Goal: Information Seeking & Learning: Compare options

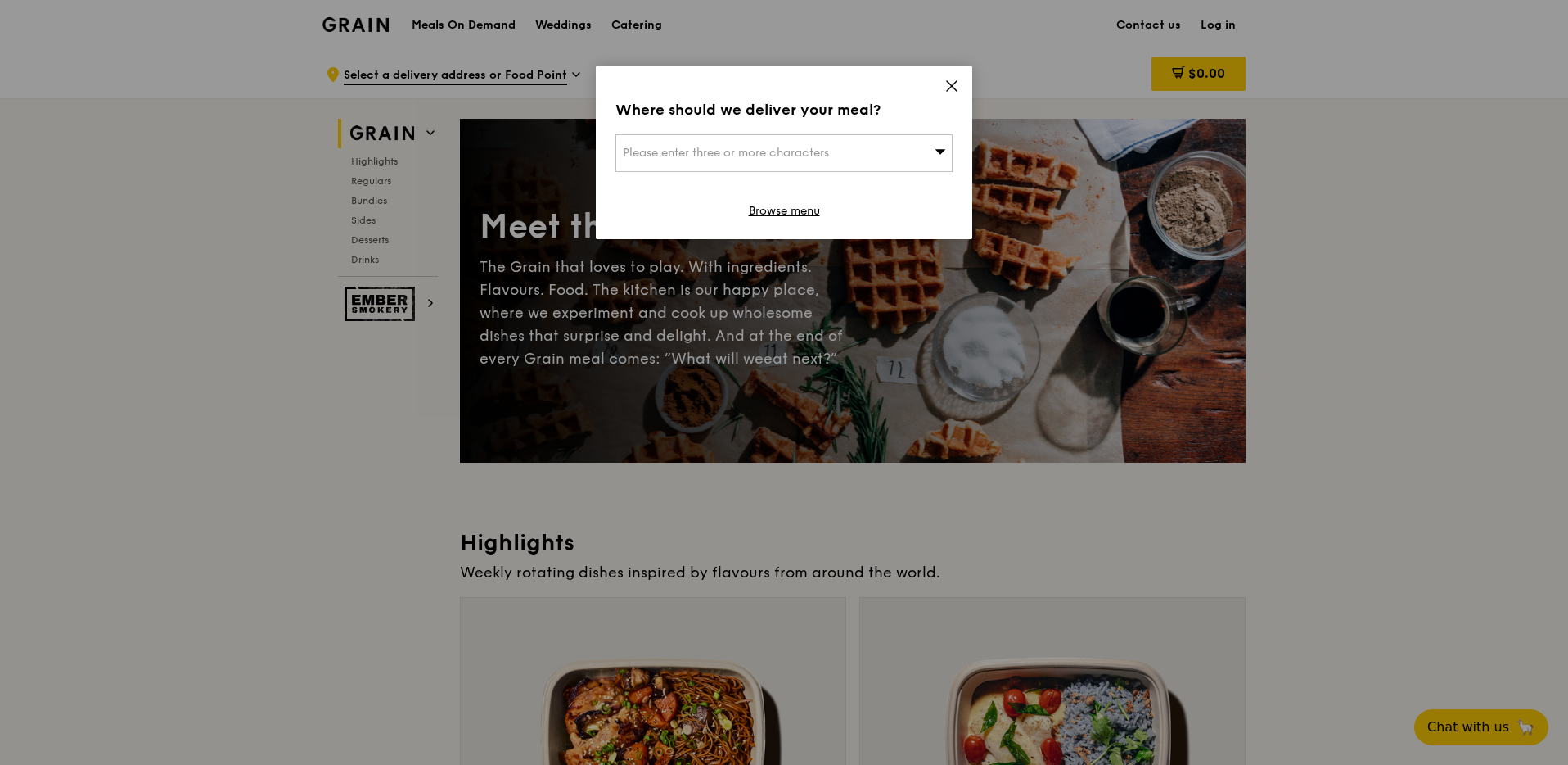
click at [960, 89] on div "Where should we deliver your meal? Please enter three or more characters Browse…" at bounding box center [784, 152] width 377 height 174
click at [954, 88] on icon at bounding box center [952, 86] width 14 height 14
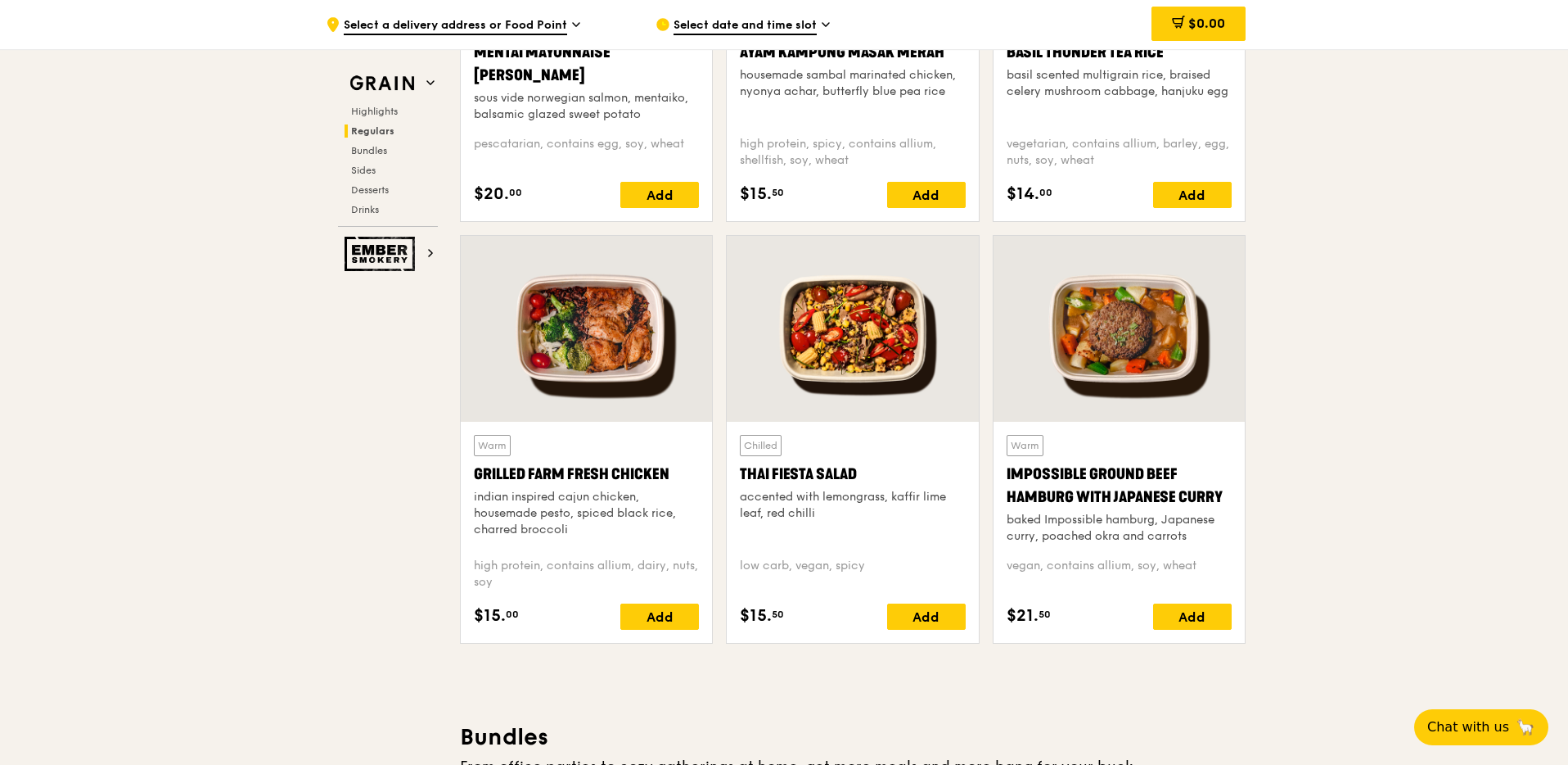
scroll to position [1740, 0]
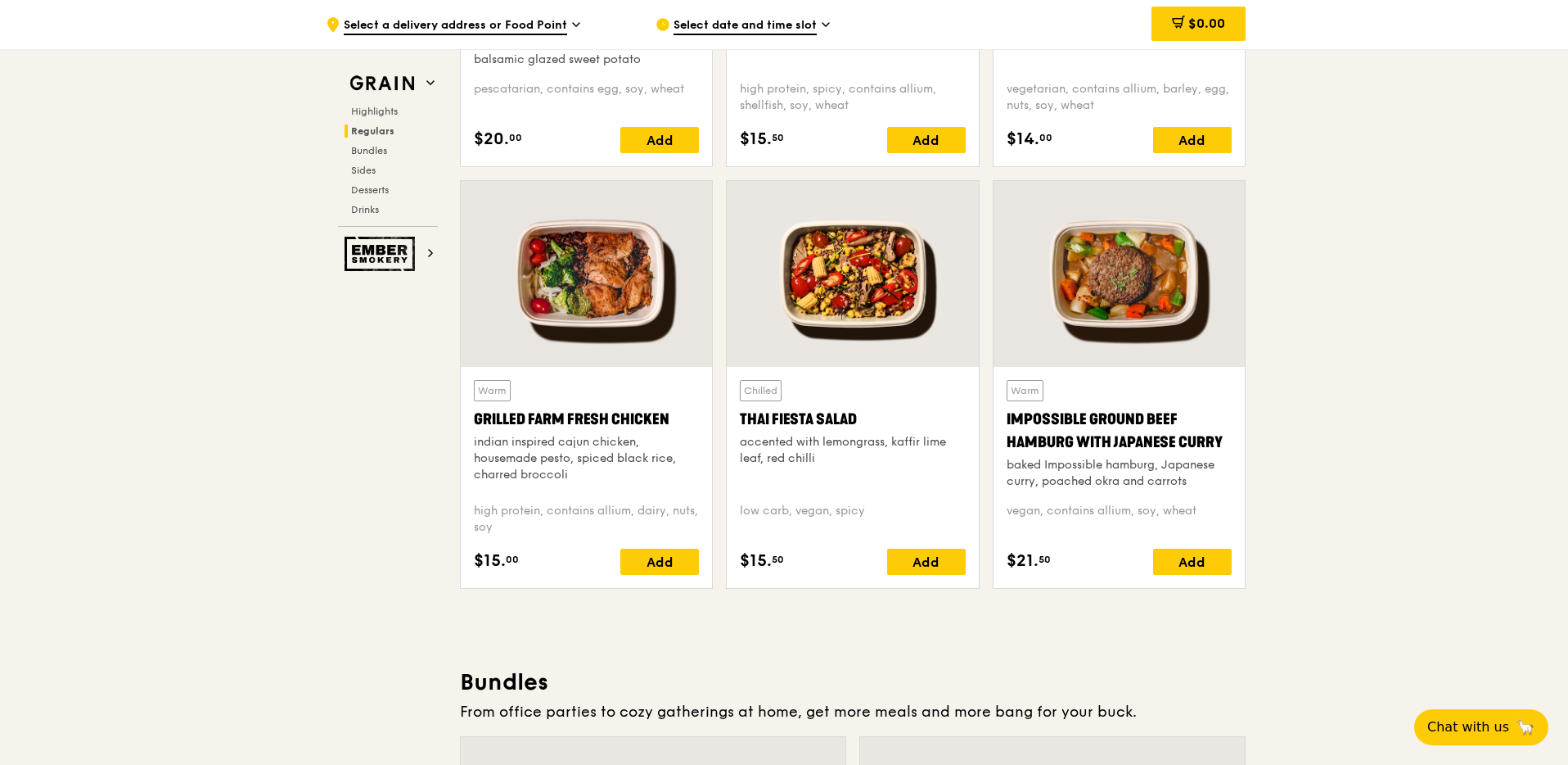
click at [1108, 307] on div at bounding box center [1119, 274] width 251 height 186
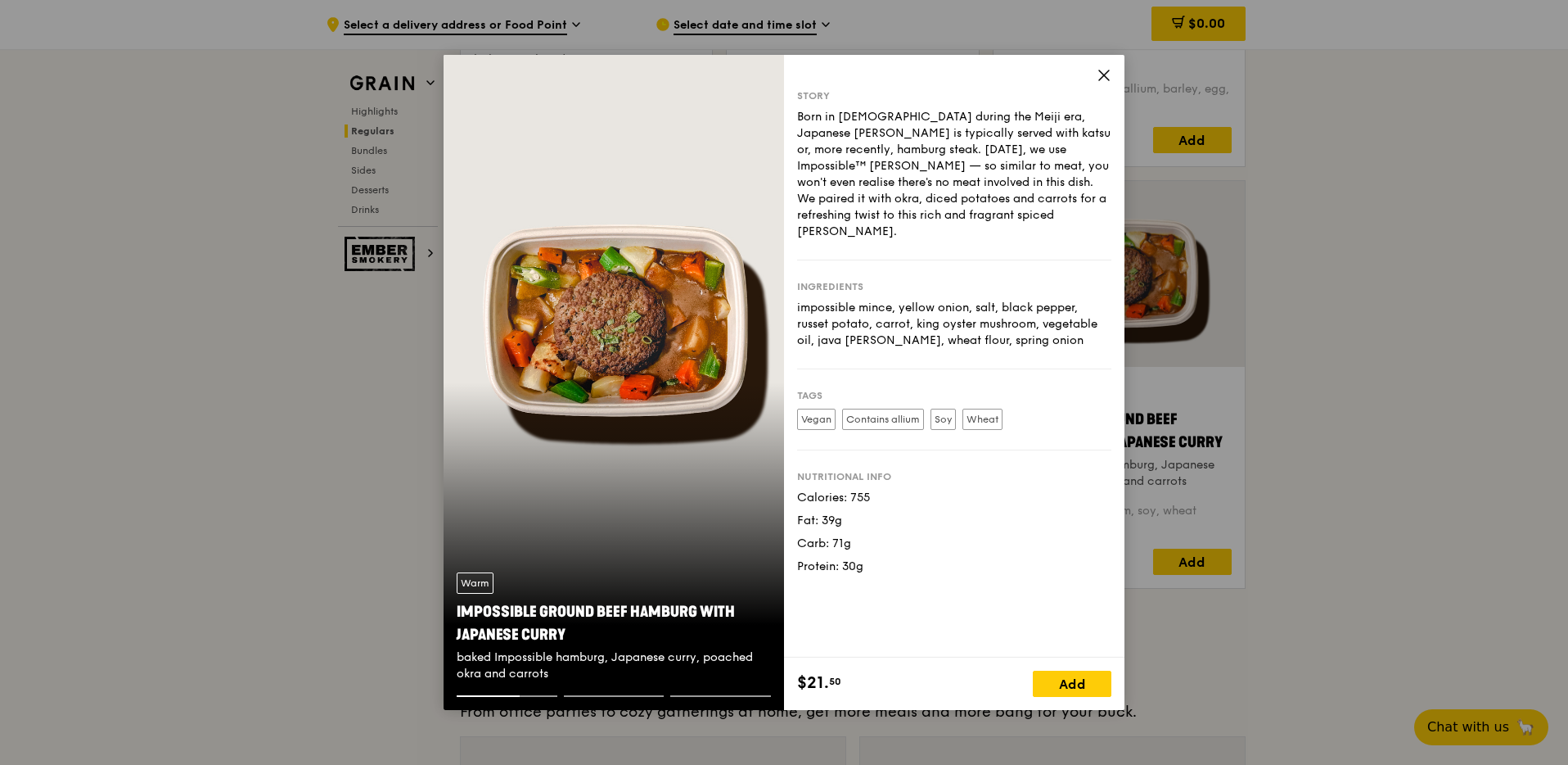
click at [1108, 75] on icon at bounding box center [1104, 75] width 14 height 14
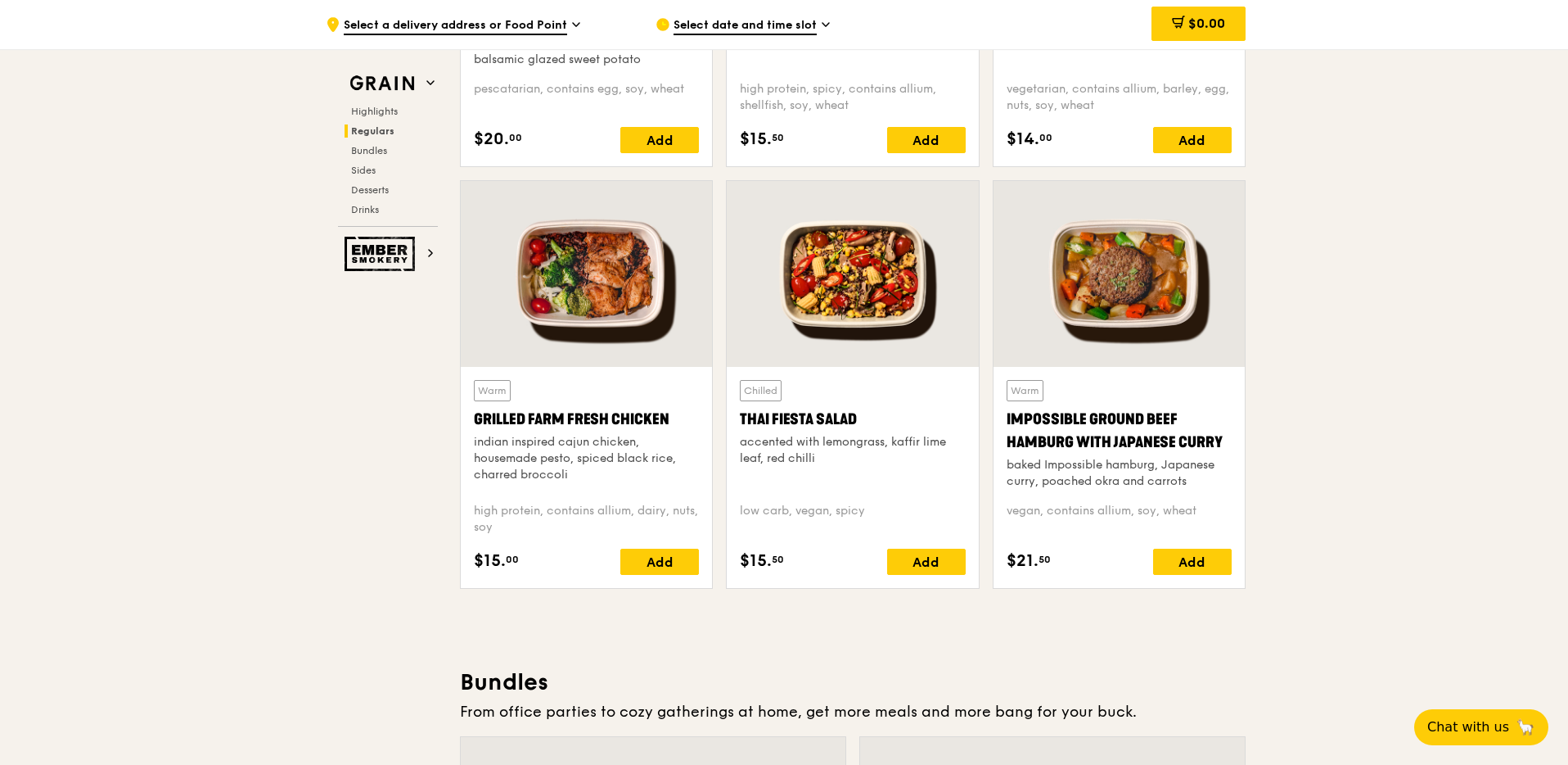
click at [550, 305] on div at bounding box center [586, 274] width 251 height 186
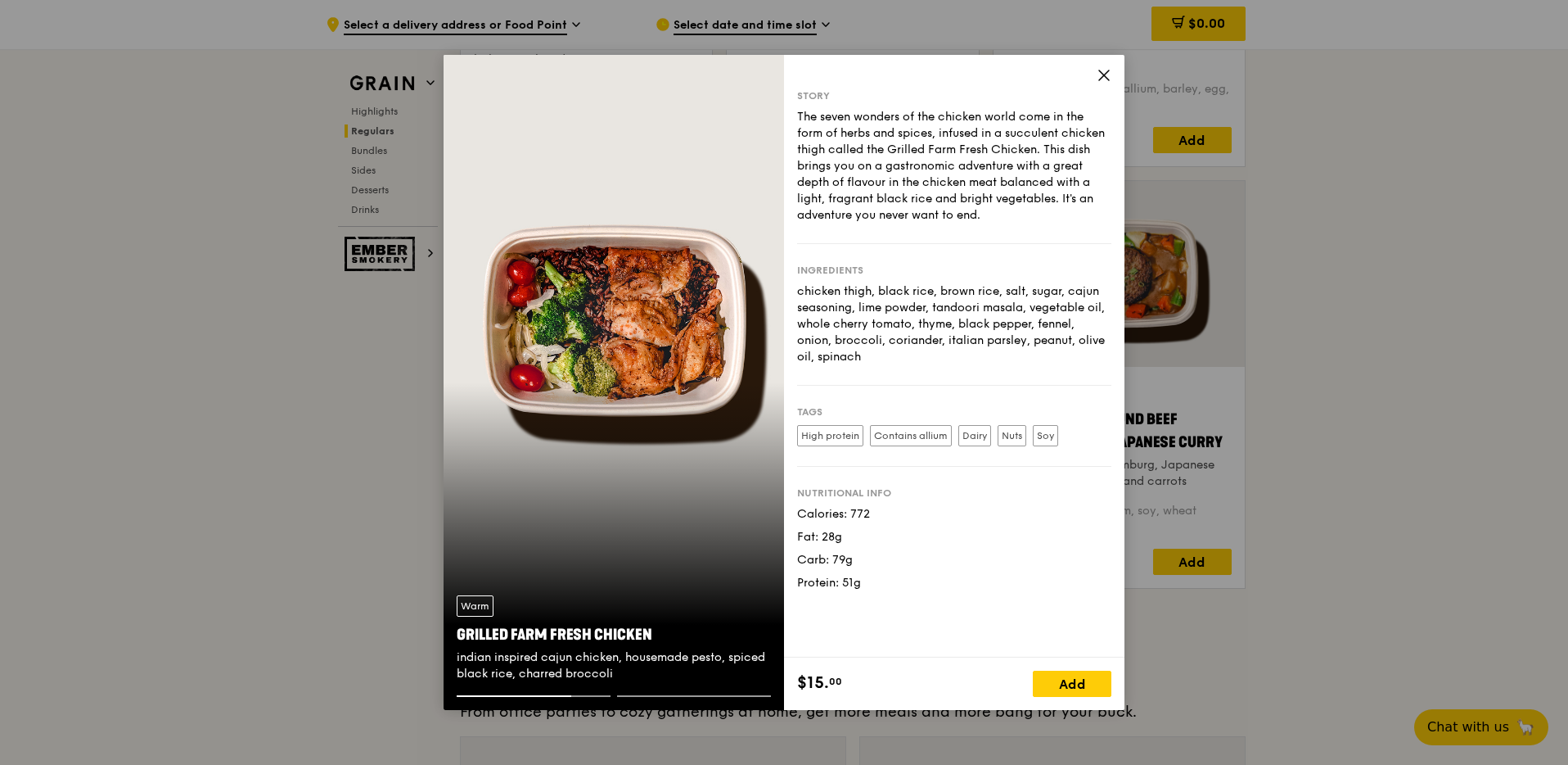
click at [1115, 91] on div "Story The seven wonders of the chicken world come in the form of herbs and spic…" at bounding box center [954, 356] width 341 height 603
click at [1111, 76] on icon at bounding box center [1104, 75] width 14 height 14
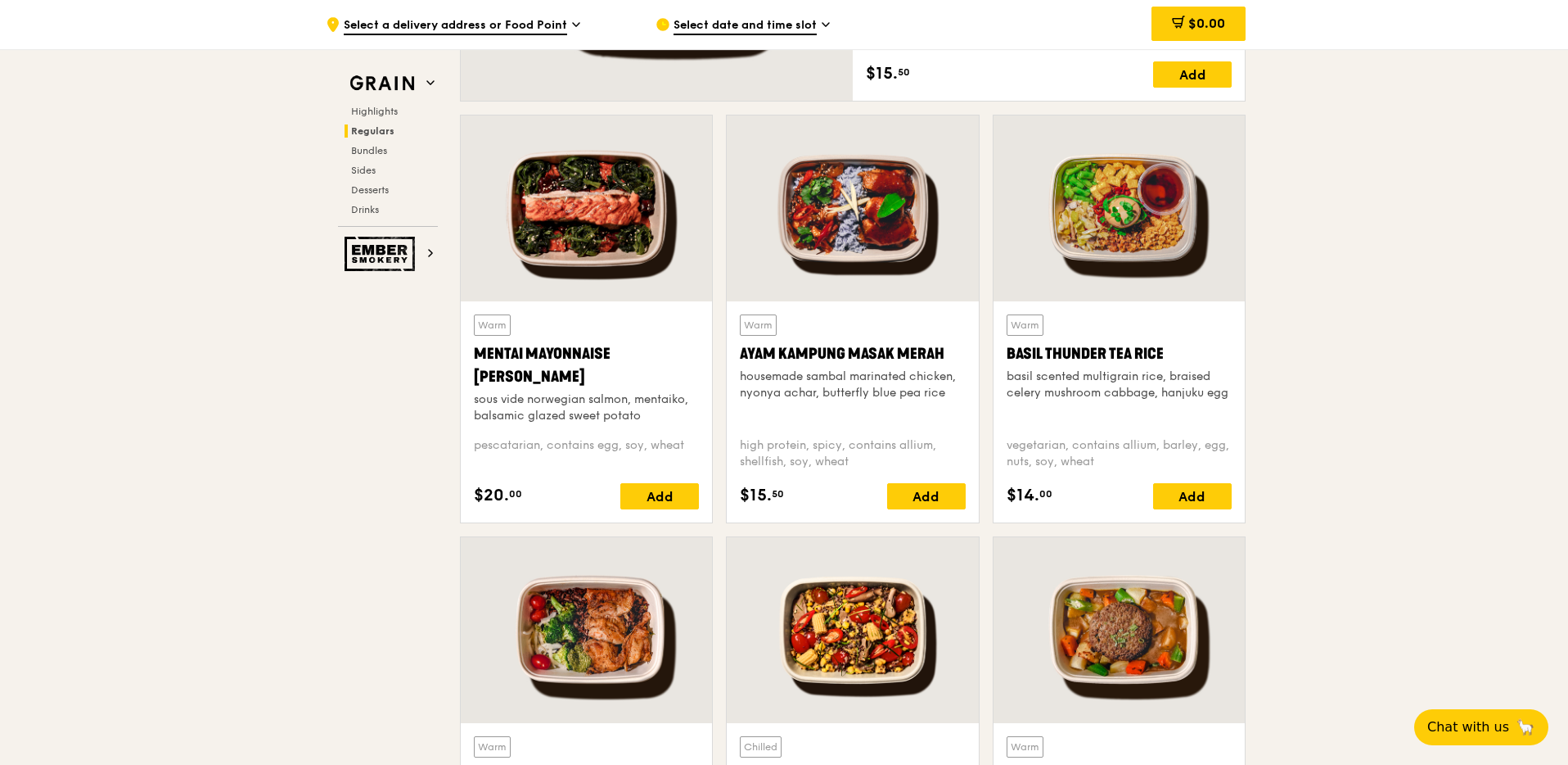
scroll to position [1347, 0]
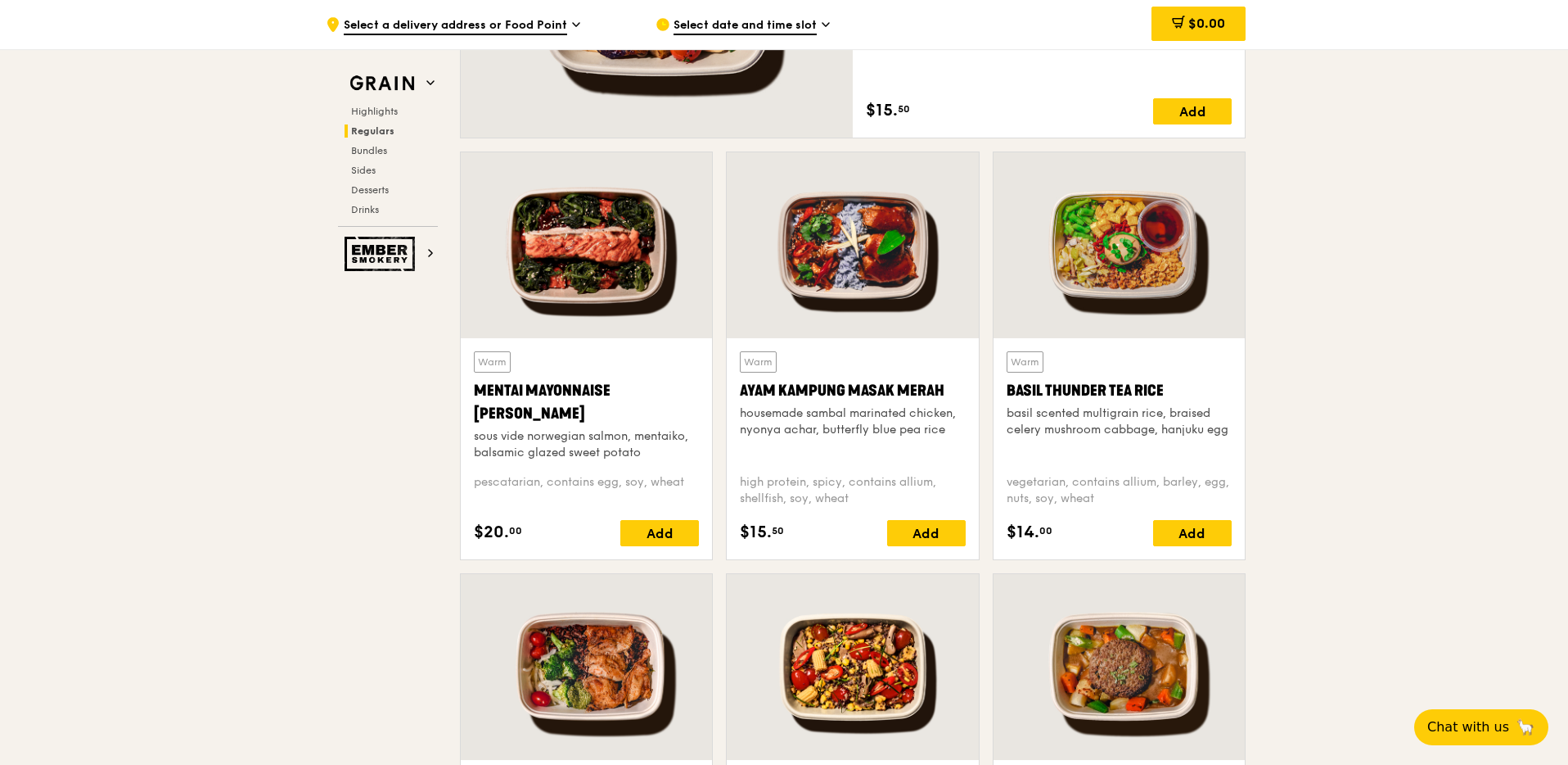
click at [601, 256] on div at bounding box center [586, 245] width 251 height 186
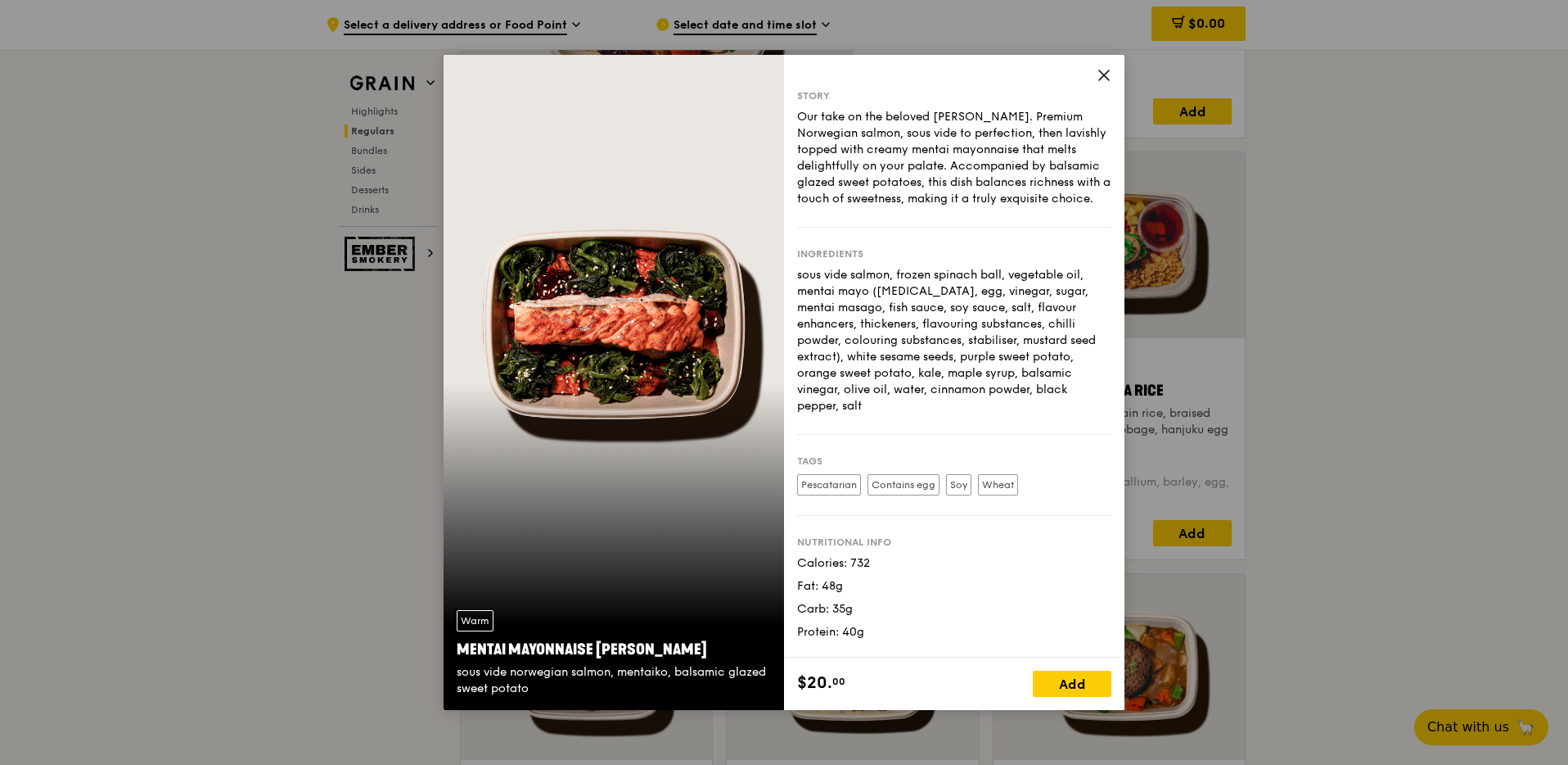
click at [1088, 81] on div "Story Our take on the beloved mentaiko salmon. Premium Norwegian salmon, sous v…" at bounding box center [954, 356] width 341 height 603
click at [1105, 72] on icon at bounding box center [1104, 75] width 14 height 14
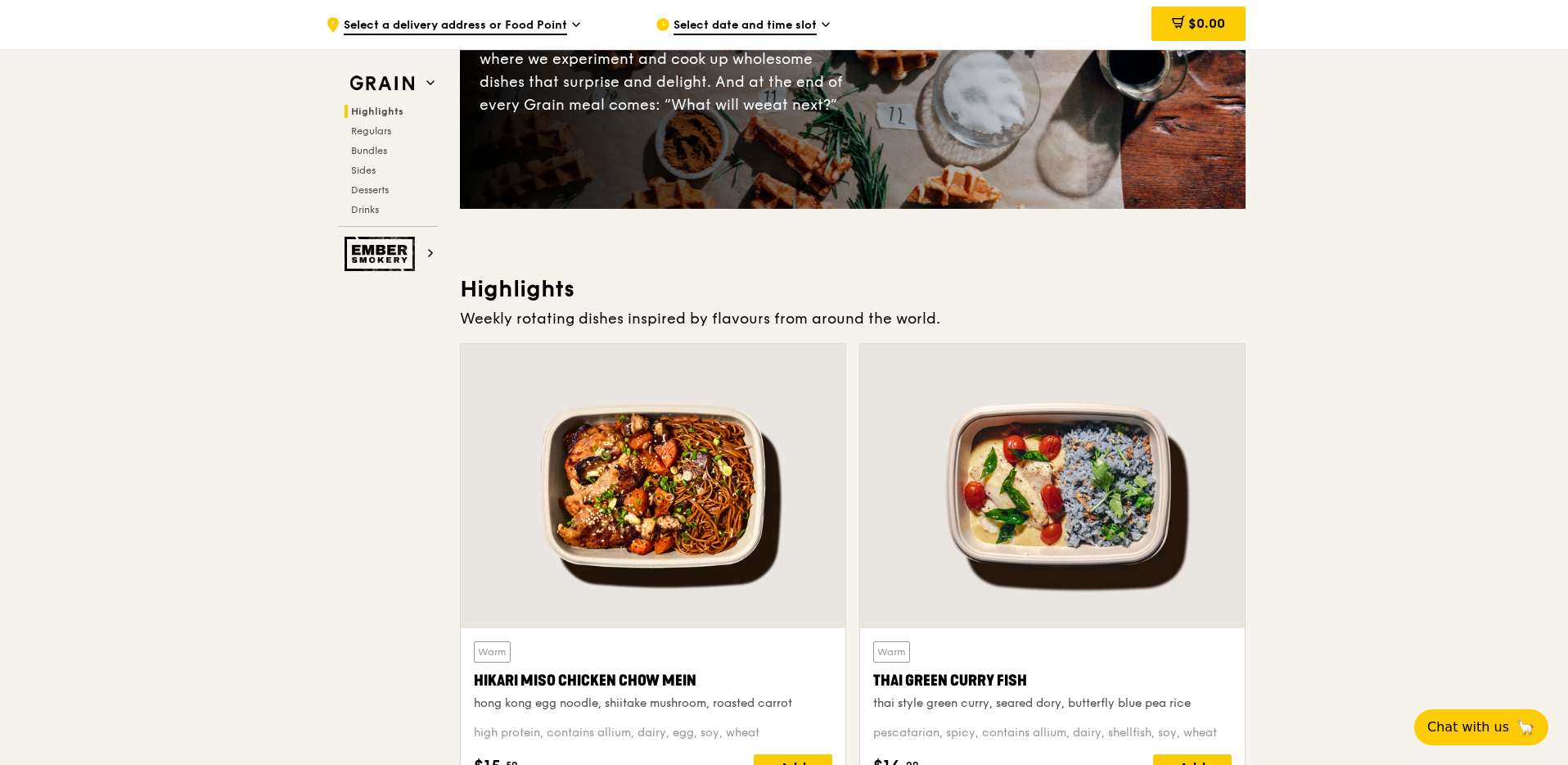
scroll to position [416, 0]
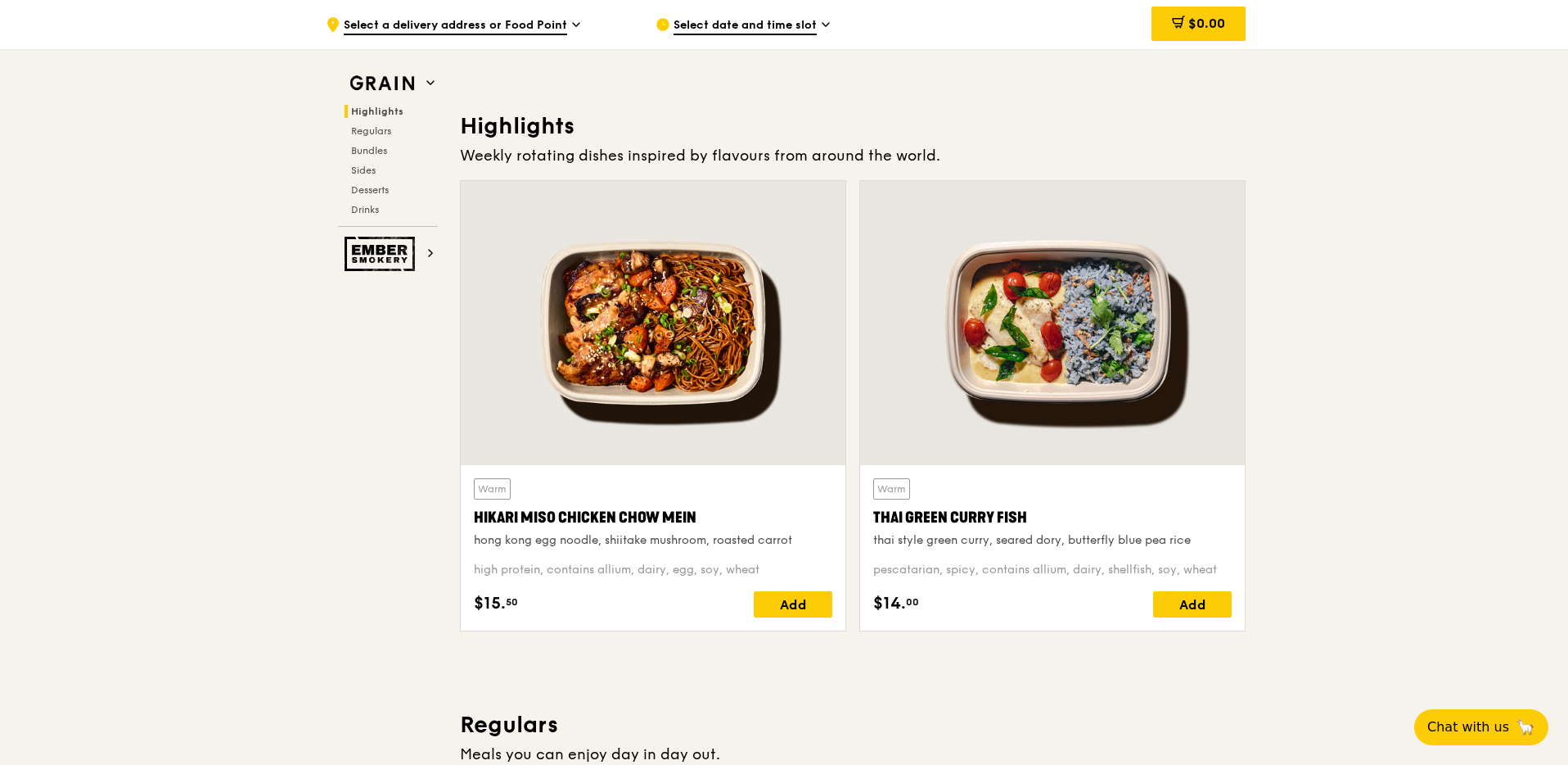
click at [1047, 304] on div at bounding box center [1053, 323] width 385 height 285
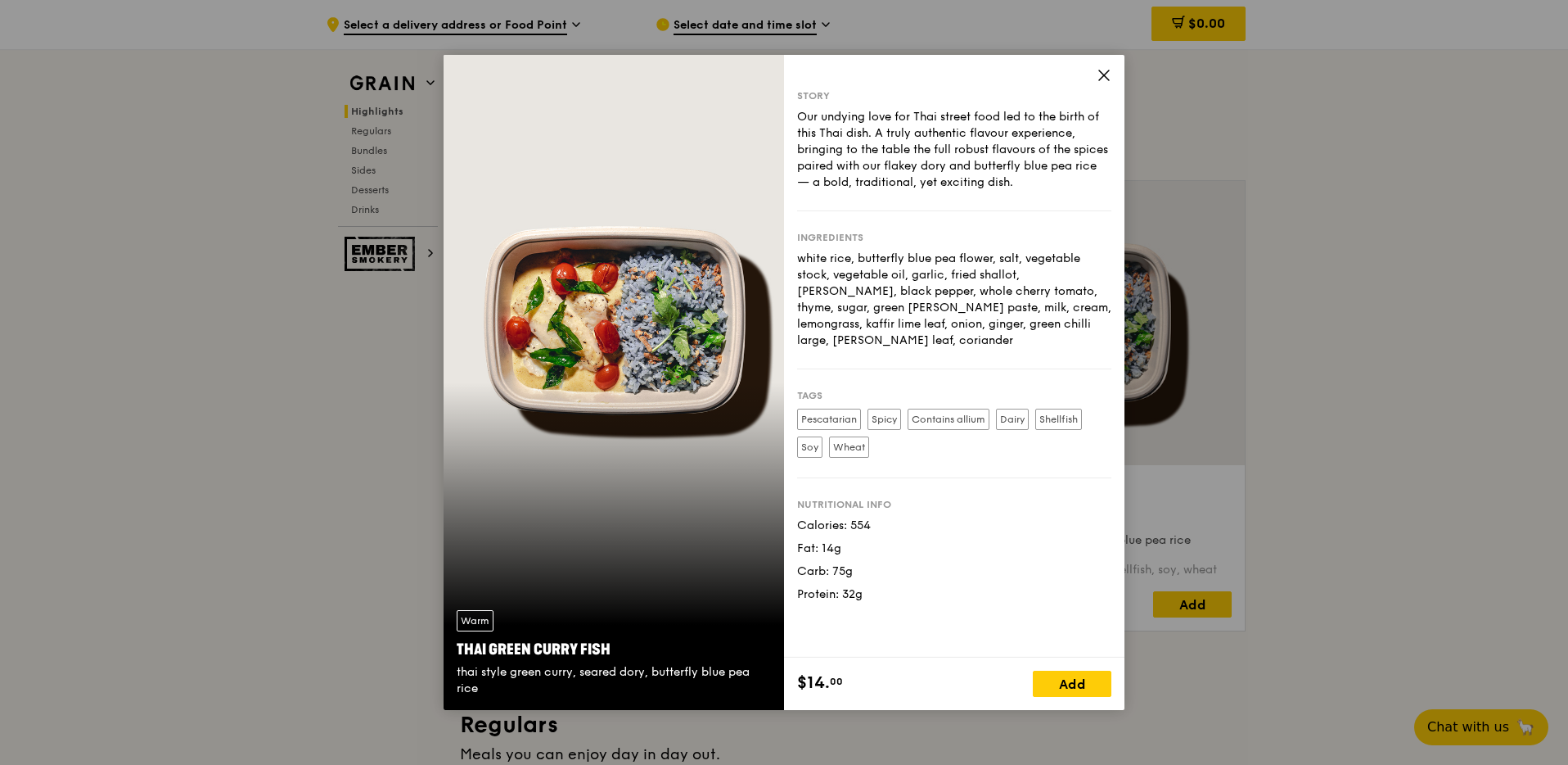
click at [1102, 71] on icon at bounding box center [1104, 75] width 14 height 14
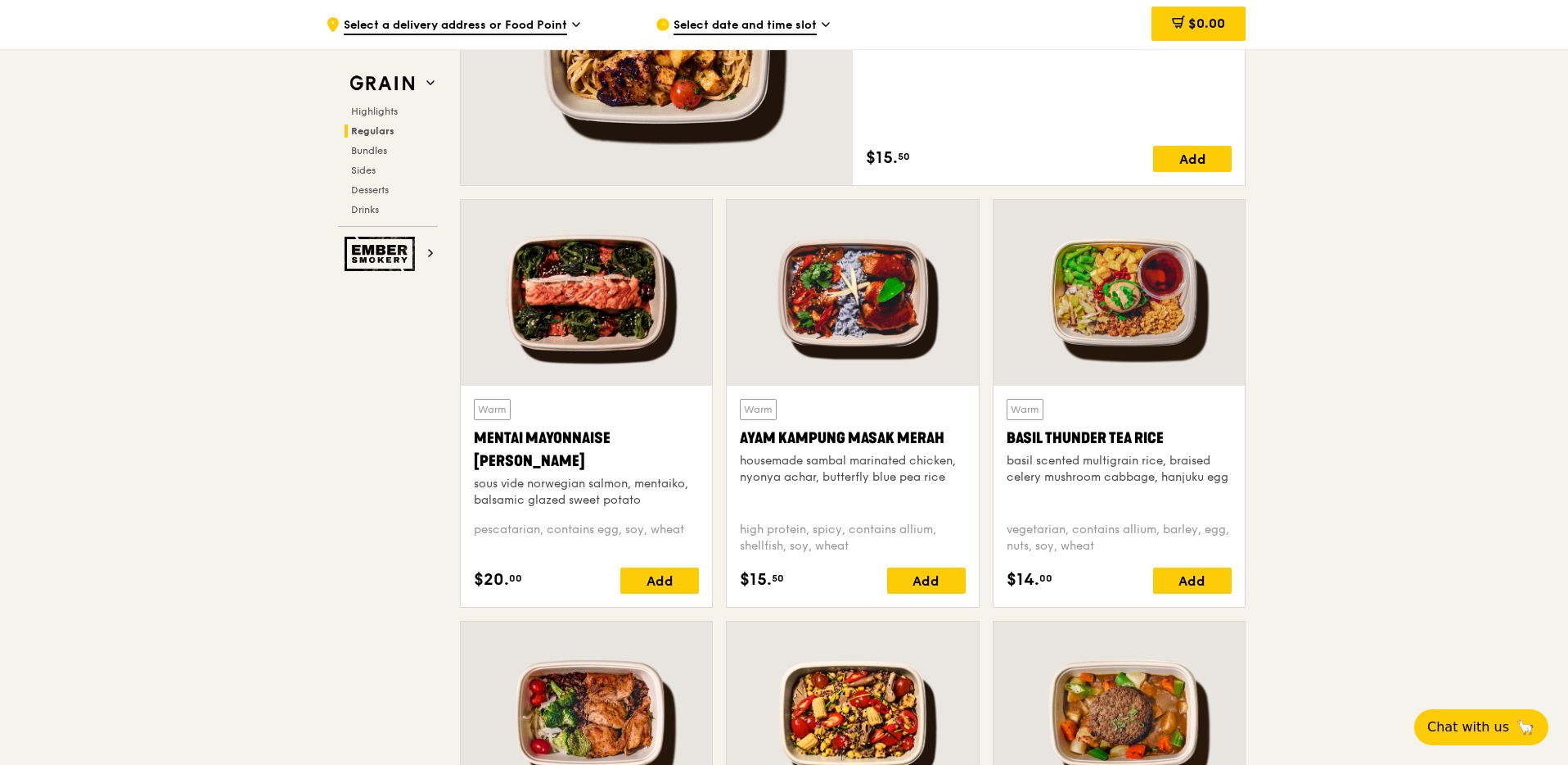
scroll to position [1298, 0]
click at [873, 319] on div at bounding box center [852, 293] width 251 height 186
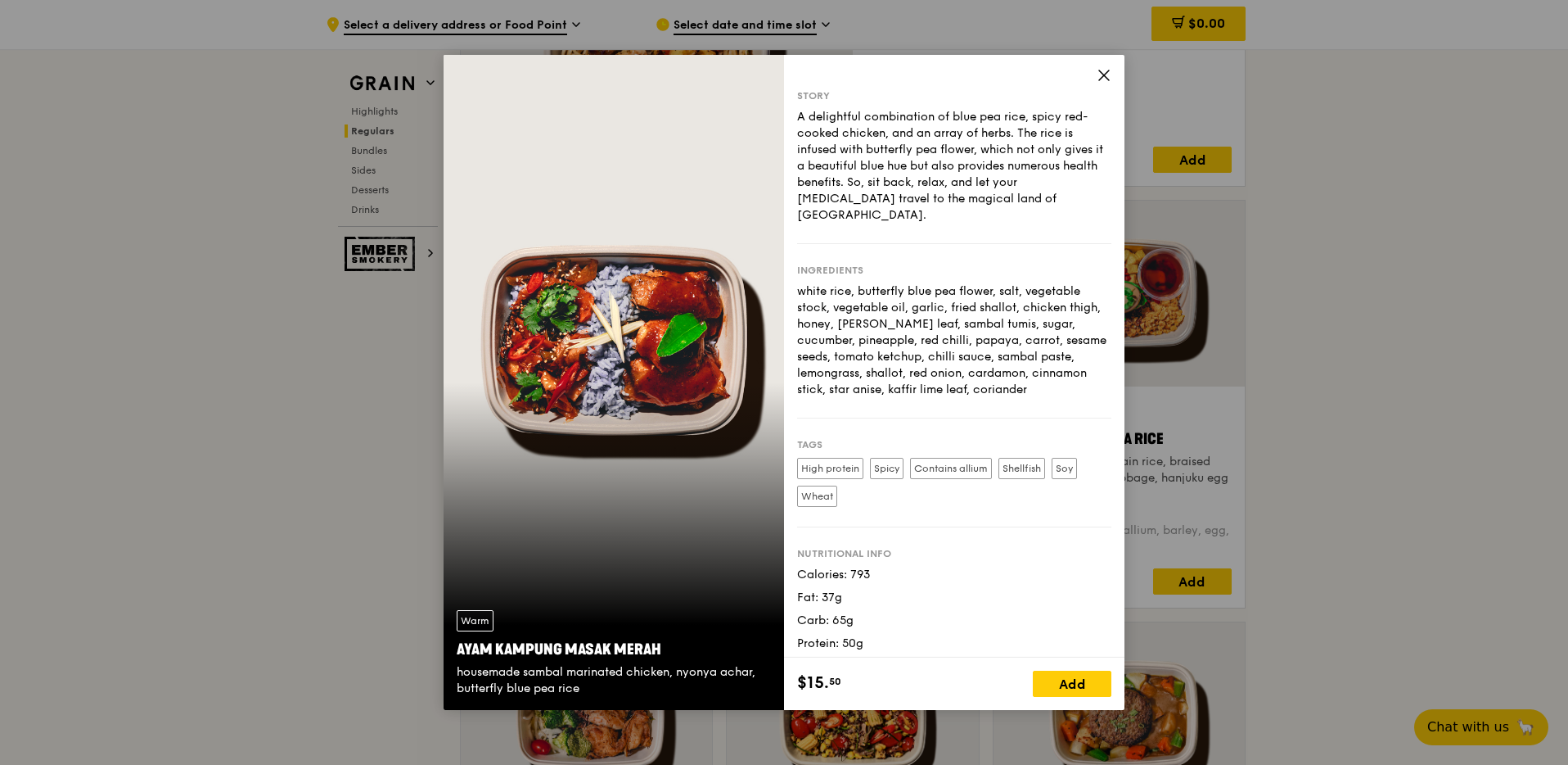
click at [1105, 72] on icon at bounding box center [1104, 75] width 14 height 14
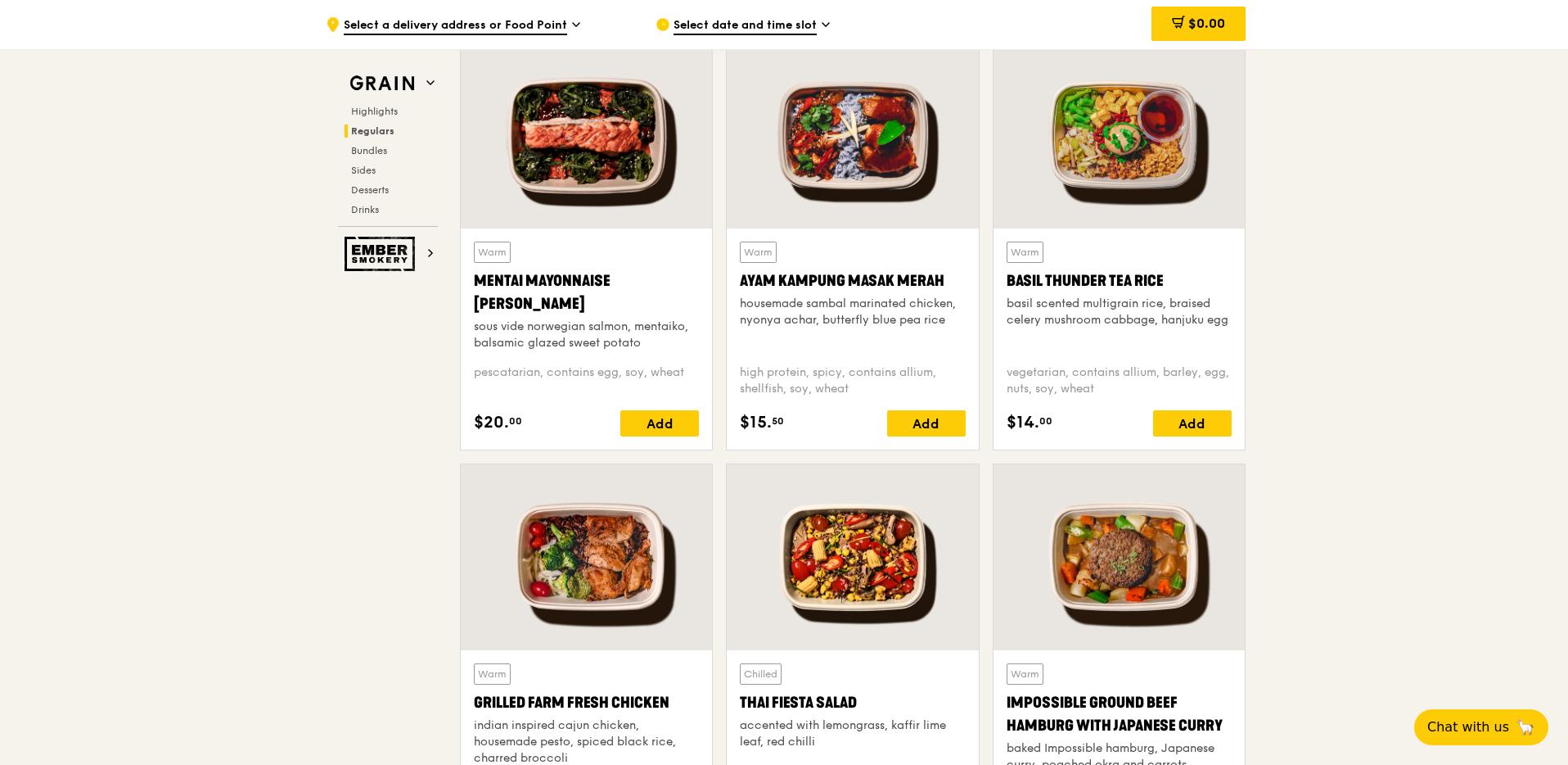
scroll to position [1702, 0]
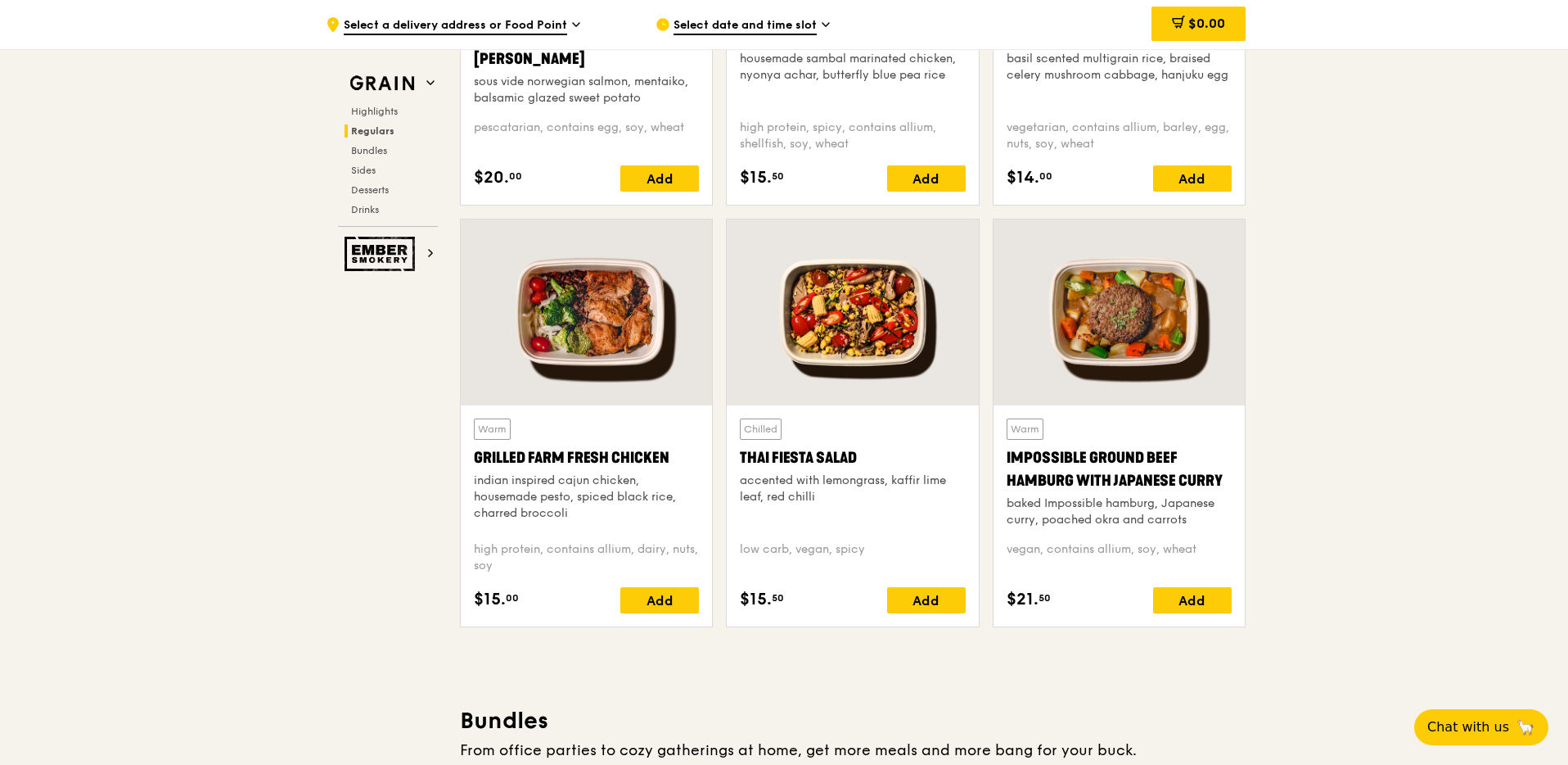
click at [598, 338] on div at bounding box center [586, 312] width 251 height 186
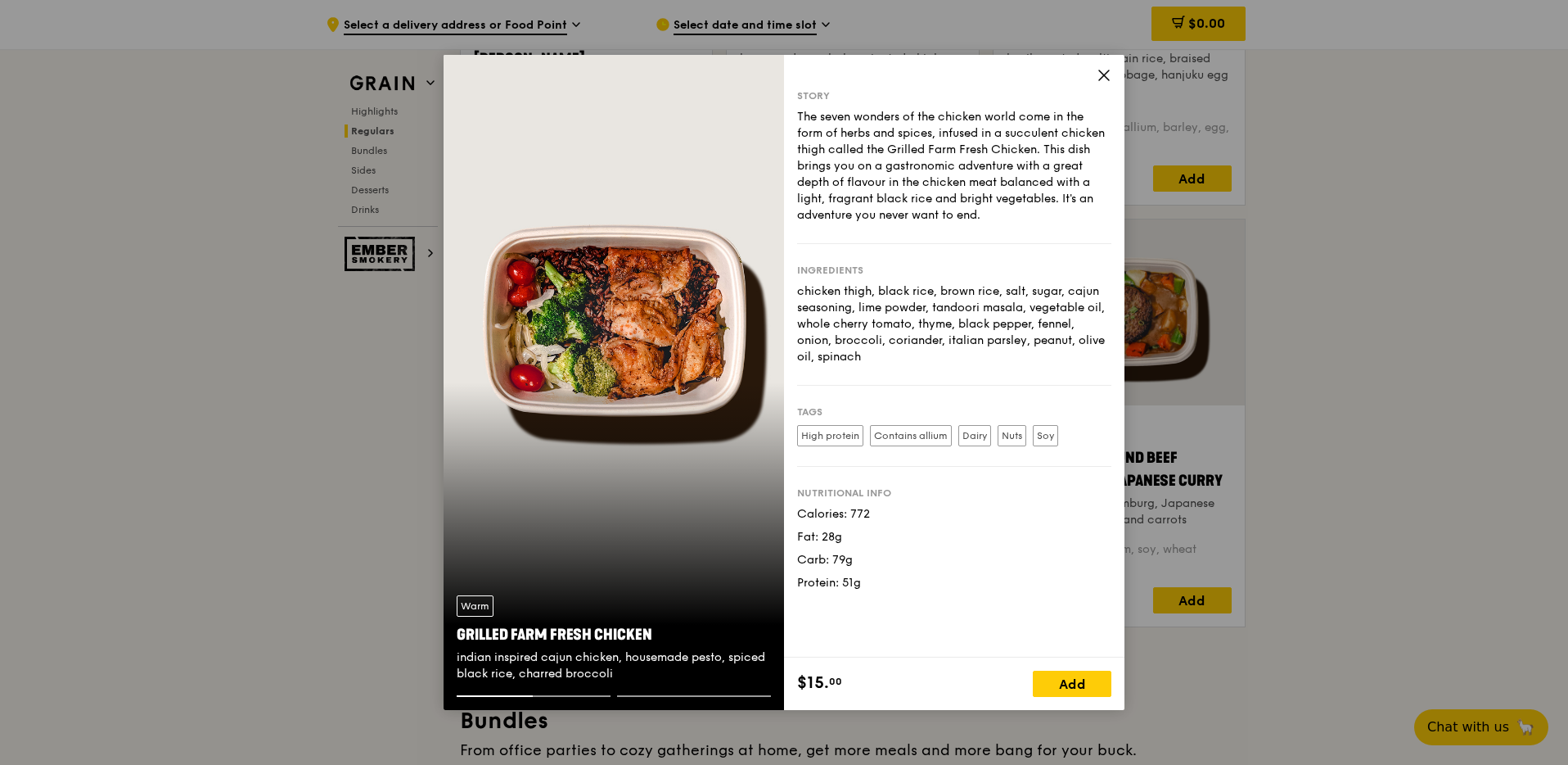
click at [1105, 72] on icon at bounding box center [1104, 75] width 10 height 10
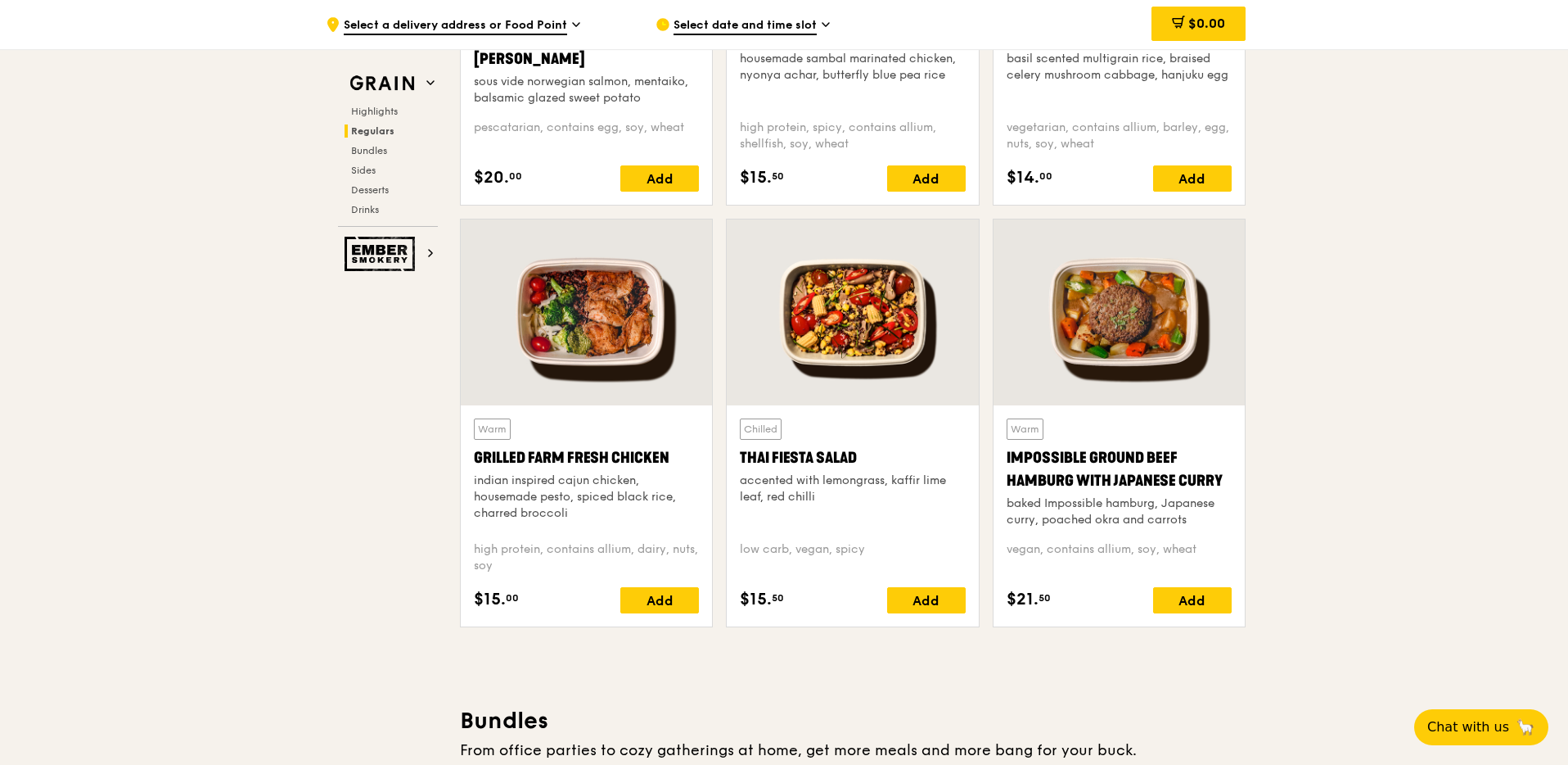
click at [878, 350] on div at bounding box center [852, 312] width 251 height 186
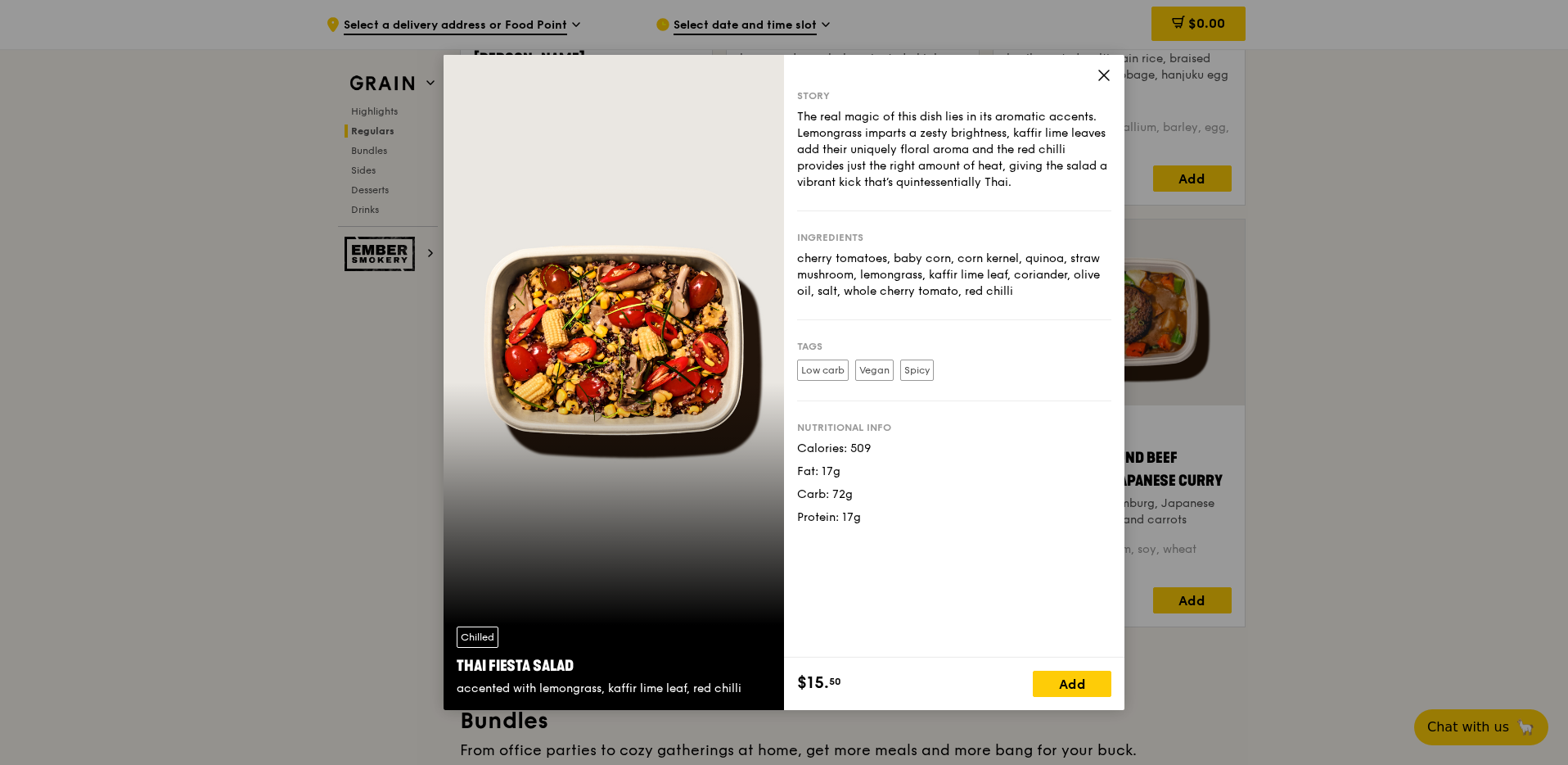
click at [1101, 68] on icon at bounding box center [1104, 75] width 14 height 14
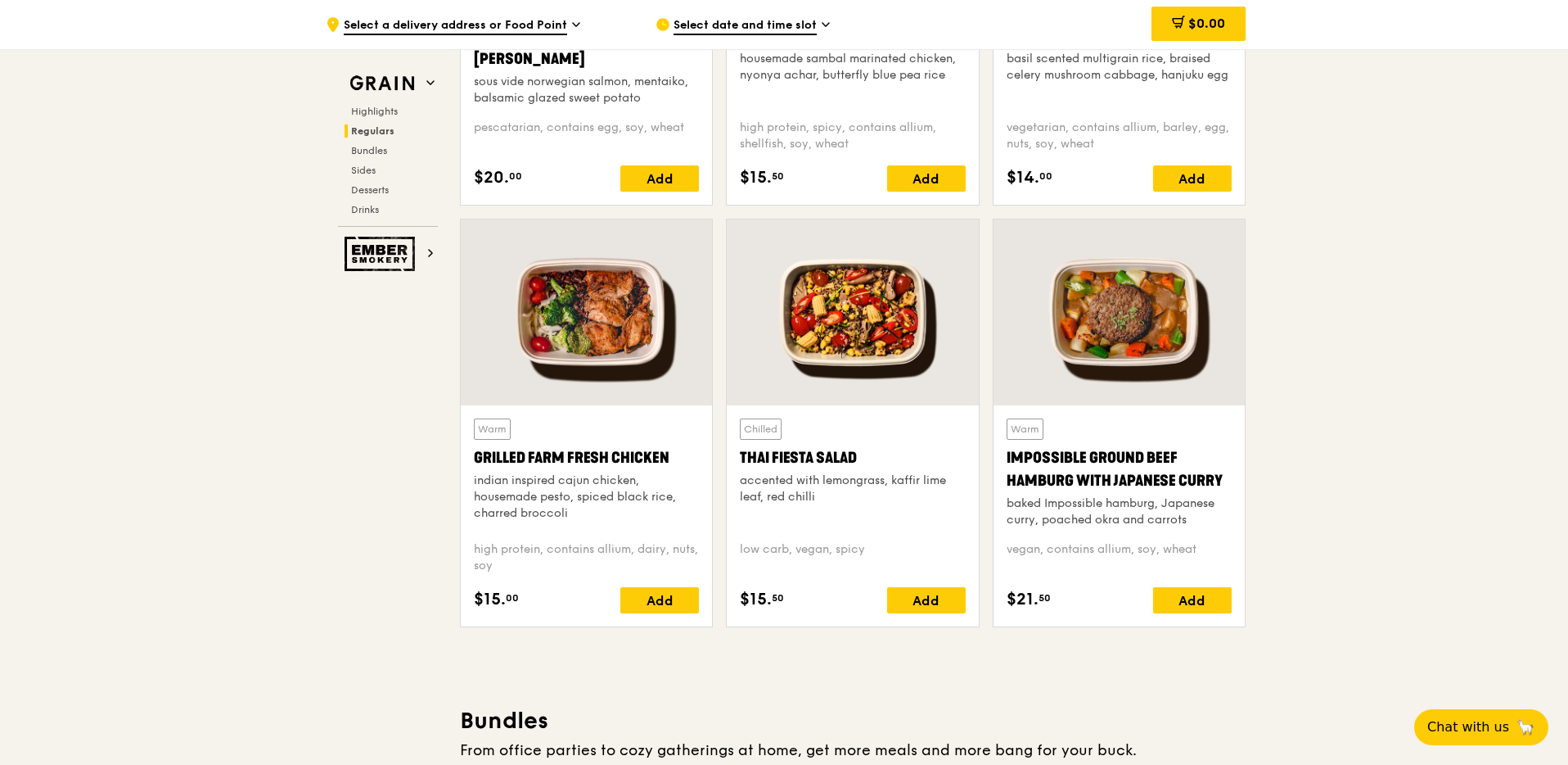
click at [538, 394] on div at bounding box center [586, 312] width 251 height 186
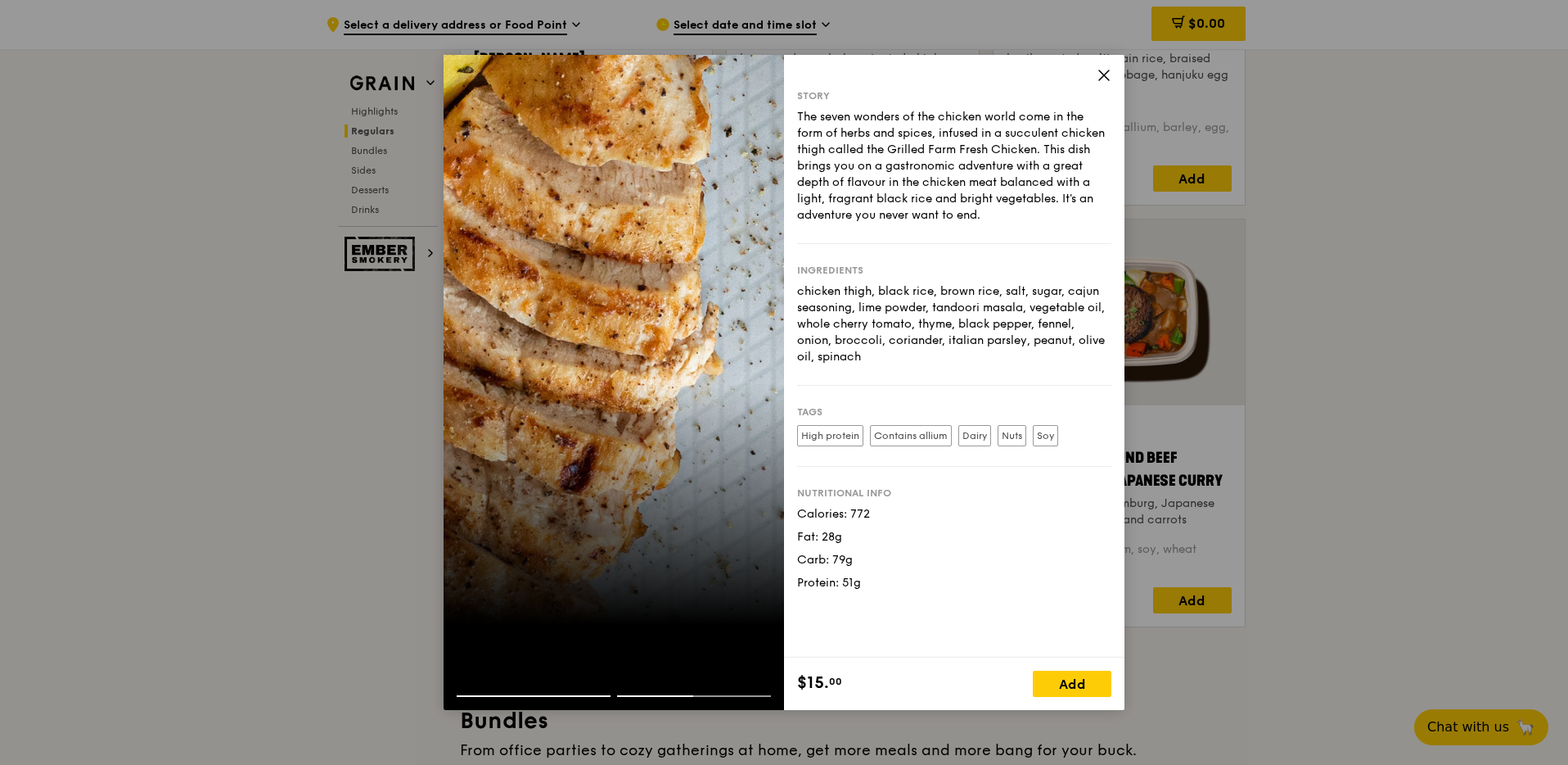
click at [1104, 76] on icon at bounding box center [1104, 75] width 14 height 14
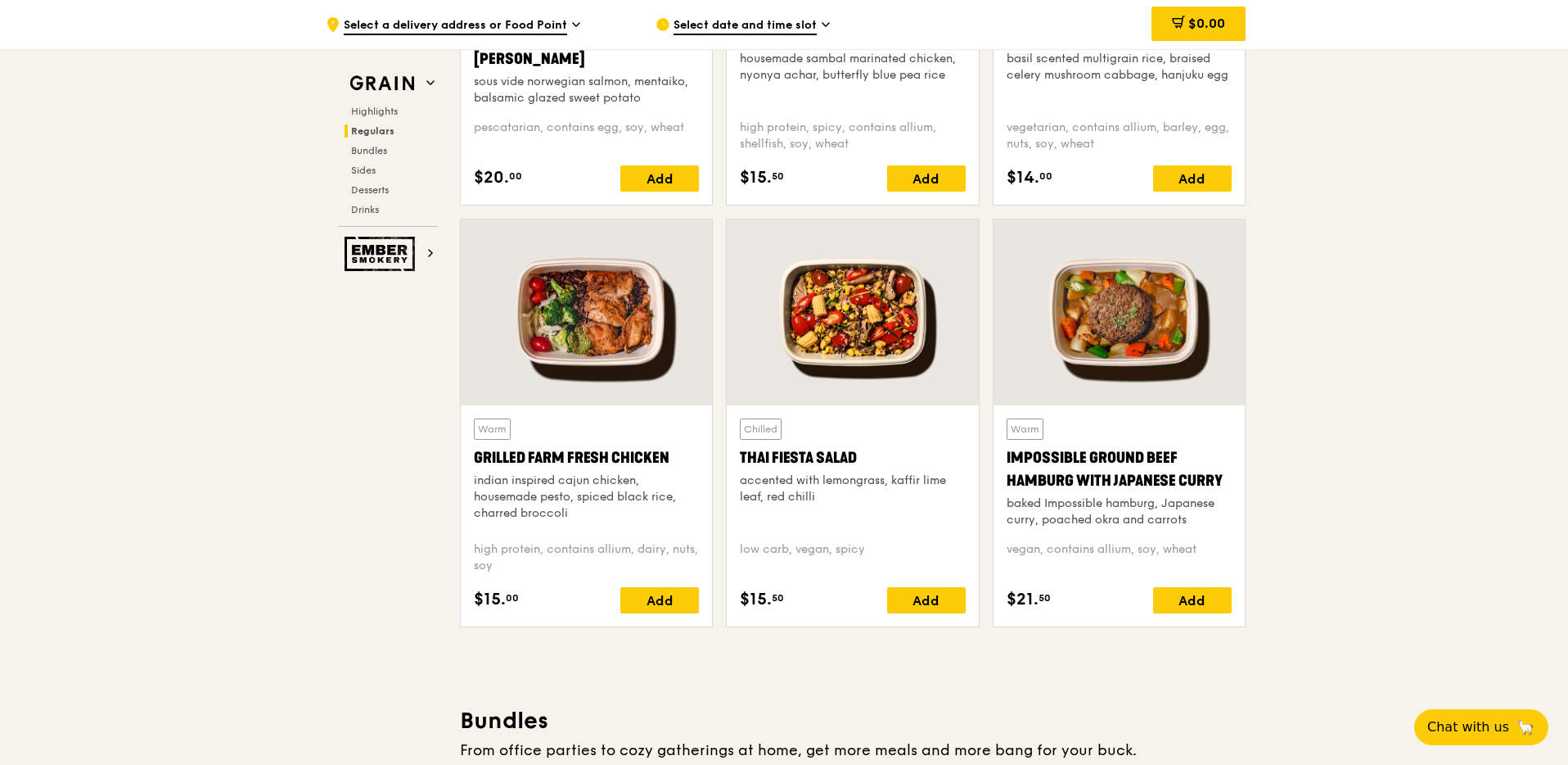
click at [1098, 305] on div at bounding box center [1119, 312] width 251 height 186
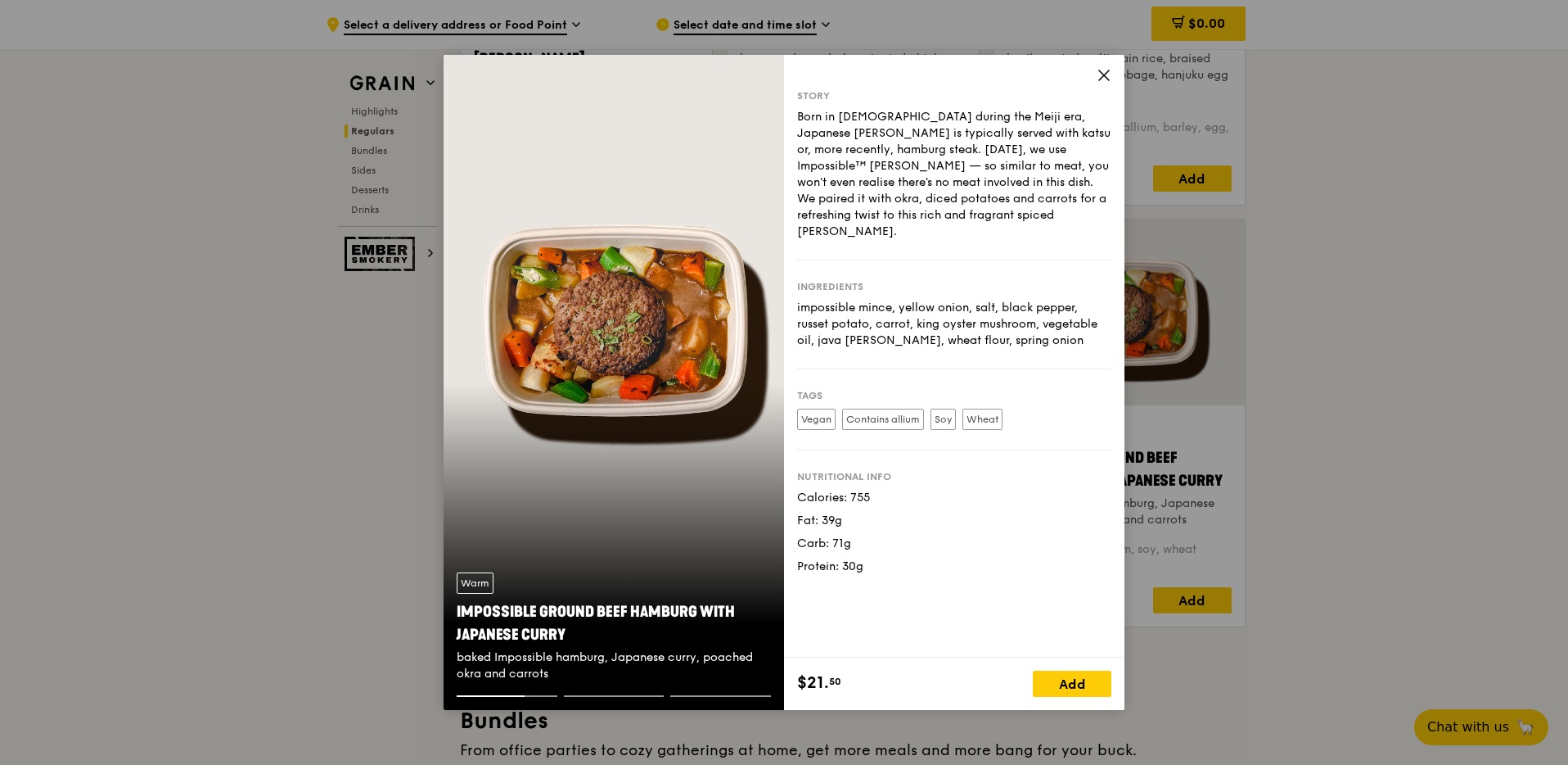
click at [1105, 72] on icon at bounding box center [1104, 75] width 14 height 14
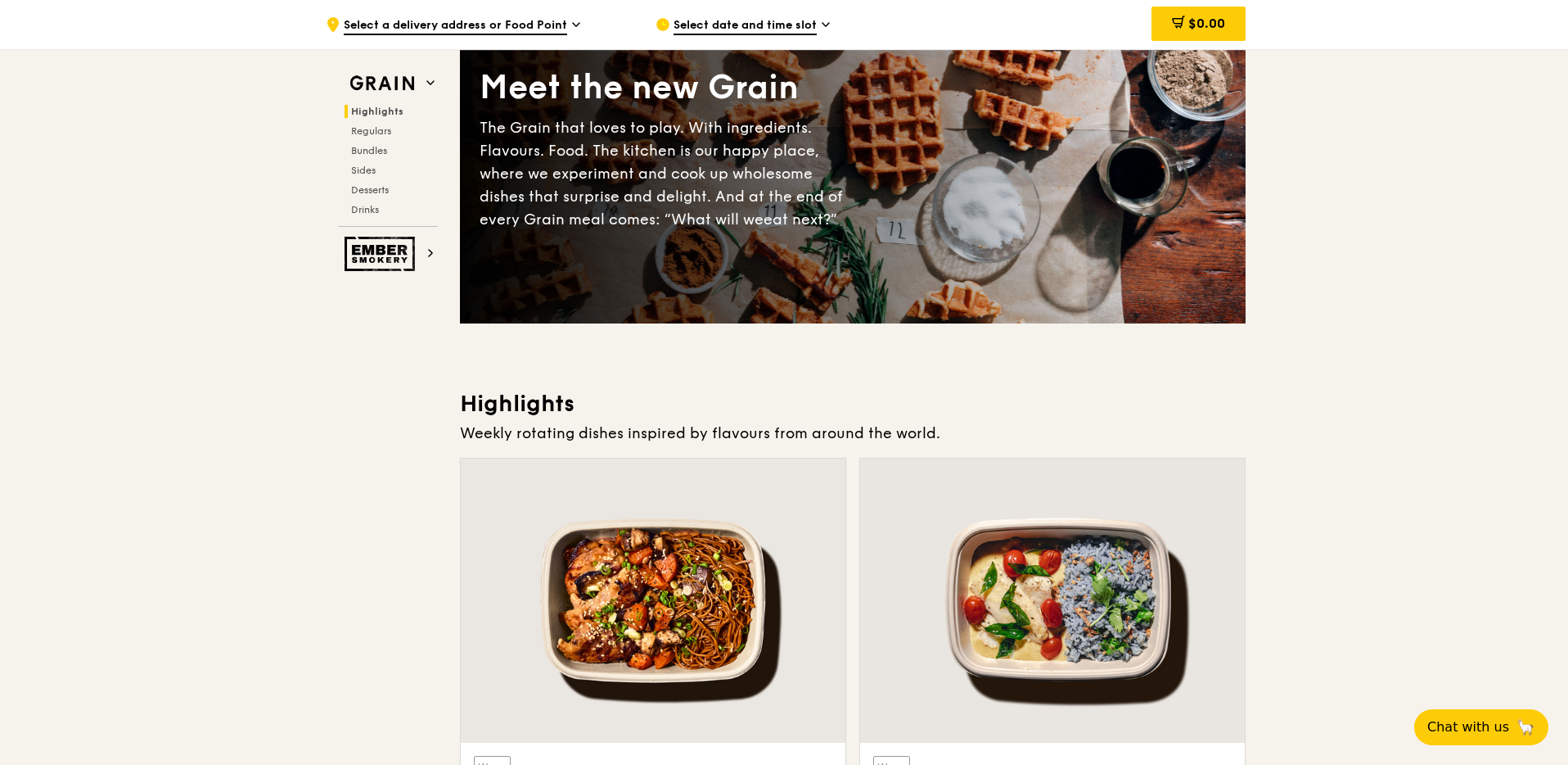
scroll to position [0, 0]
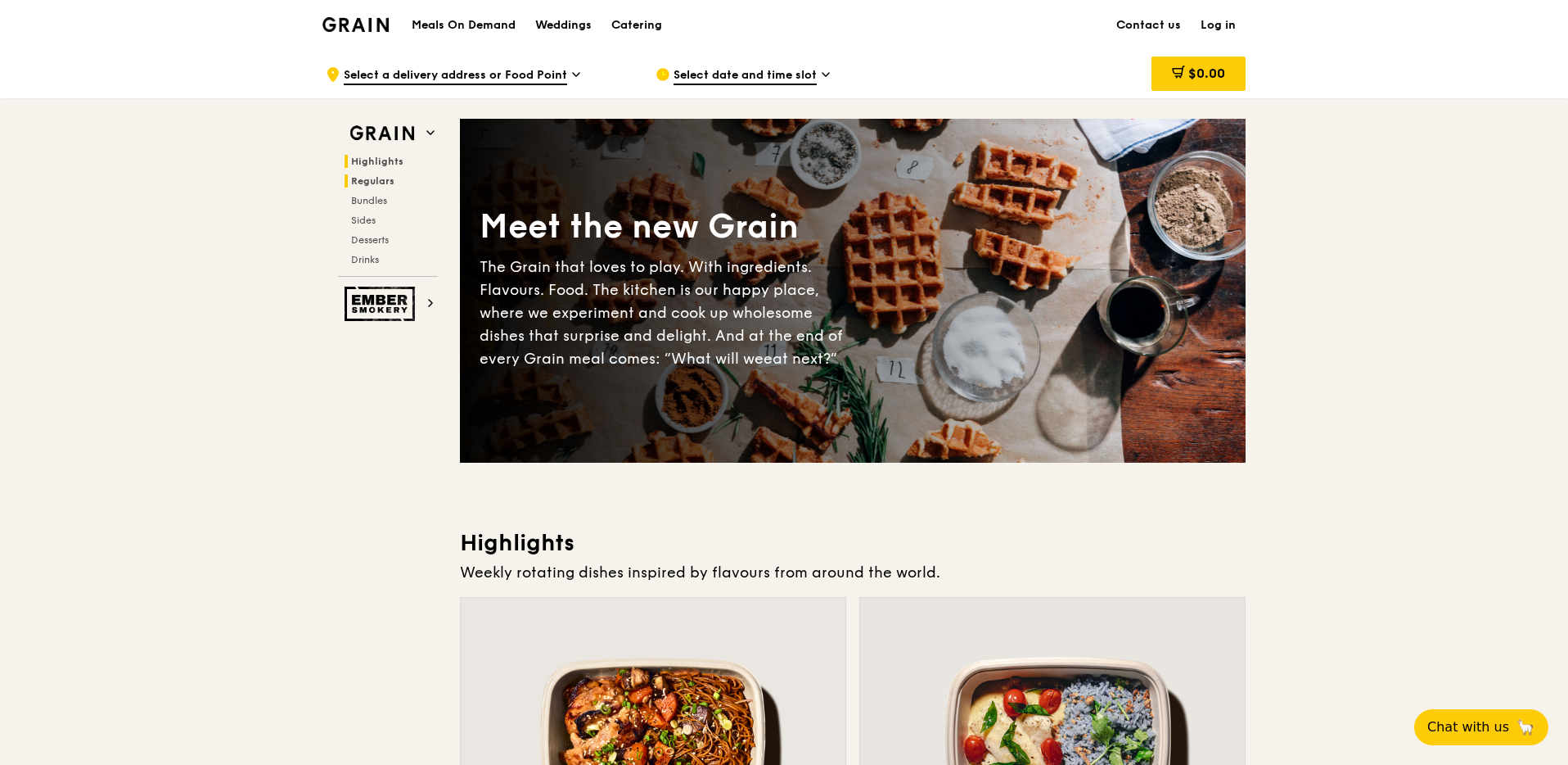
click at [363, 175] on span "Regulars" at bounding box center [373, 181] width 44 height 12
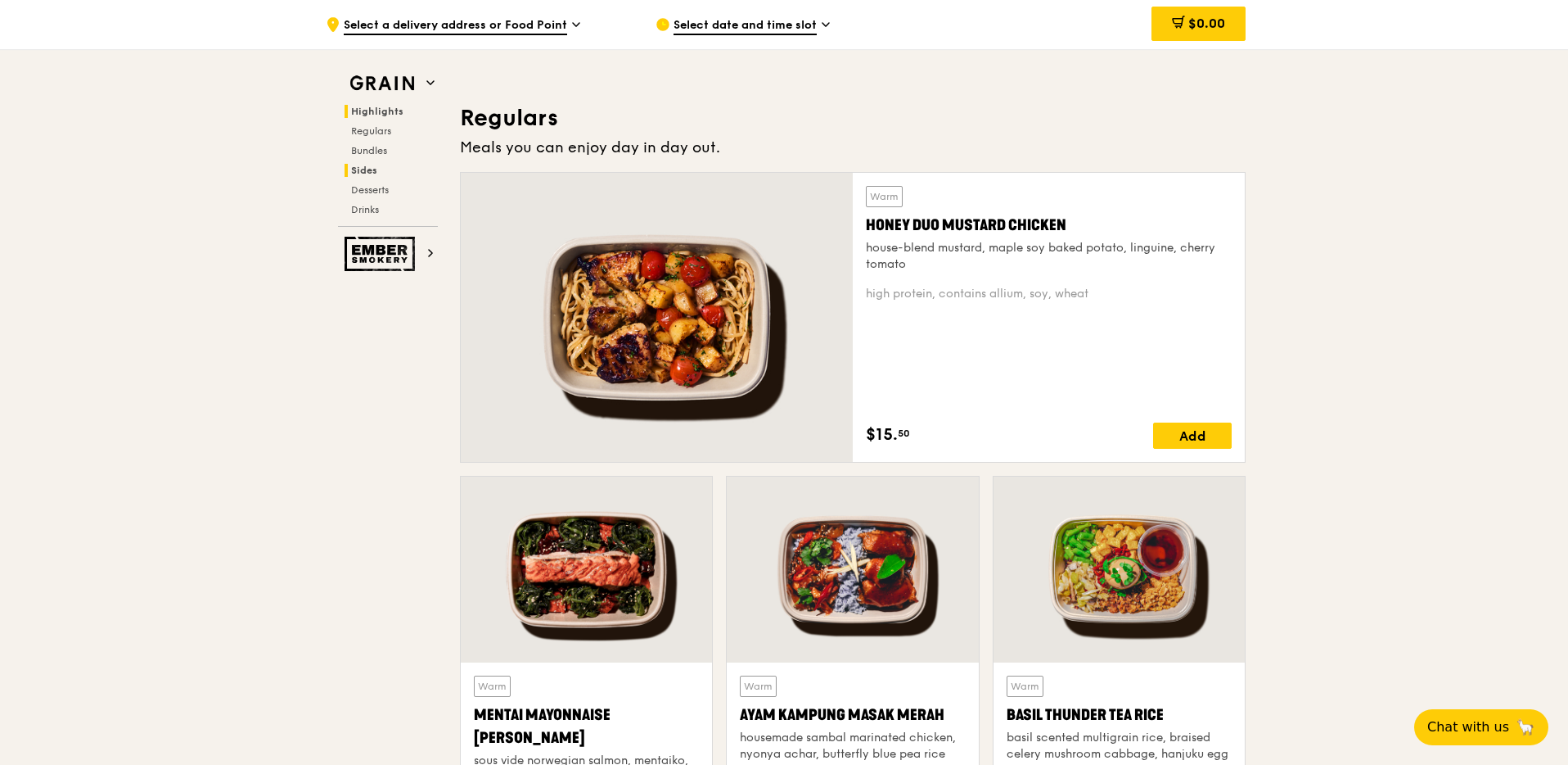
scroll to position [1061, 0]
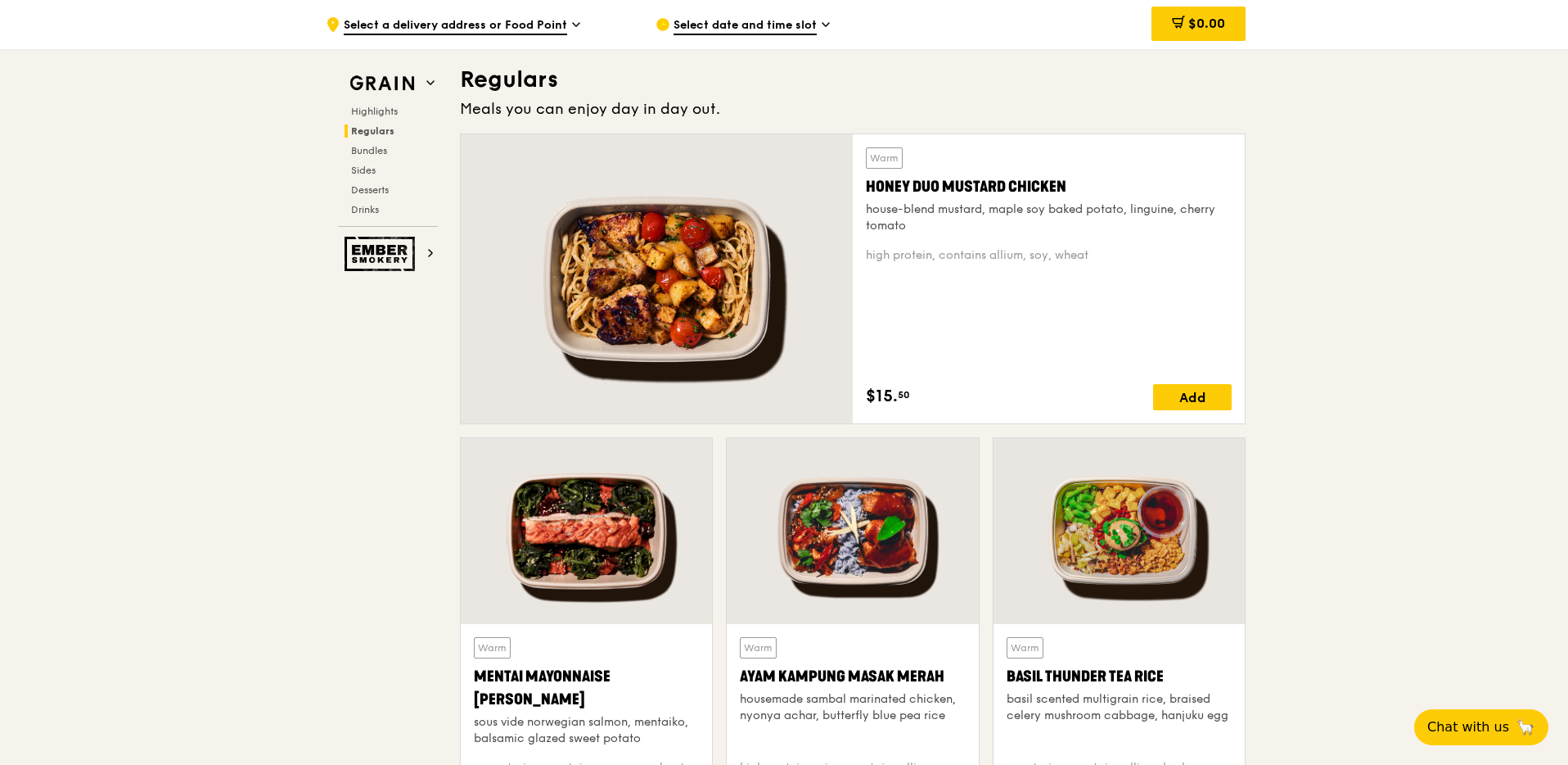
click at [631, 106] on div "Meals you can enjoy day in day out." at bounding box center [852, 109] width 786 height 23
click at [741, 256] on div at bounding box center [657, 278] width 392 height 289
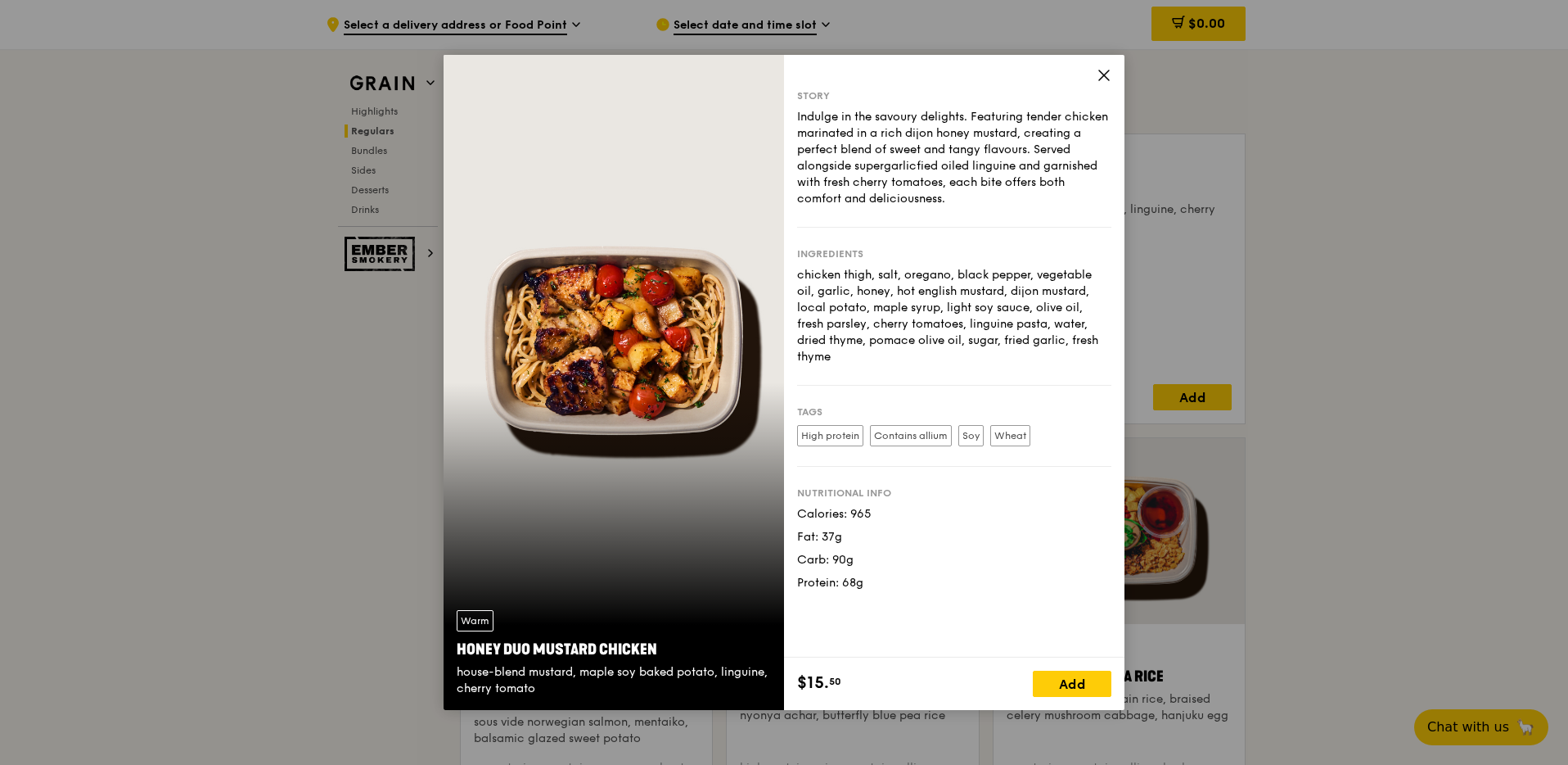
click at [1106, 79] on icon at bounding box center [1104, 75] width 14 height 14
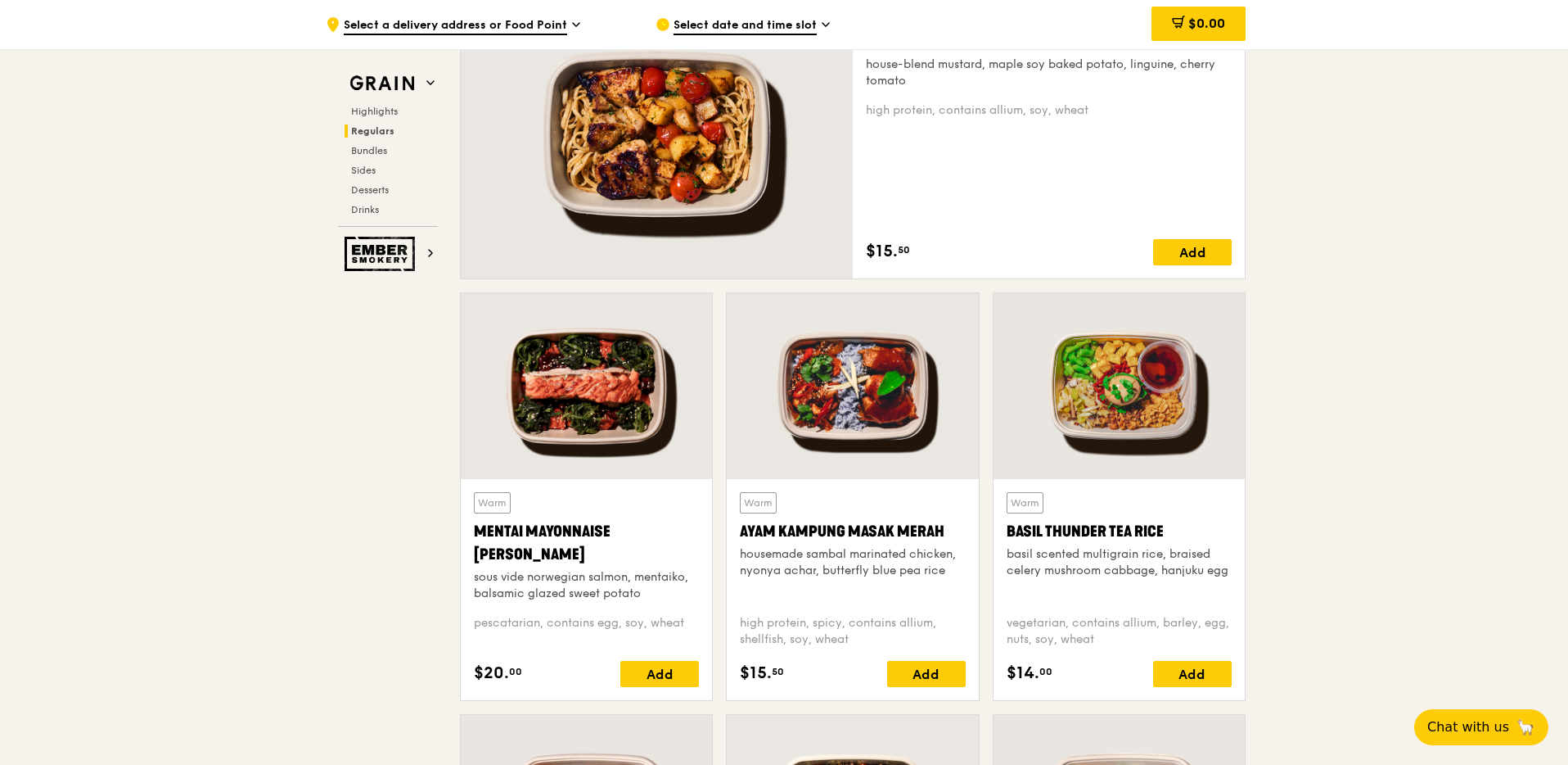
scroll to position [1323, 0]
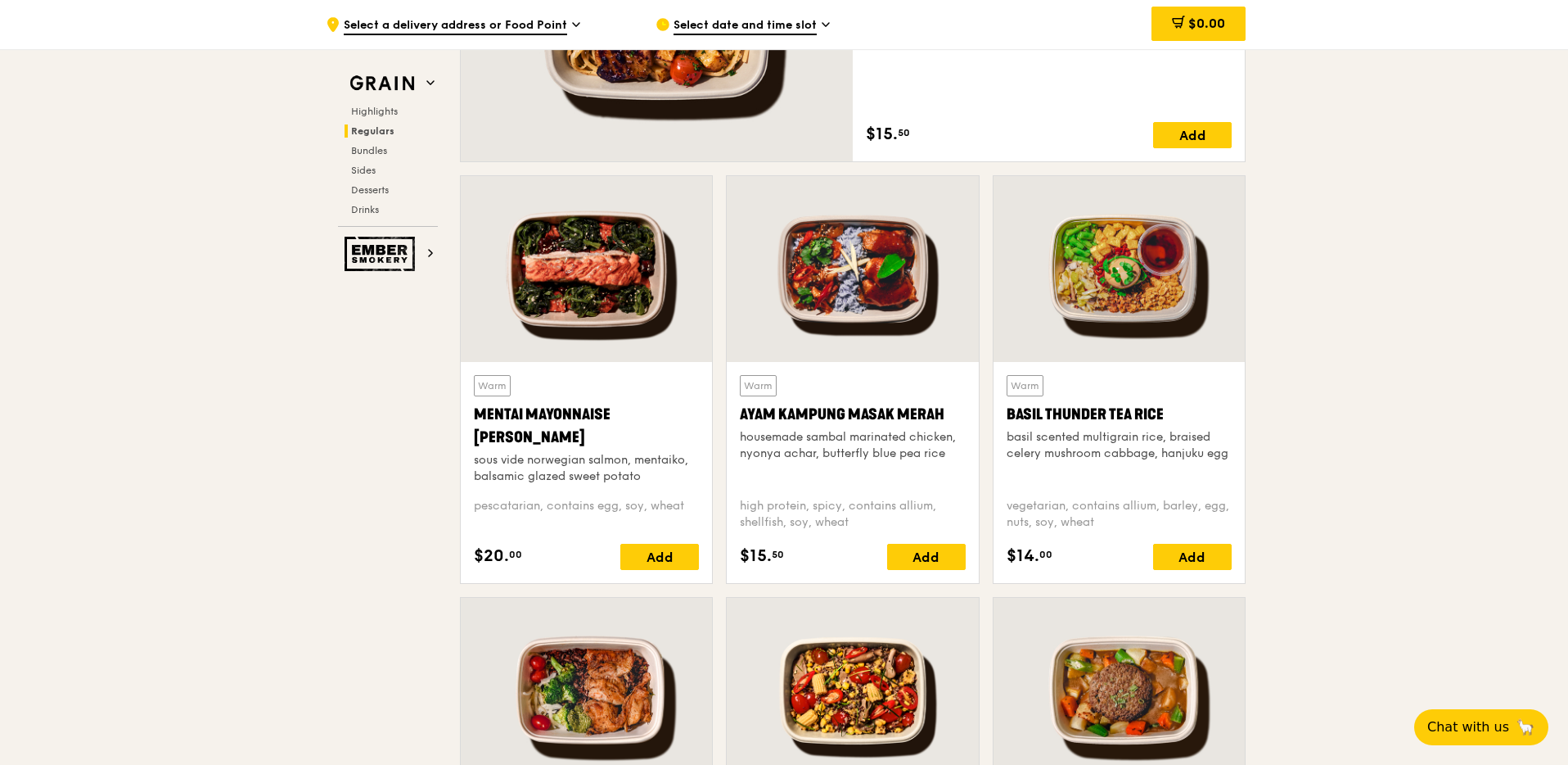
click at [851, 268] on div at bounding box center [852, 269] width 251 height 186
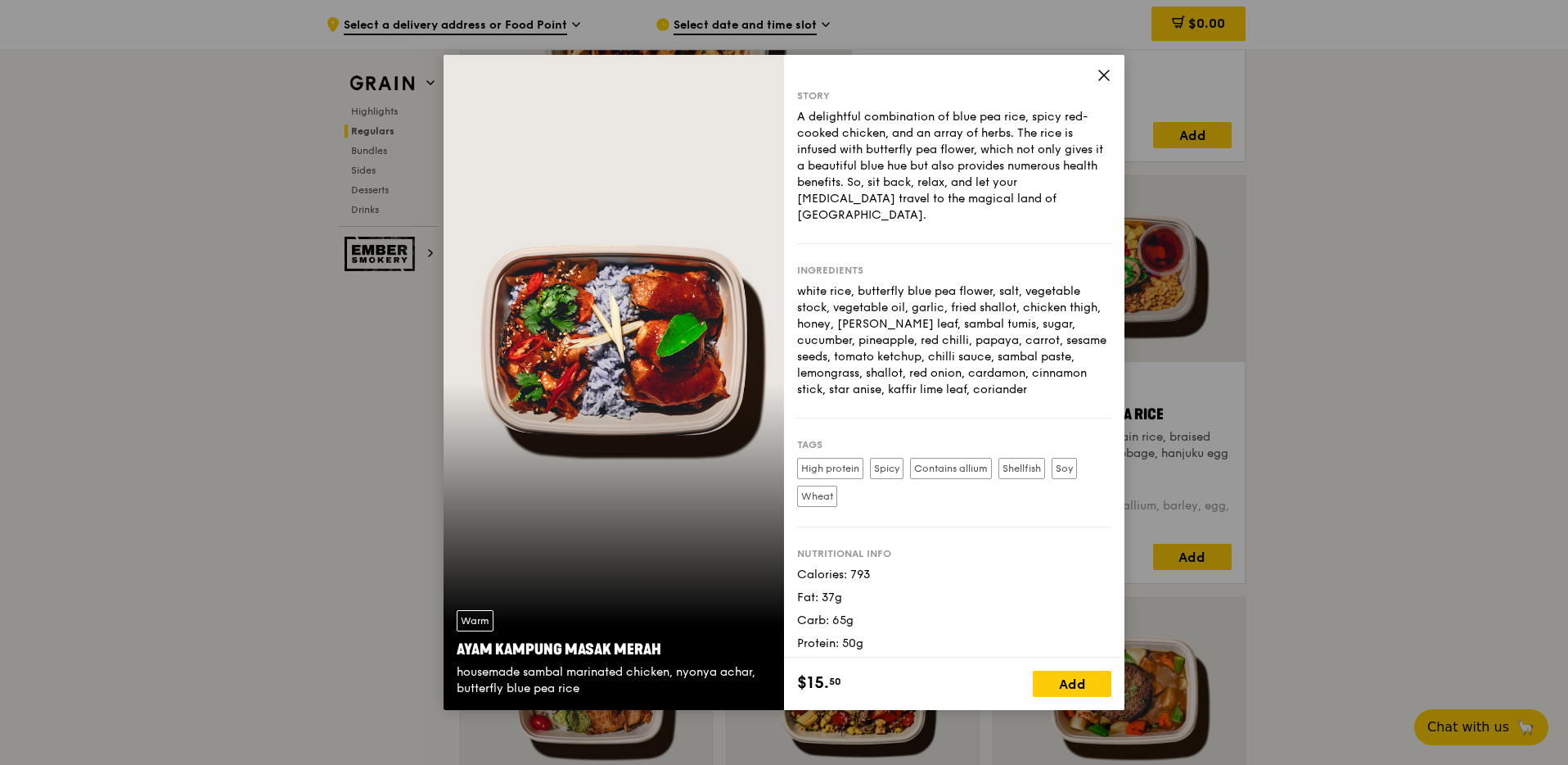
click at [1018, 284] on div "white rice, butterfly blue pea flower, salt, vegetable stock, vegetable oil, ga…" at bounding box center [954, 341] width 314 height 115
drag, startPoint x: 668, startPoint y: 651, endPoint x: 452, endPoint y: 656, distance: 216.1
click at [452, 656] on div "Warm Ayam Kampung Masak Merah housemade sambal marinated chicken, nyonya achar,…" at bounding box center [614, 653] width 341 height 113
copy div "Ayam Kampung Masak Merah"
click at [1105, 72] on icon at bounding box center [1104, 75] width 14 height 14
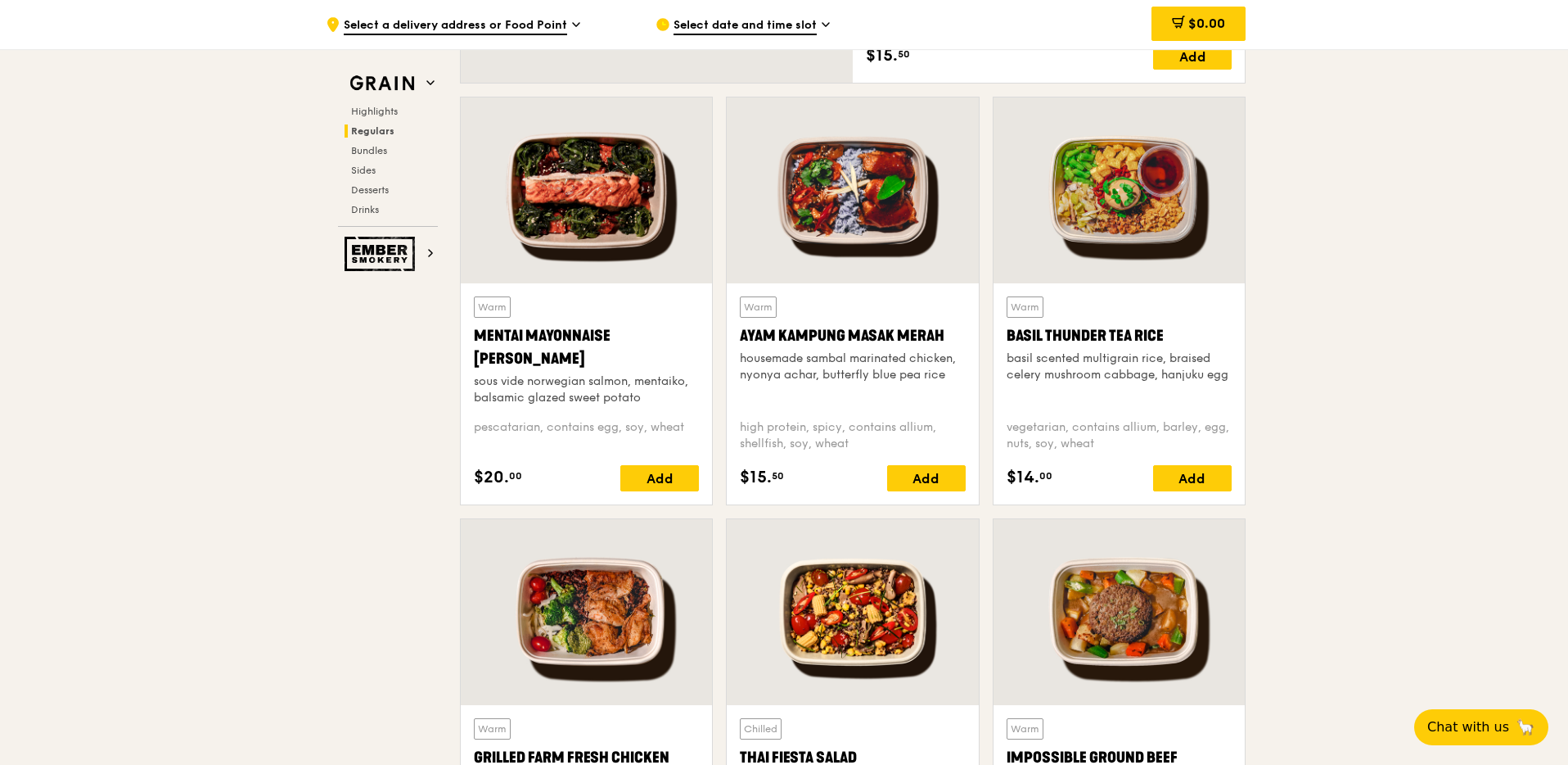
scroll to position [1454, 0]
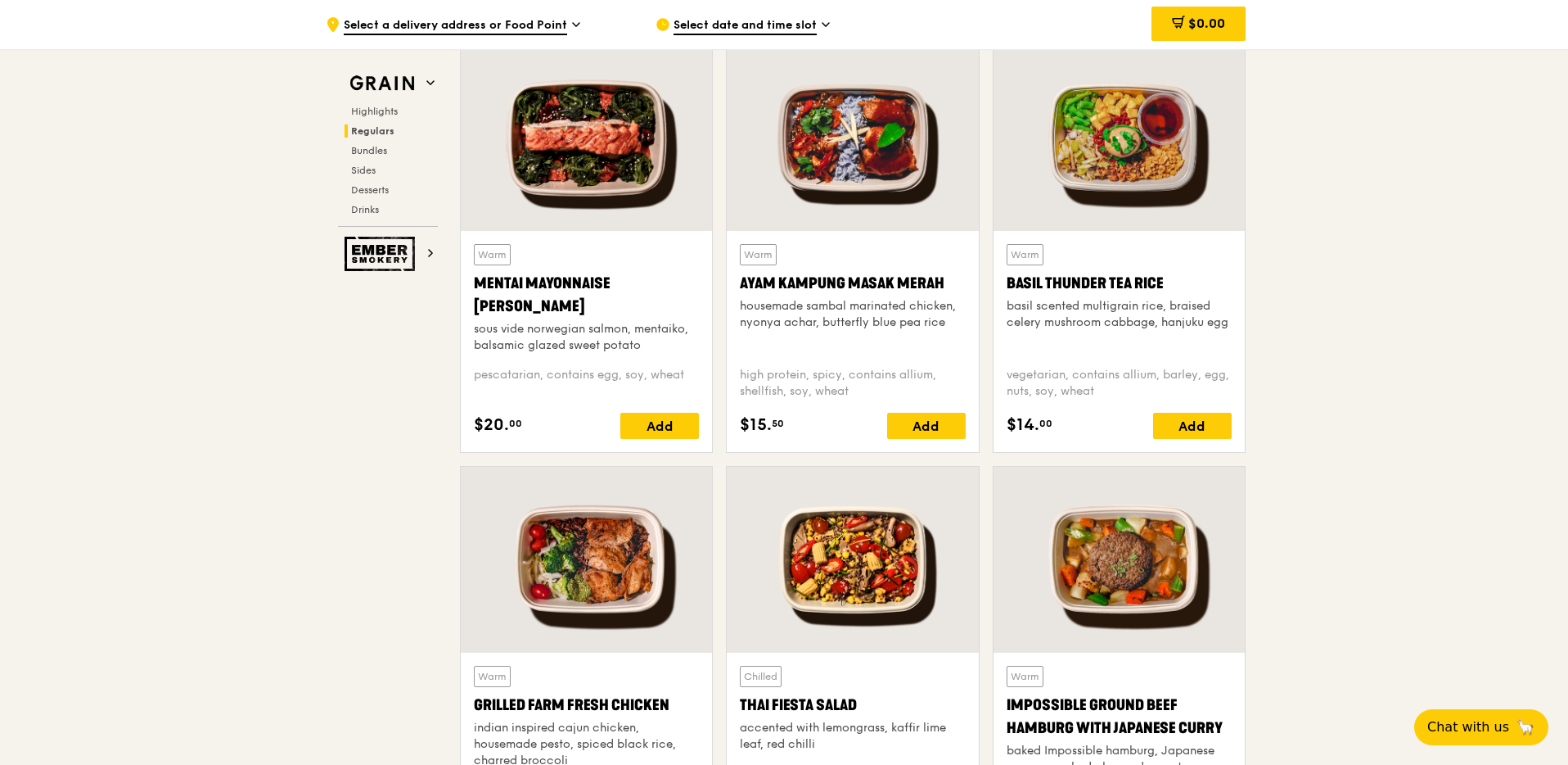
click at [1153, 165] on div at bounding box center [1119, 138] width 251 height 186
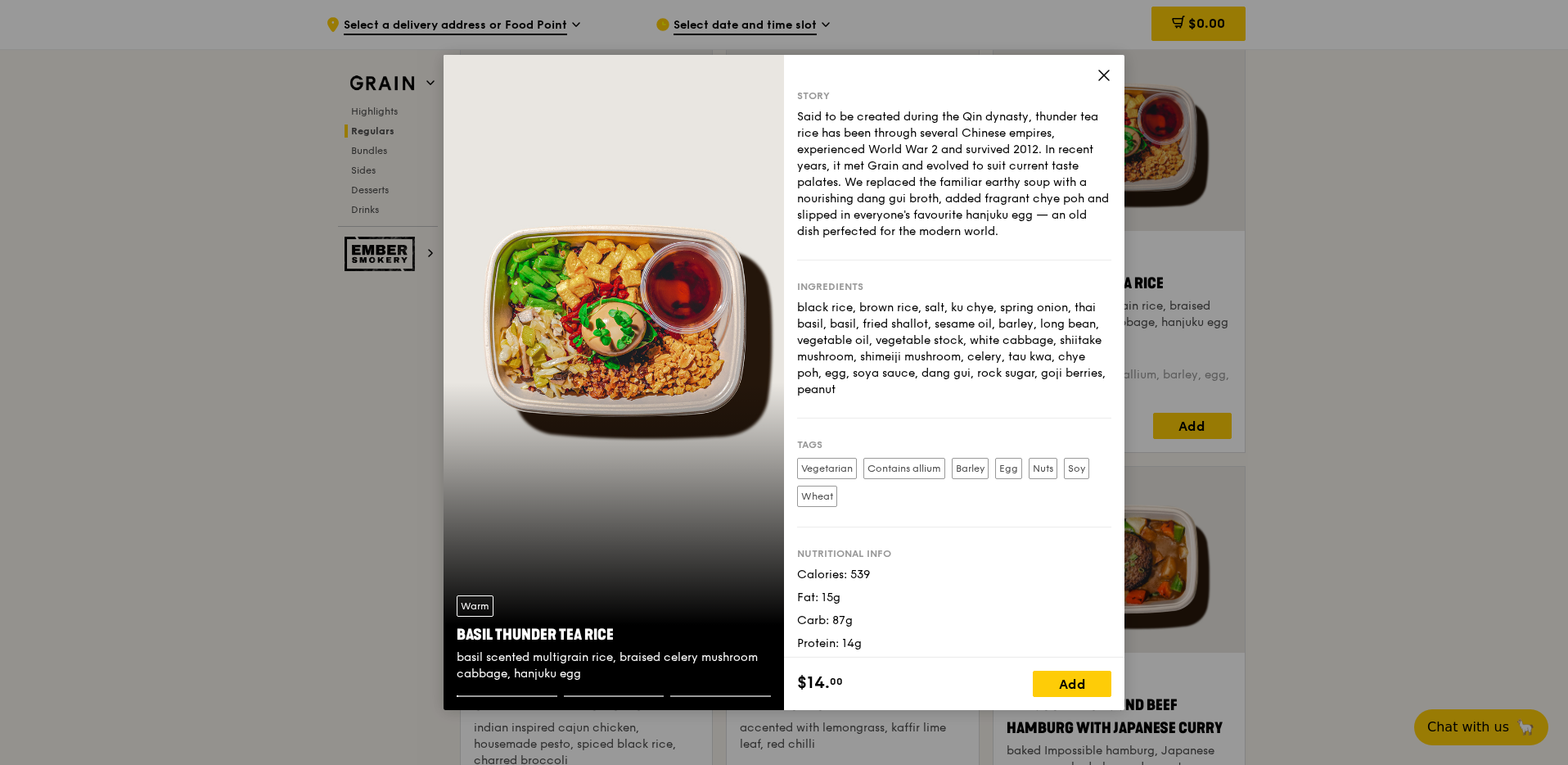
click at [1098, 71] on icon at bounding box center [1104, 75] width 14 height 14
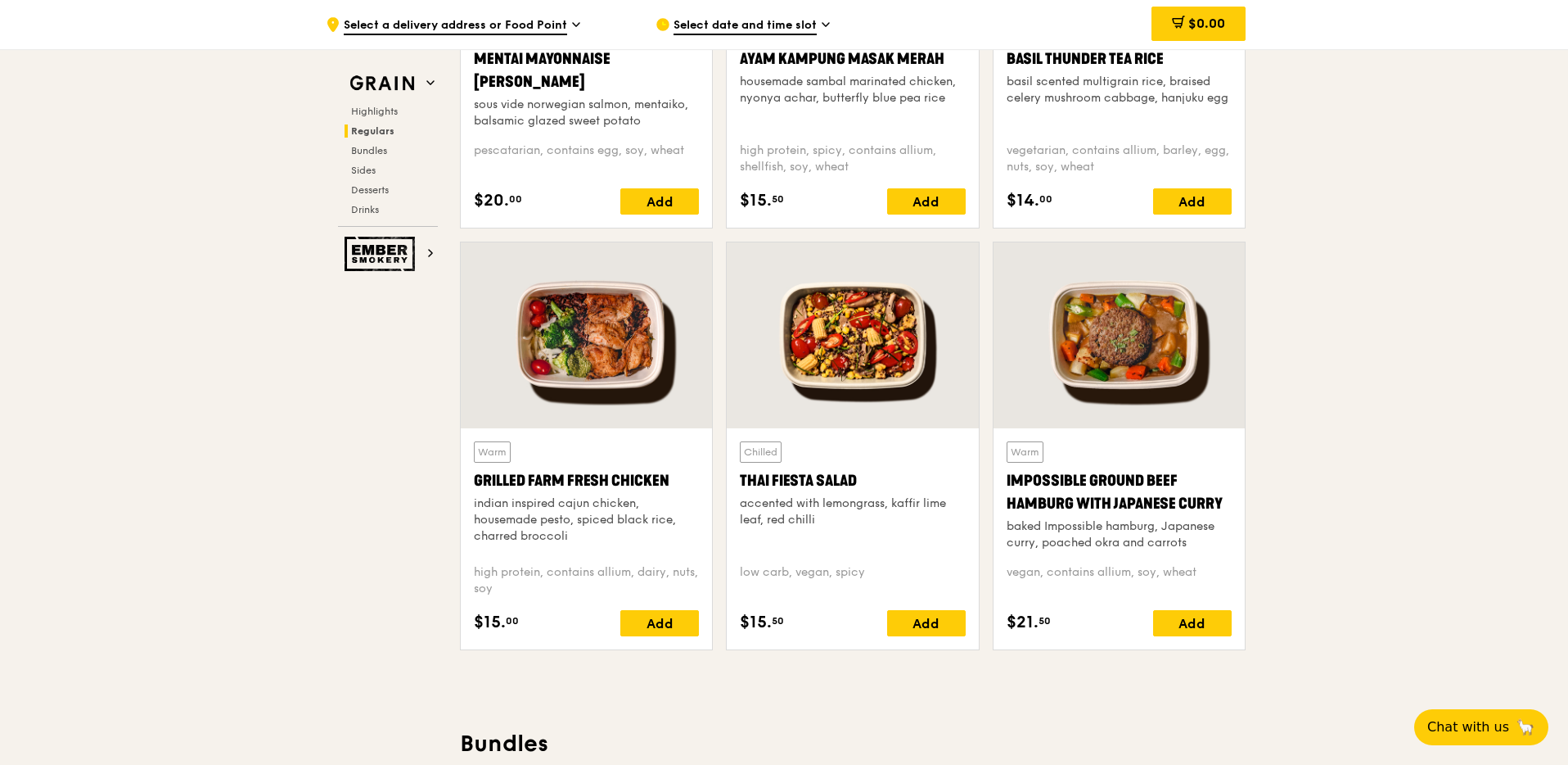
scroll to position [1716, 0]
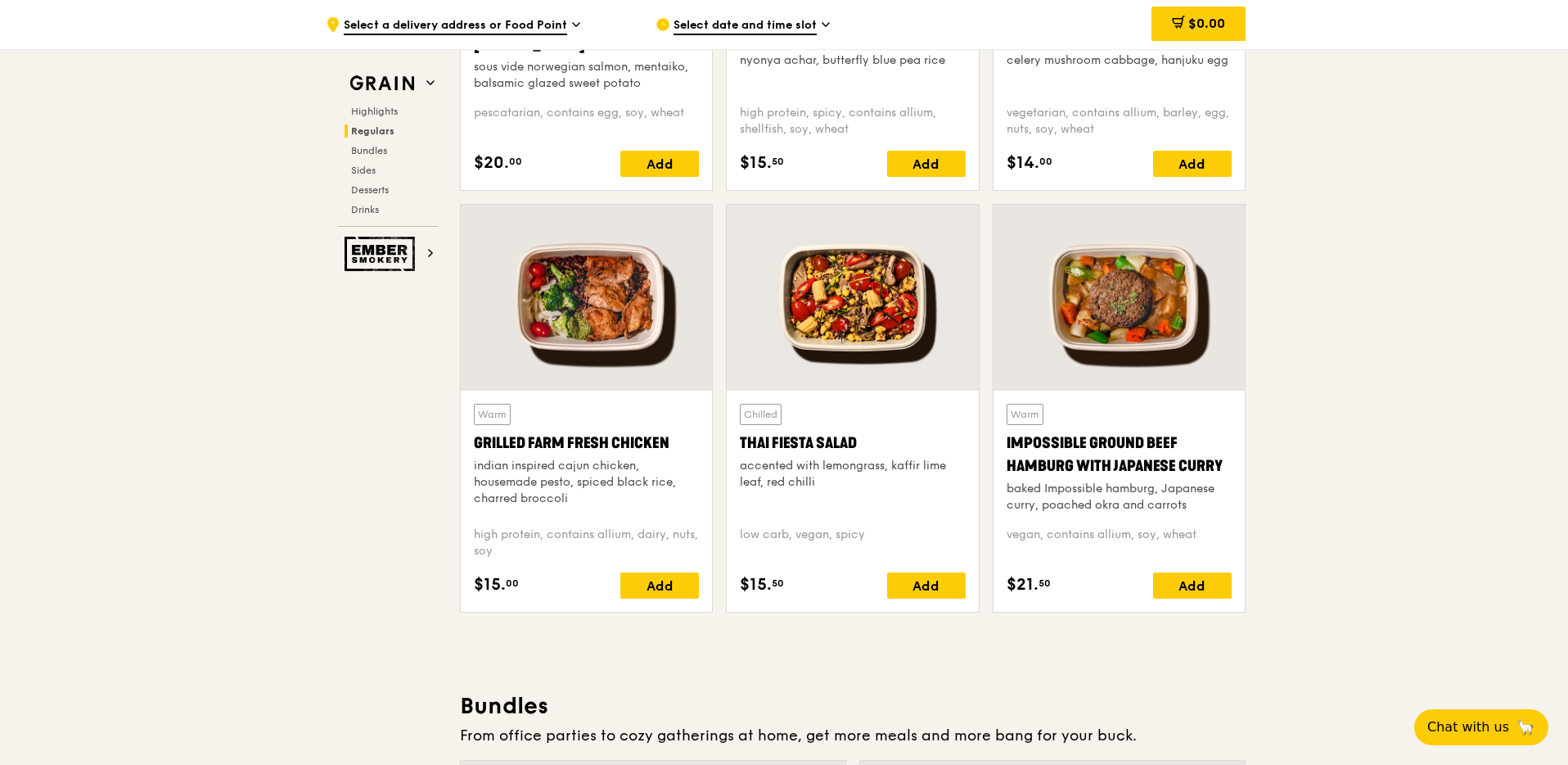
click at [665, 333] on div at bounding box center [586, 298] width 251 height 186
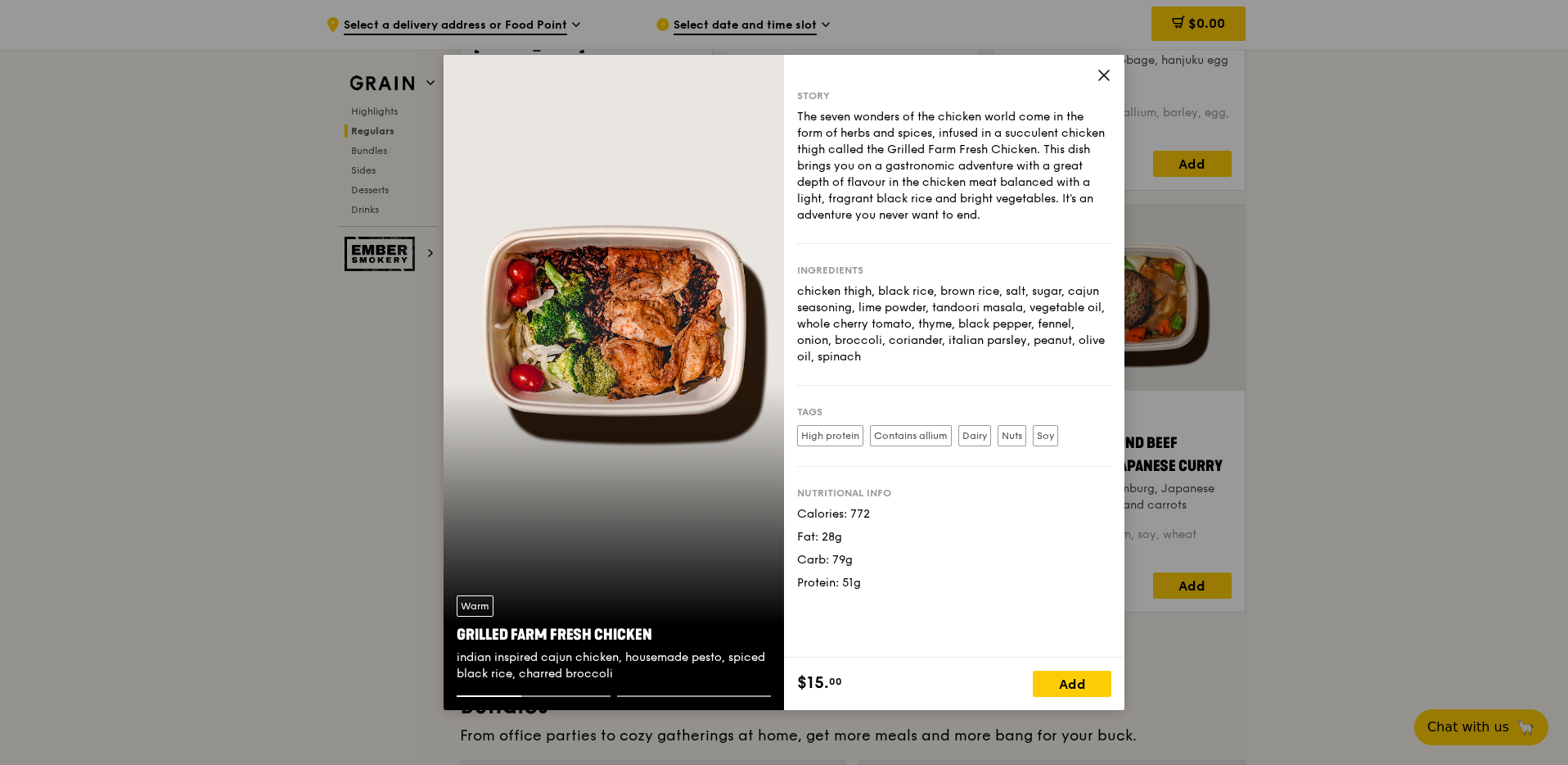
drag, startPoint x: 607, startPoint y: 635, endPoint x: 449, endPoint y: 635, distance: 158.0
click at [449, 635] on div "Warm Grilled Farm Fresh Chicken indian inspired cajun chicken, housemade pesto,…" at bounding box center [614, 639] width 341 height 113
copy div "Grilled Farm Fresh Chicken"
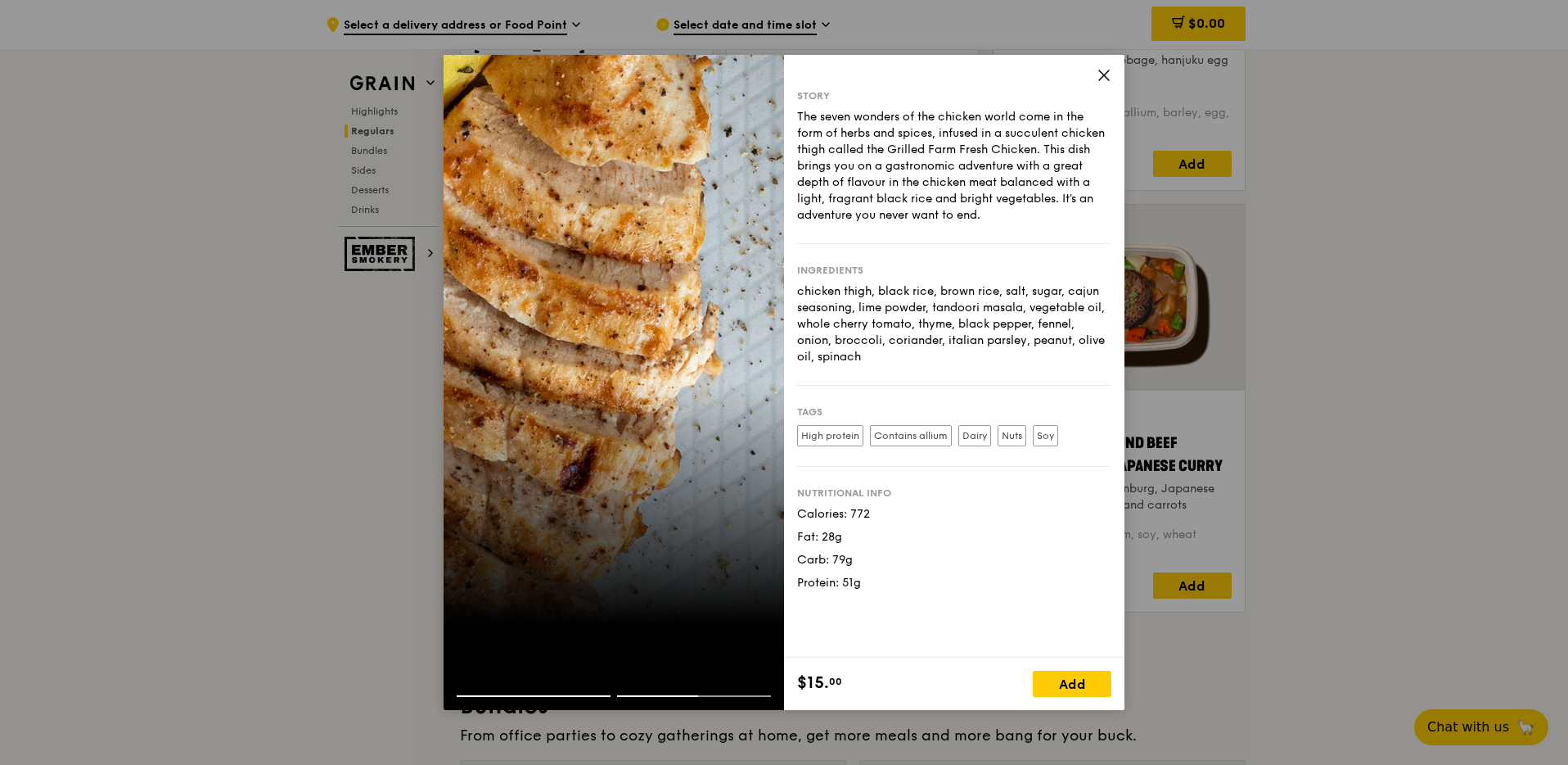
click at [1106, 72] on icon at bounding box center [1104, 75] width 14 height 14
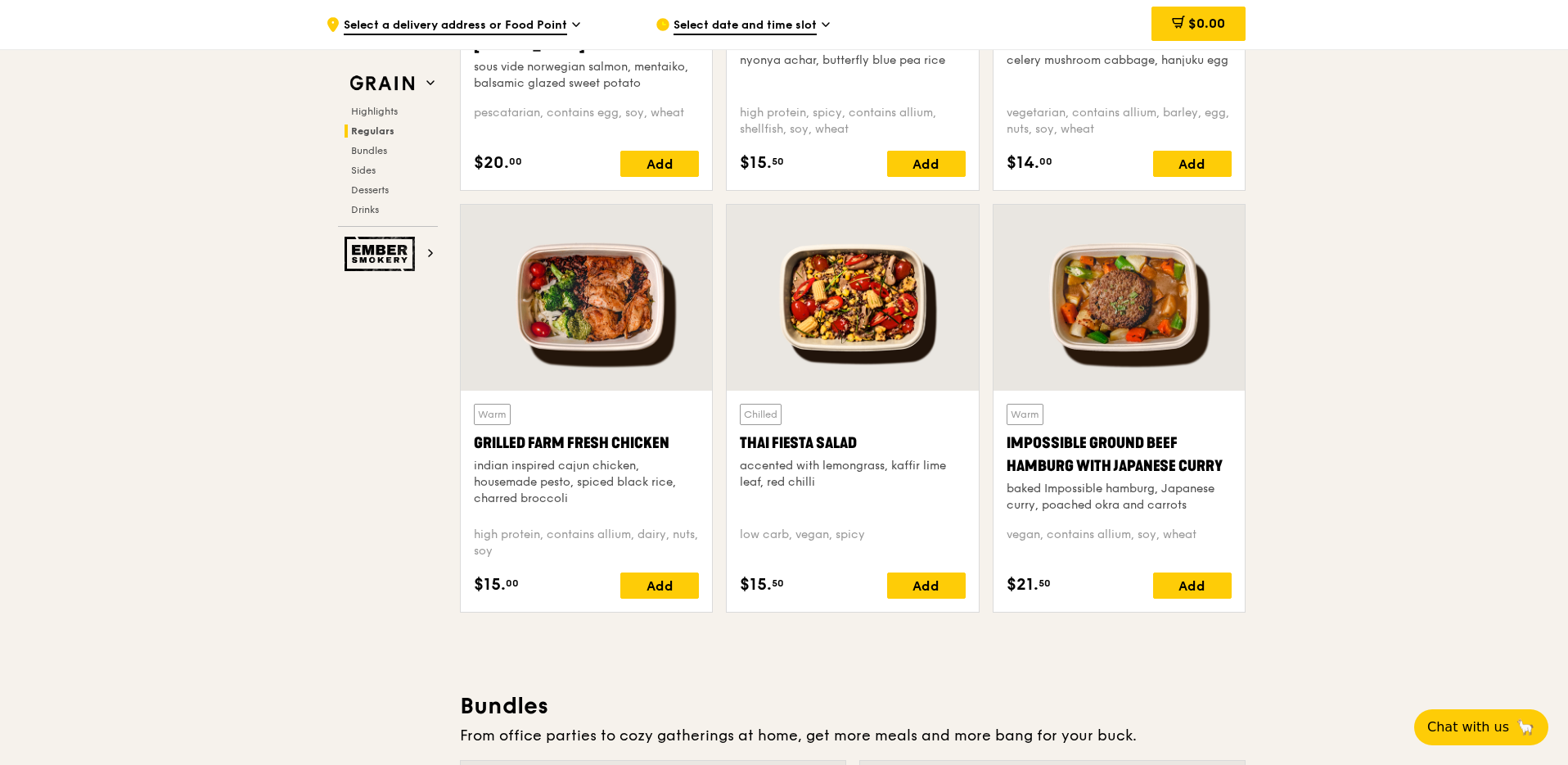
click at [840, 301] on div at bounding box center [852, 298] width 251 height 186
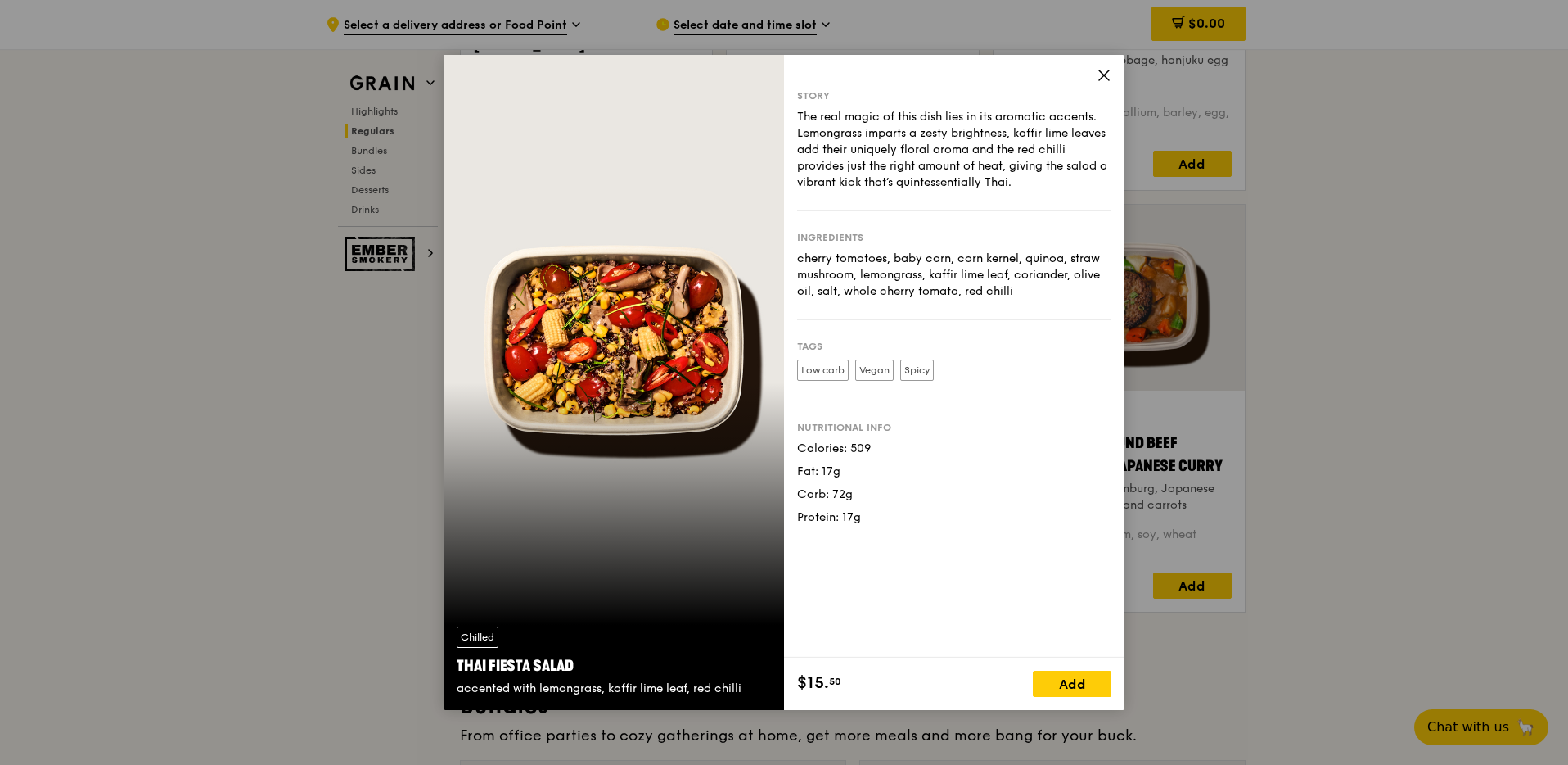
click at [1103, 81] on icon at bounding box center [1104, 75] width 14 height 14
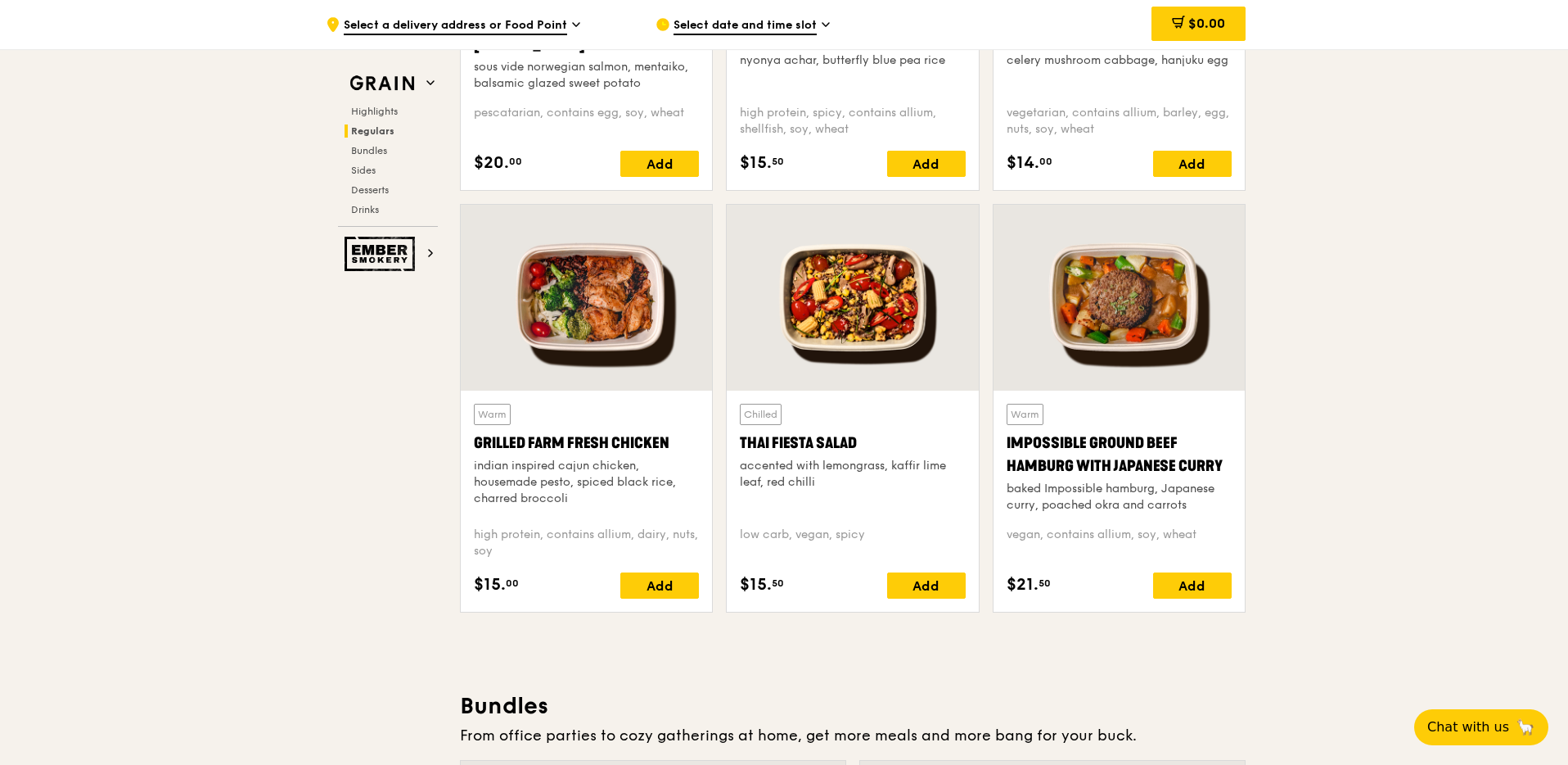
click at [1134, 414] on div "Warm Impossible Ground Beef Hamburg with Japanese Curry baked Impossible hambur…" at bounding box center [1120, 458] width 225 height 110
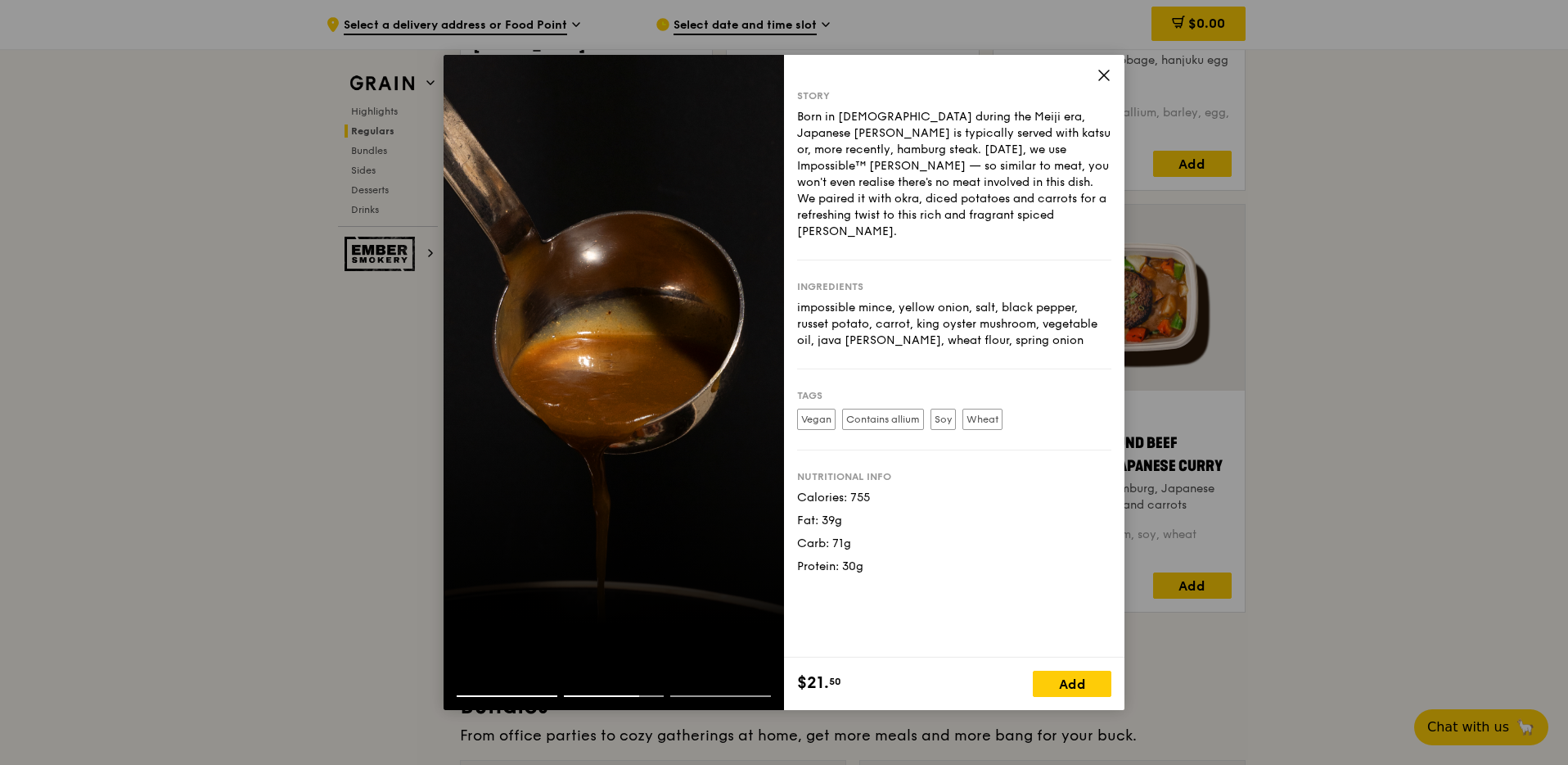
click at [579, 590] on div at bounding box center [614, 382] width 341 height 655
click at [692, 683] on div at bounding box center [614, 682] width 341 height 26
click at [691, 690] on div at bounding box center [614, 682] width 341 height 26
click at [603, 693] on div at bounding box center [614, 682] width 341 height 26
click at [511, 698] on div at bounding box center [614, 702] width 341 height 14
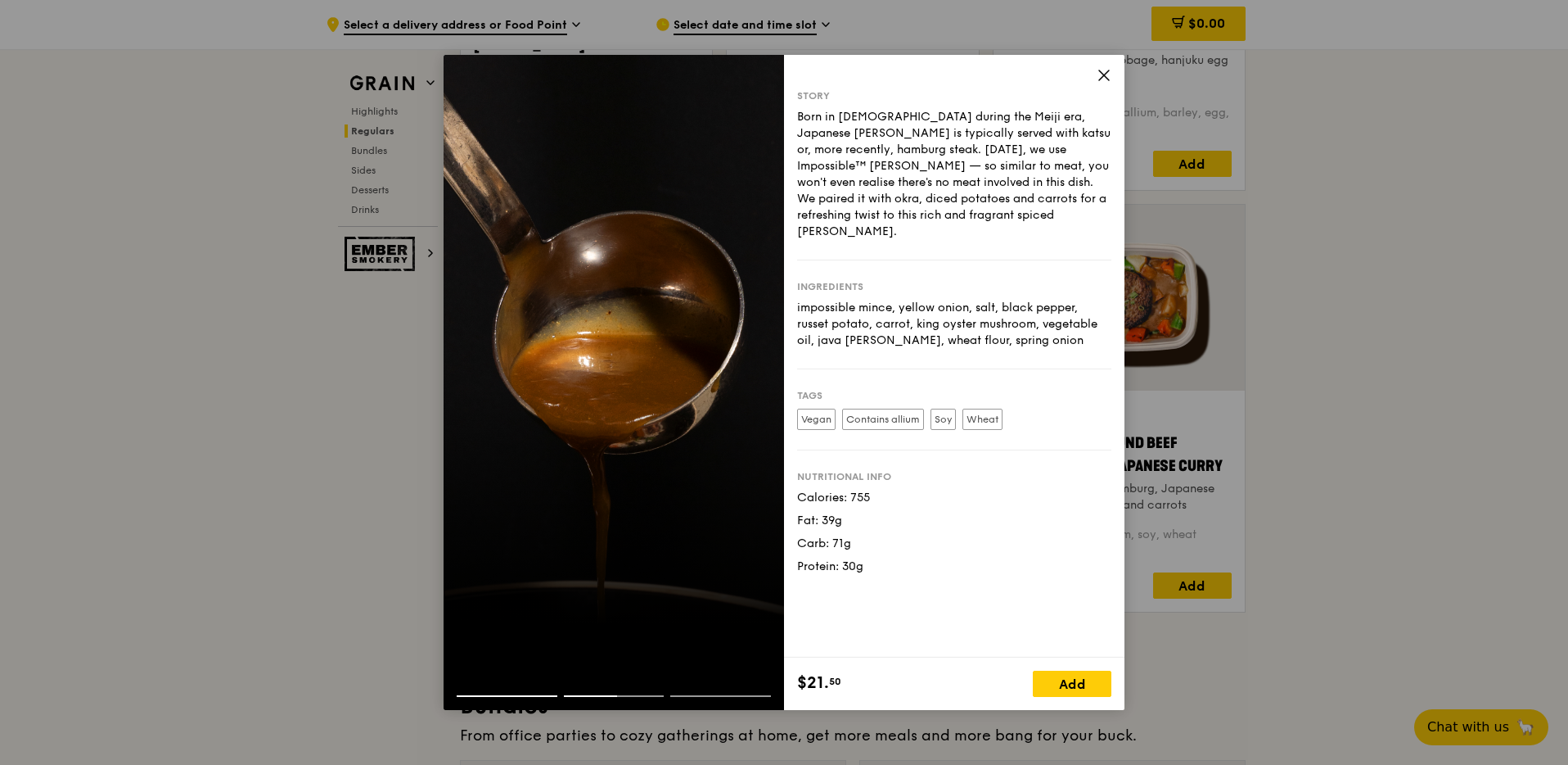
click at [767, 606] on div at bounding box center [614, 382] width 341 height 655
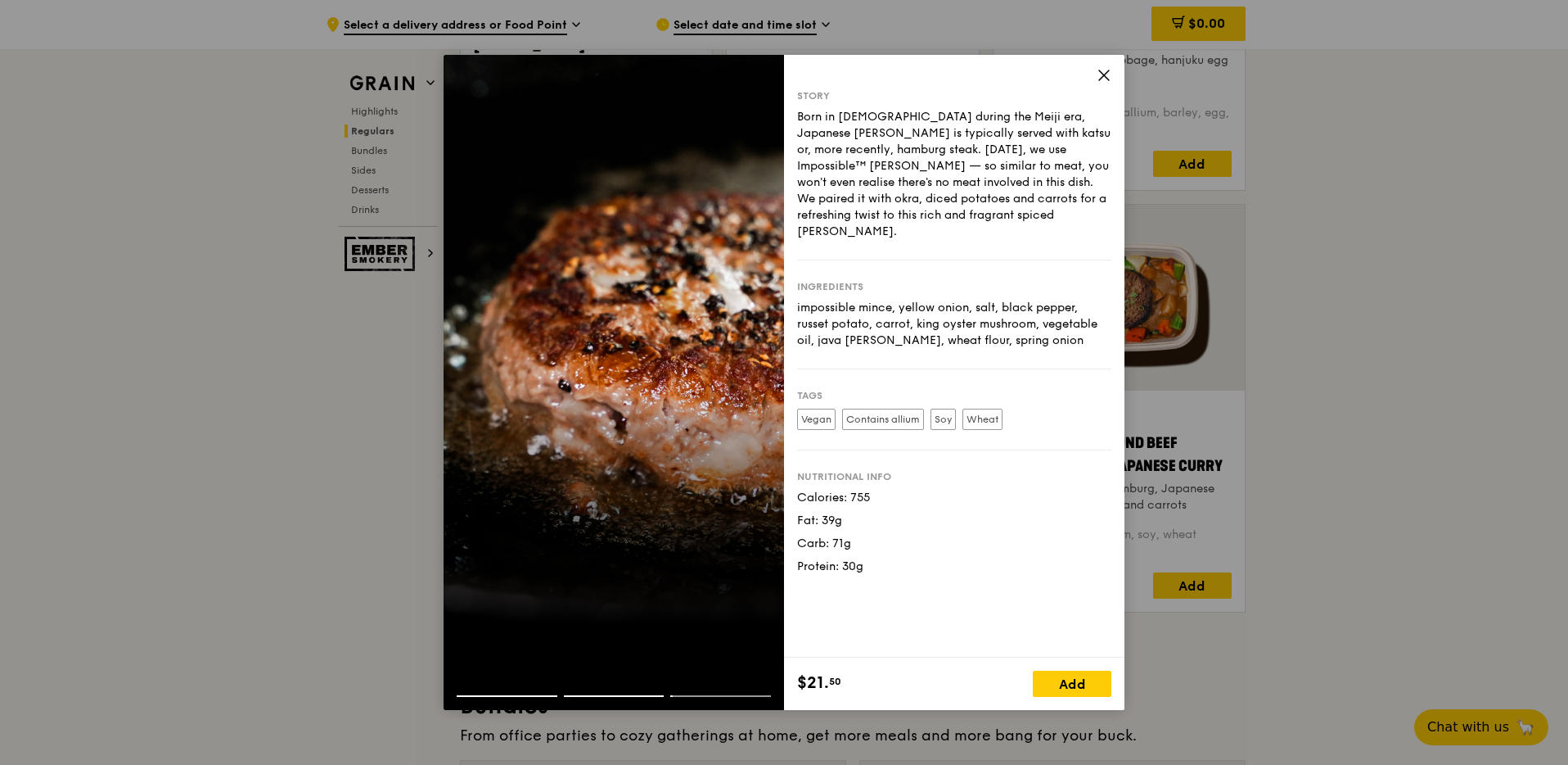
click at [864, 629] on div "Story Born in Japan during the Meiji era, Japanese curry is typically served wi…" at bounding box center [954, 356] width 341 height 603
click at [721, 709] on div at bounding box center [614, 702] width 341 height 14
click at [897, 280] on div "Ingredients" at bounding box center [954, 286] width 314 height 13
click at [1099, 72] on icon at bounding box center [1104, 75] width 14 height 14
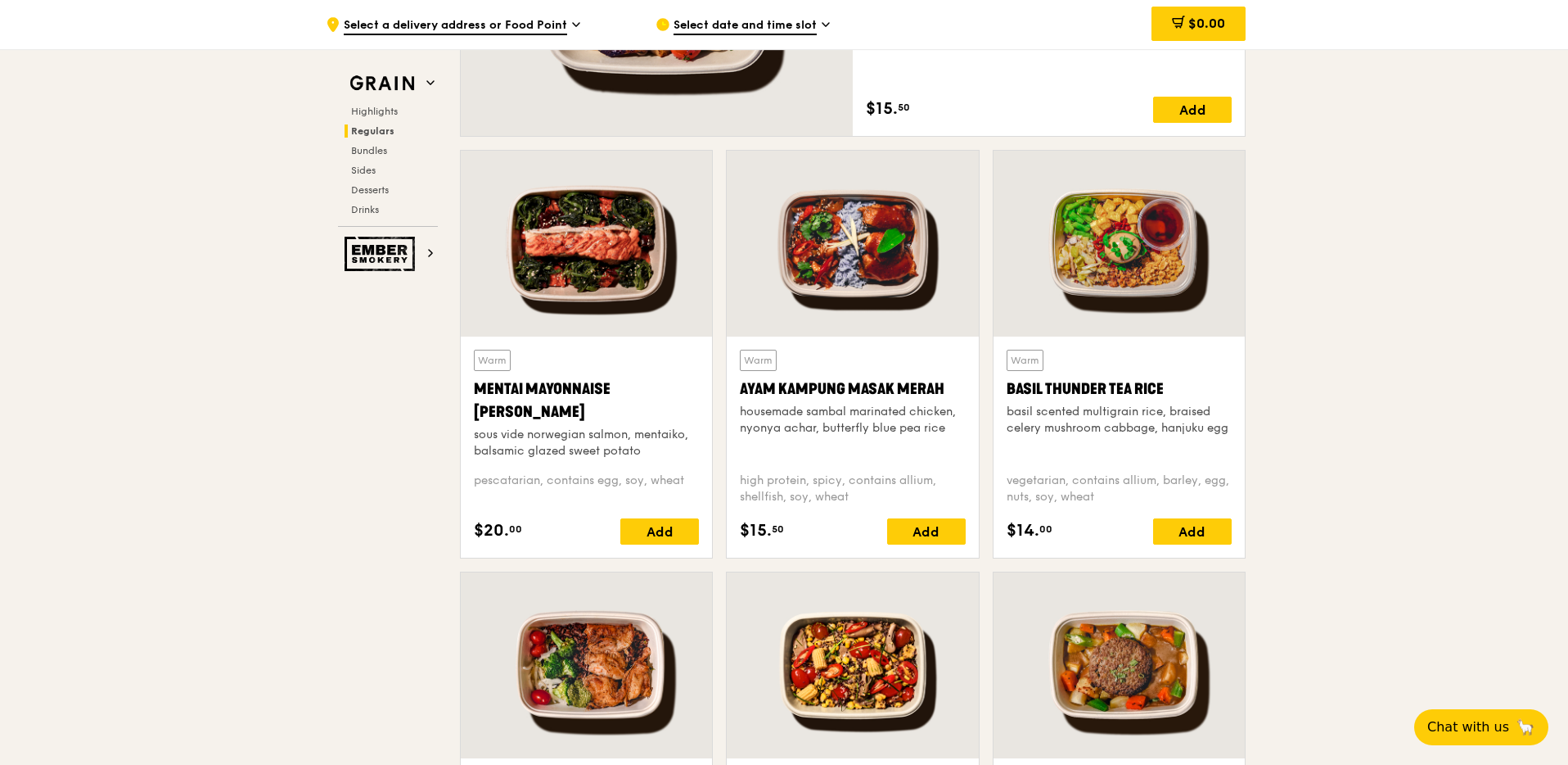
scroll to position [1351, 0]
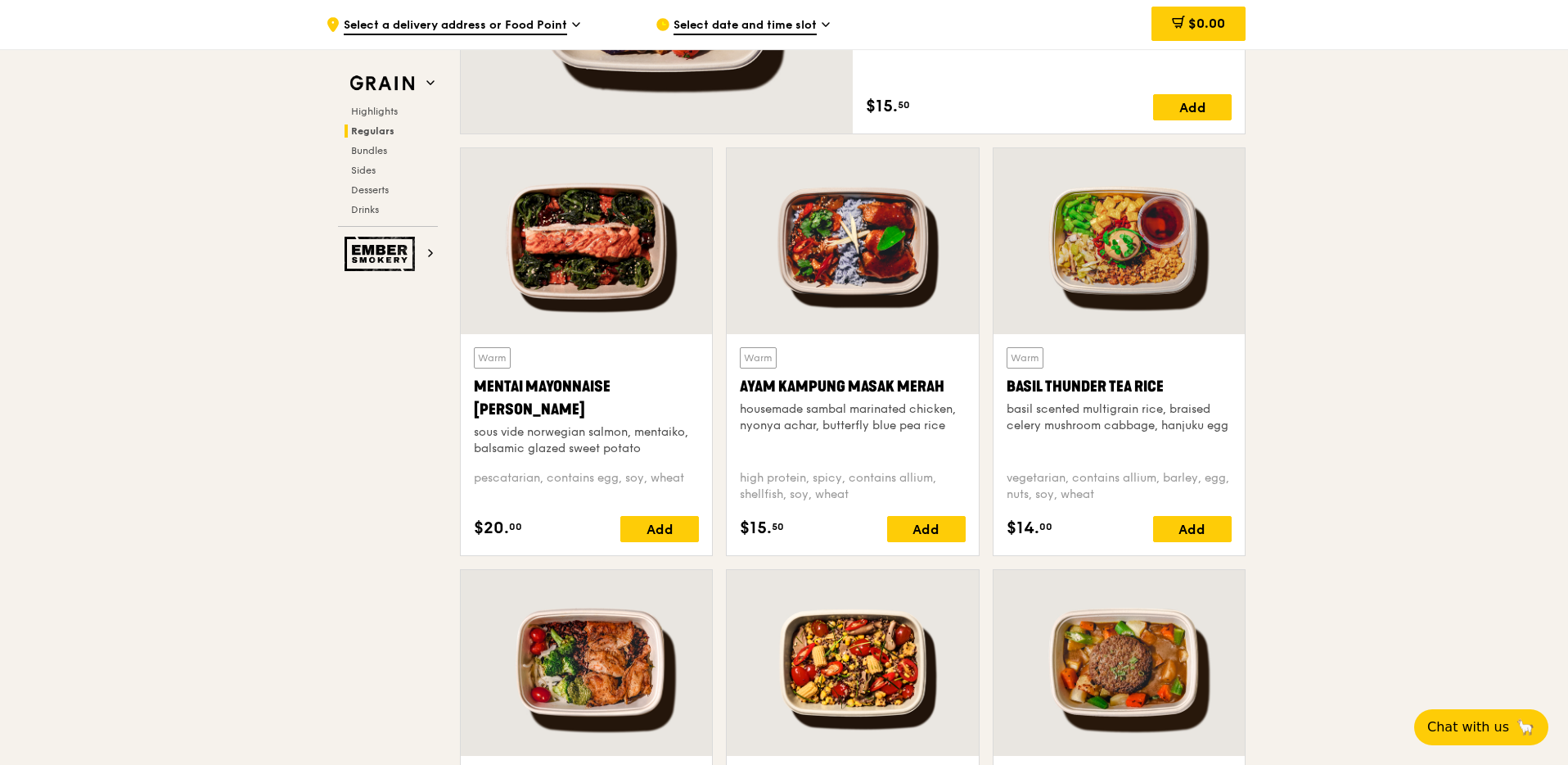
click at [835, 282] on div at bounding box center [852, 242] width 251 height 186
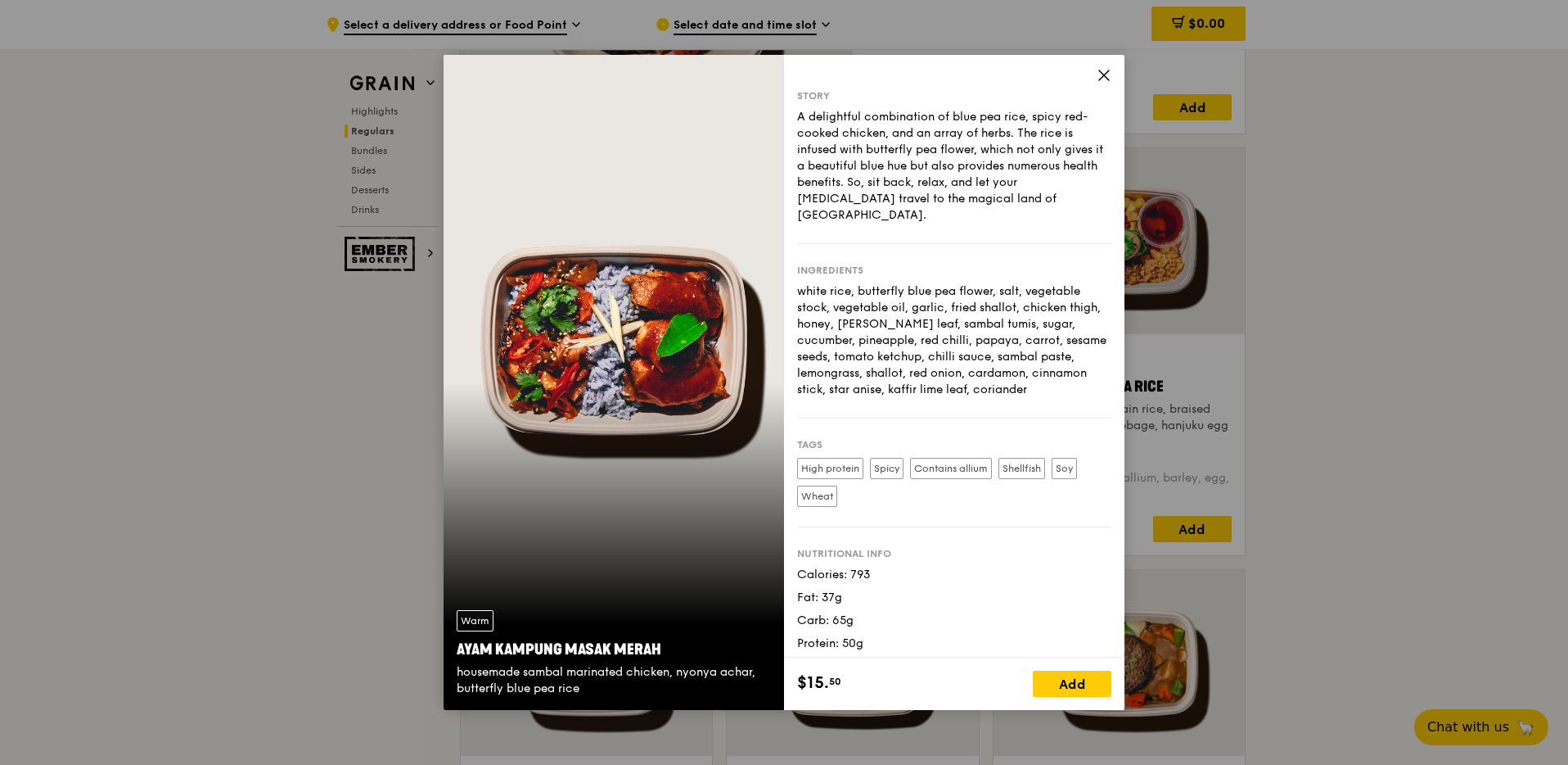
click at [1101, 74] on icon at bounding box center [1104, 75] width 14 height 14
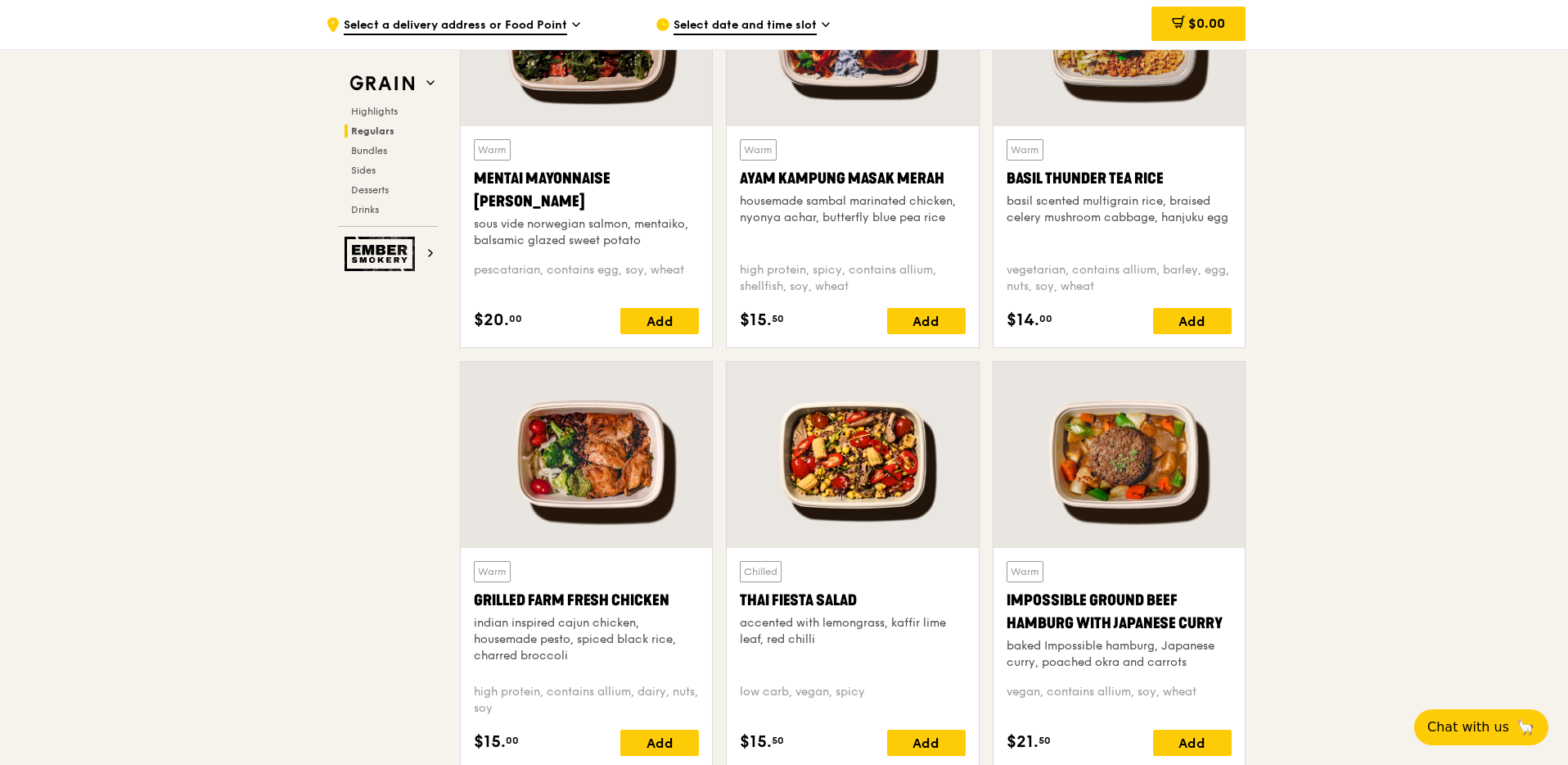
scroll to position [1613, 0]
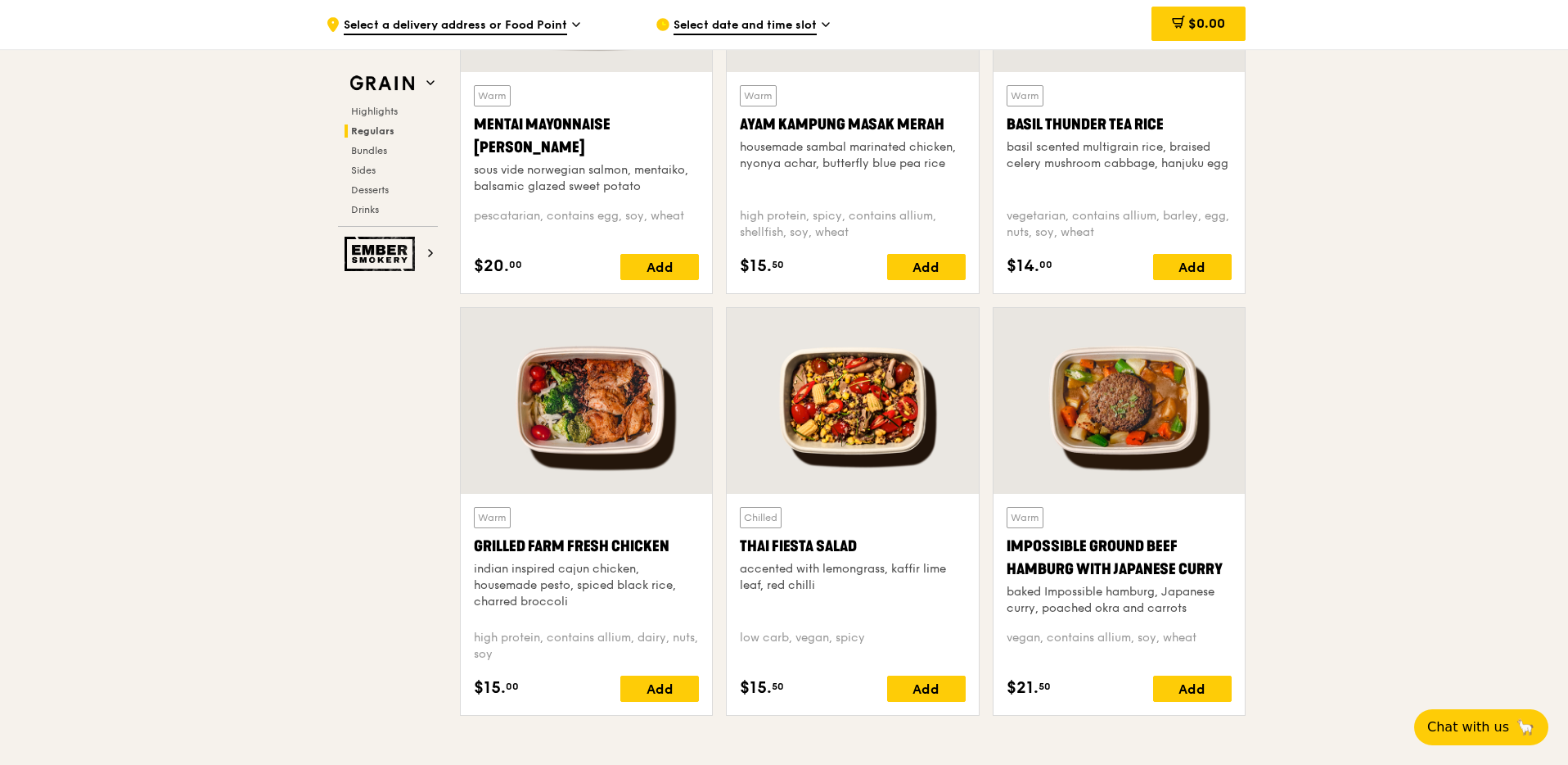
click at [612, 440] on div at bounding box center [586, 401] width 251 height 186
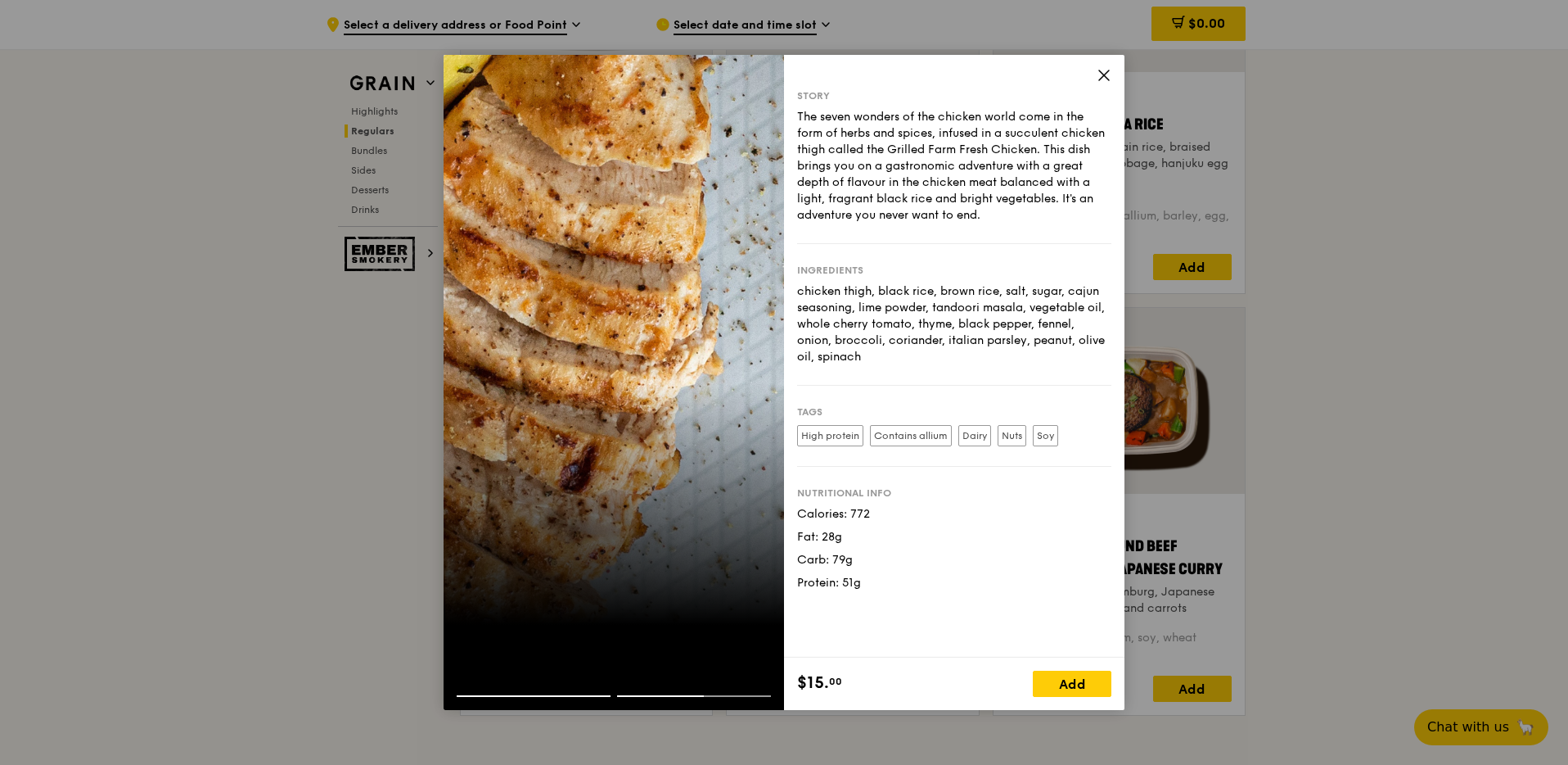
click at [1106, 73] on icon at bounding box center [1104, 75] width 14 height 14
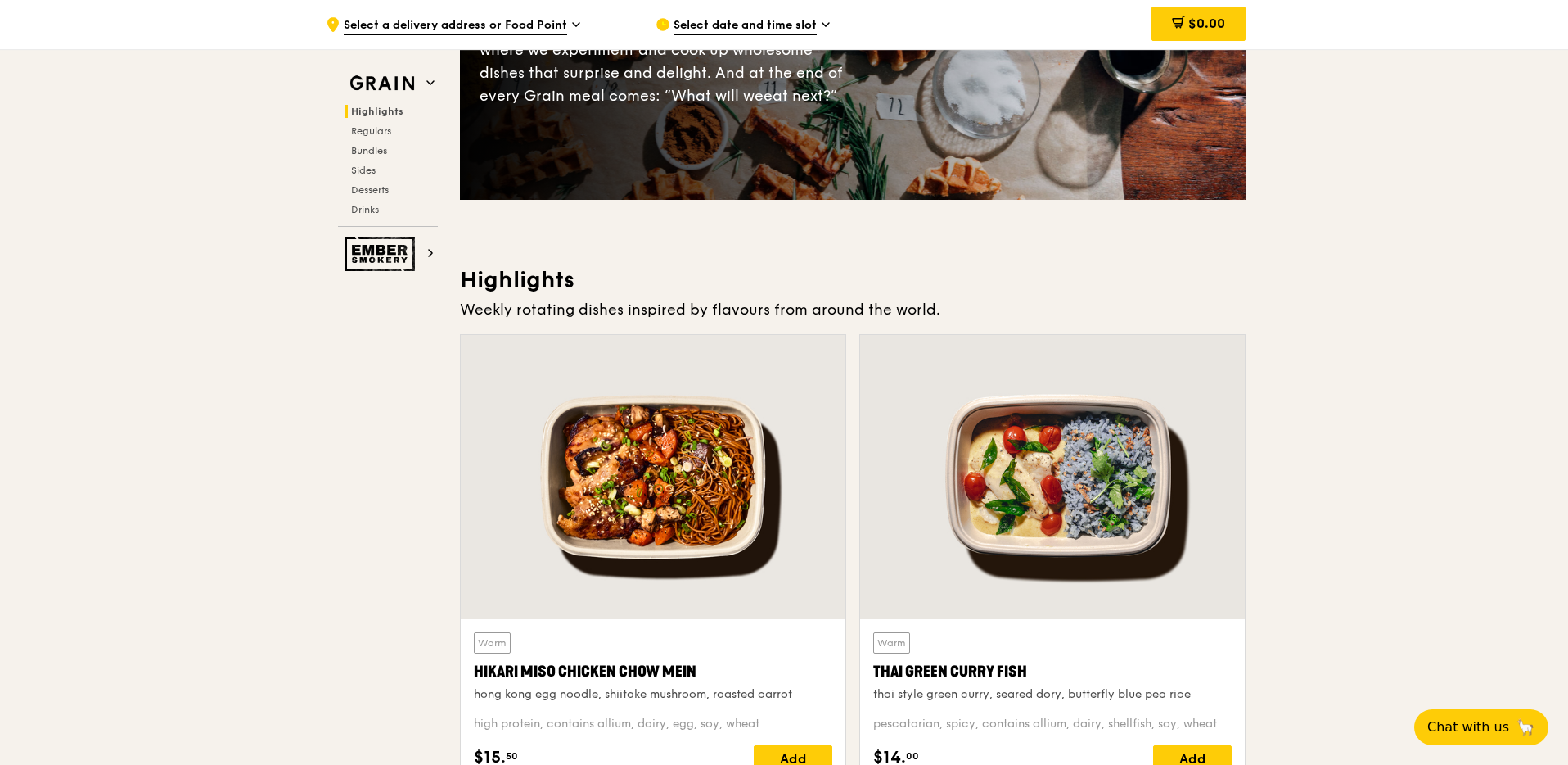
scroll to position [393, 0]
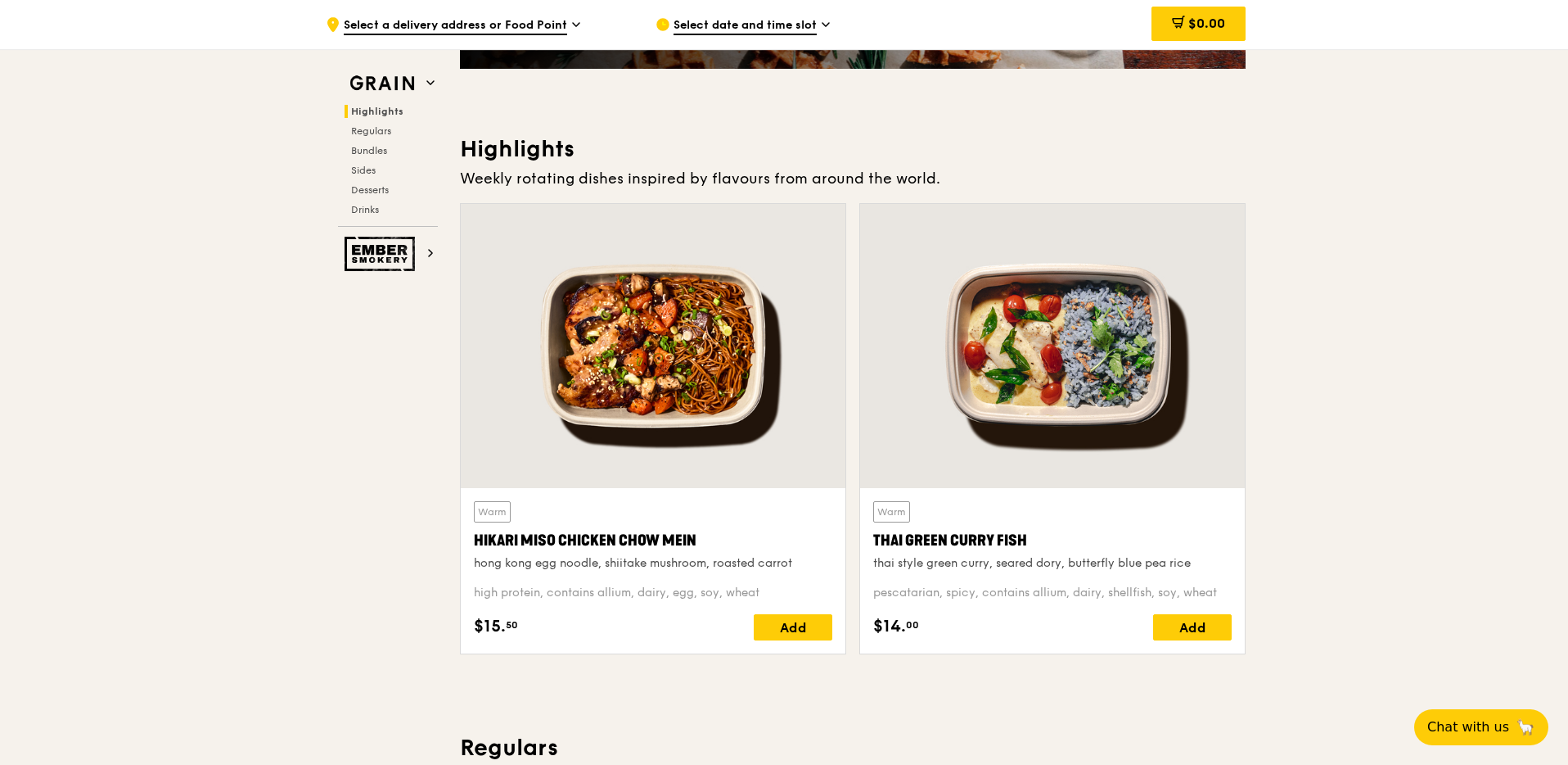
click at [1026, 376] on div at bounding box center [1053, 346] width 385 height 285
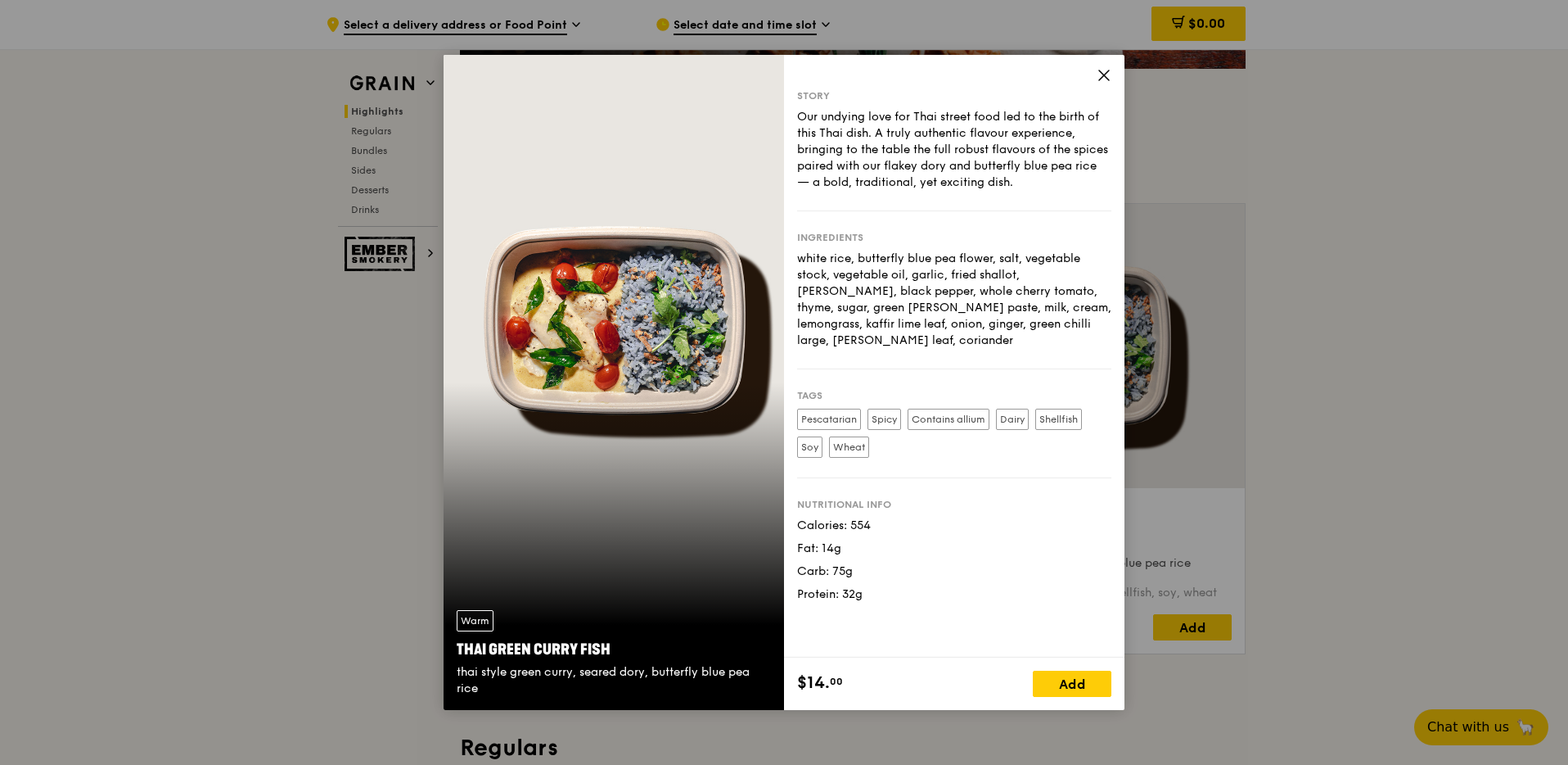
click at [1109, 72] on icon at bounding box center [1104, 75] width 14 height 14
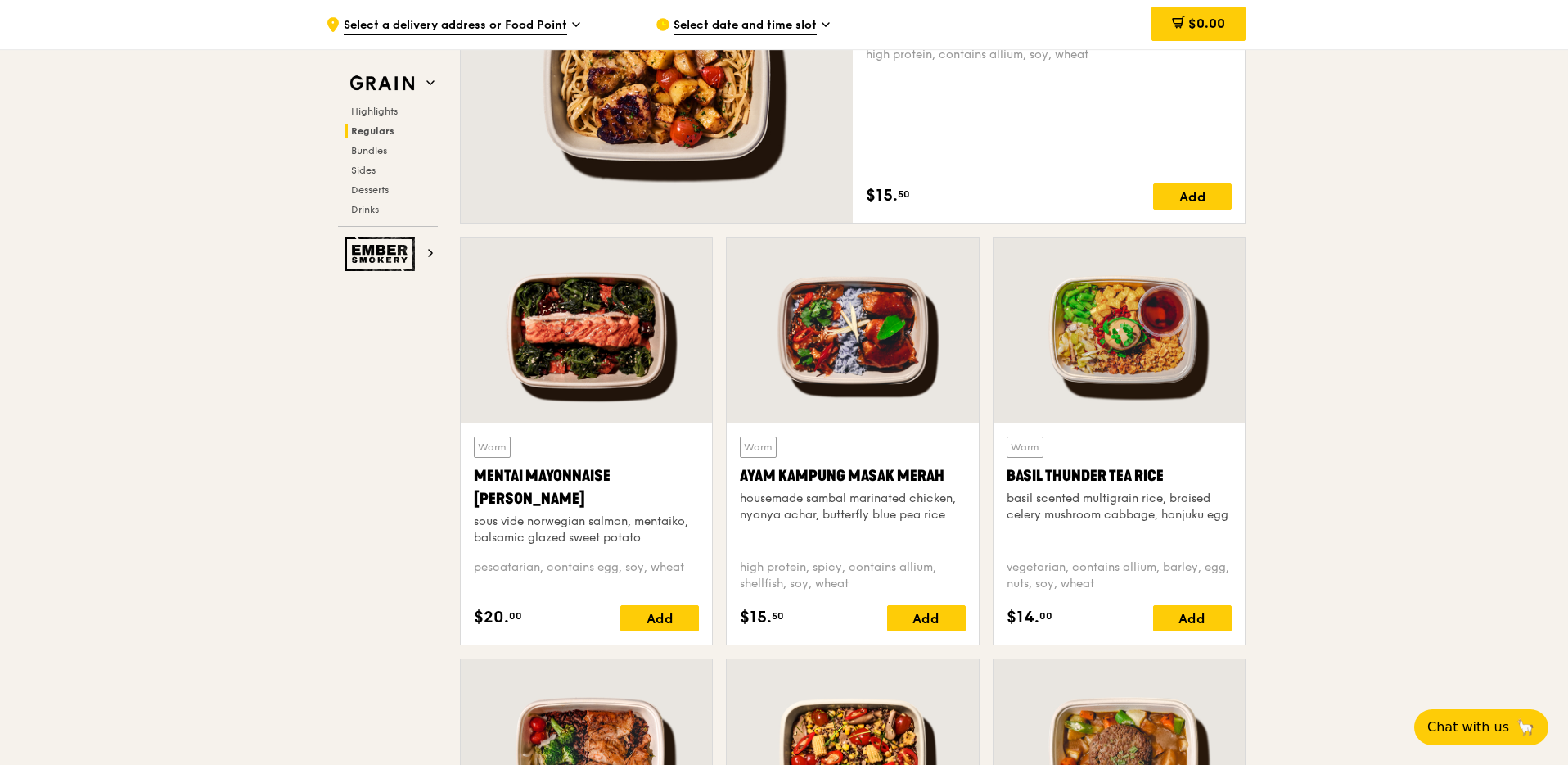
scroll to position [1393, 0]
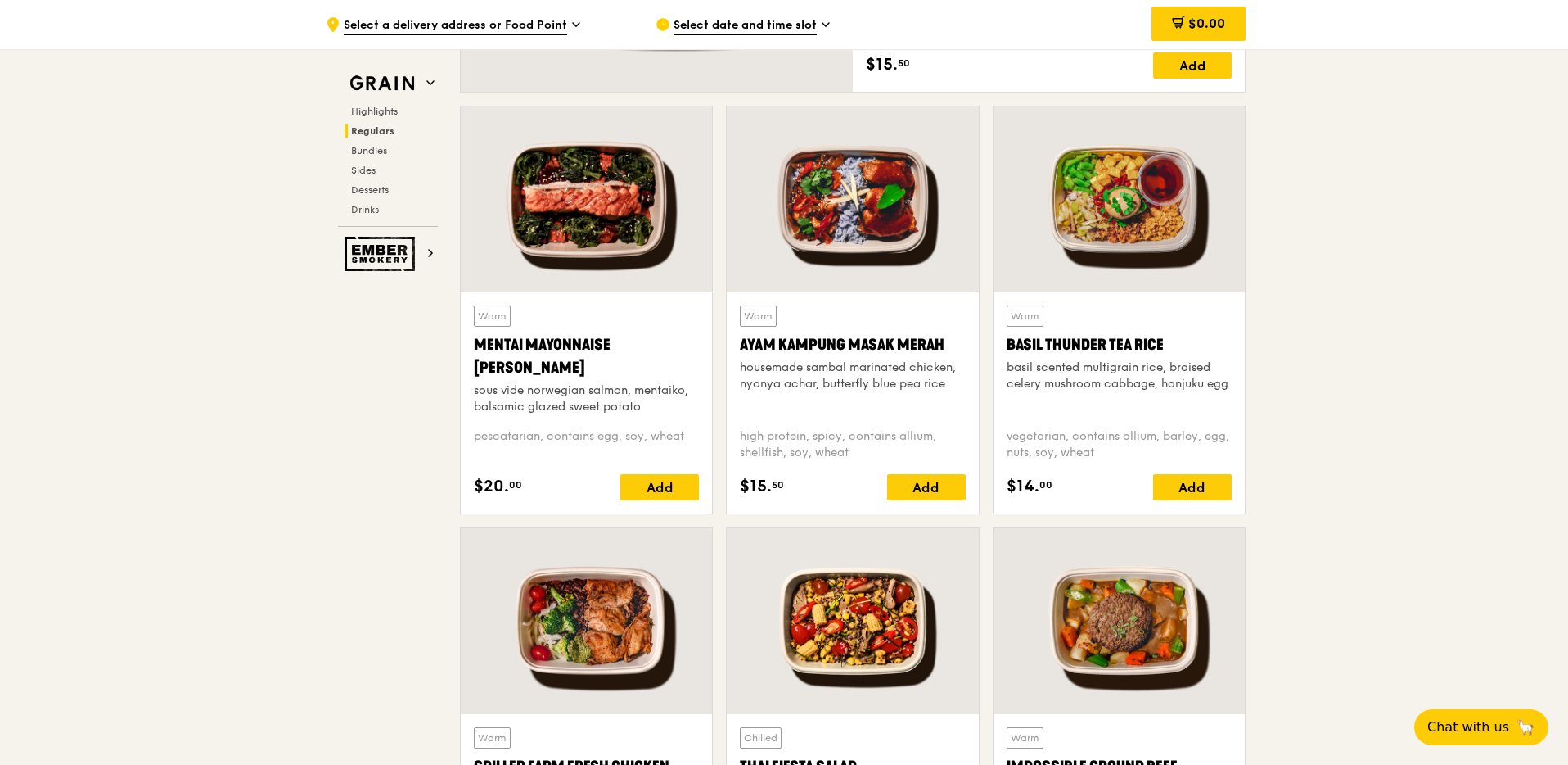
click at [567, 256] on div at bounding box center [586, 200] width 251 height 186
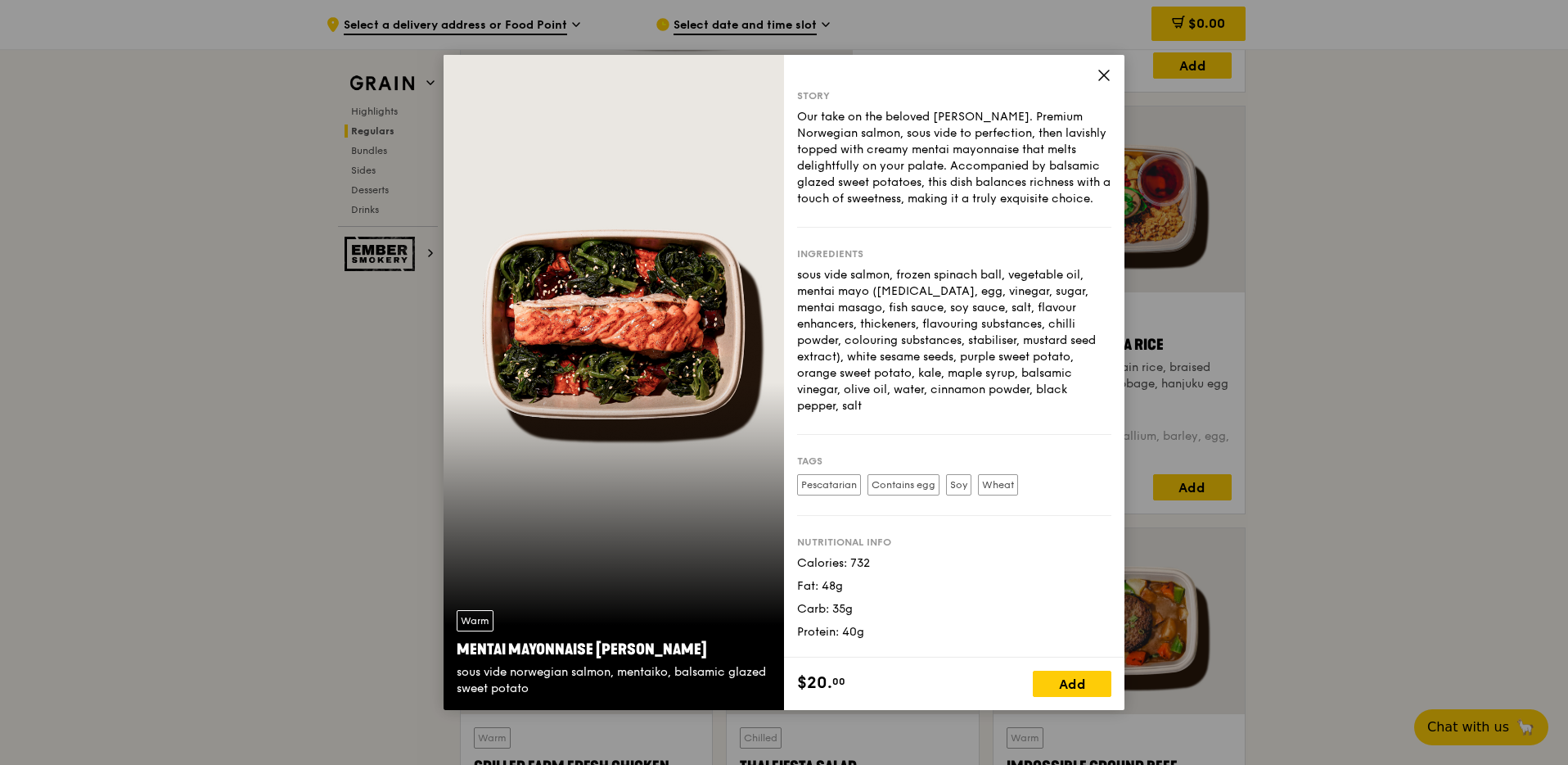
click at [1099, 72] on icon at bounding box center [1104, 75] width 14 height 14
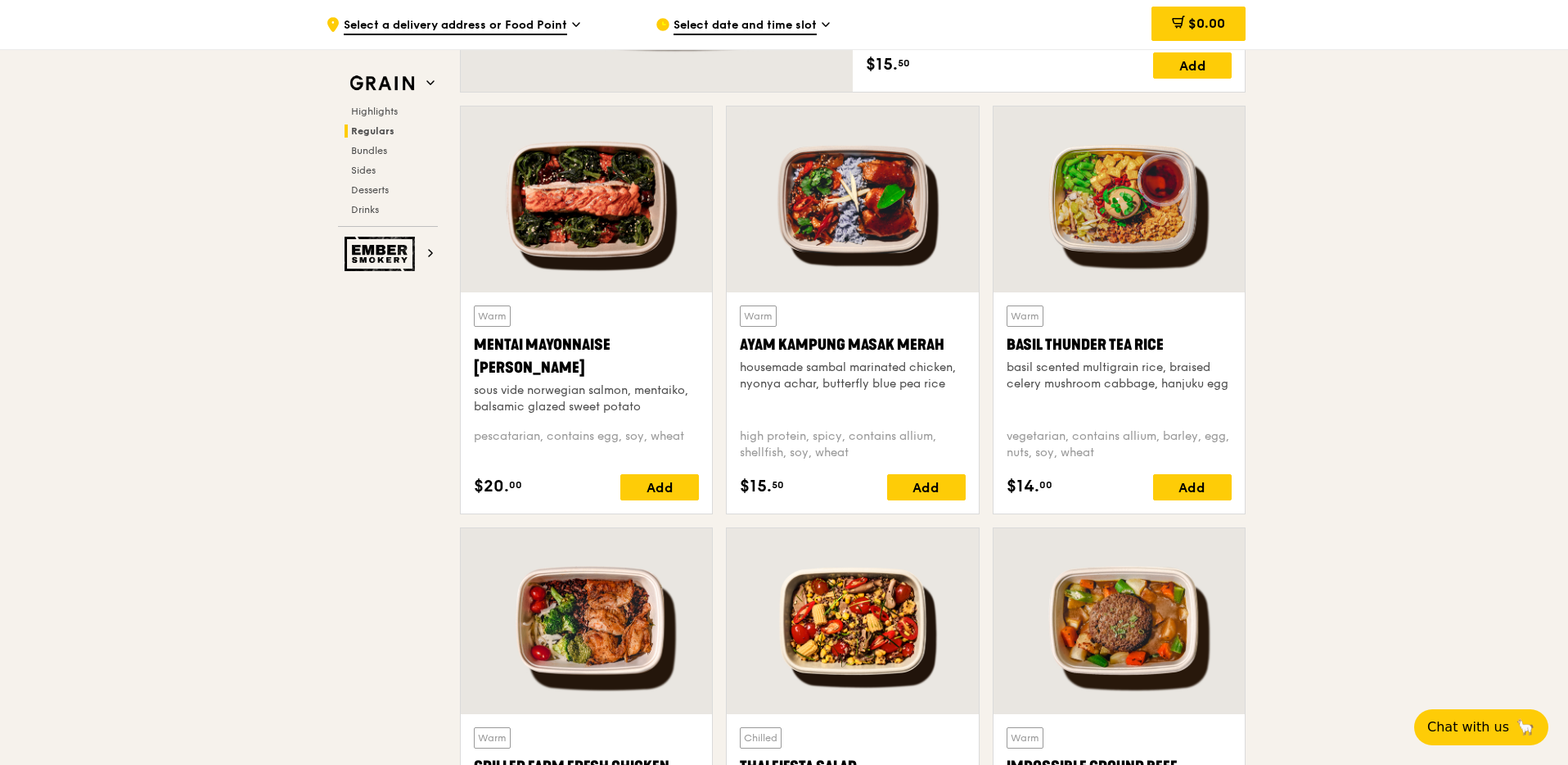
click at [609, 214] on div at bounding box center [586, 200] width 251 height 186
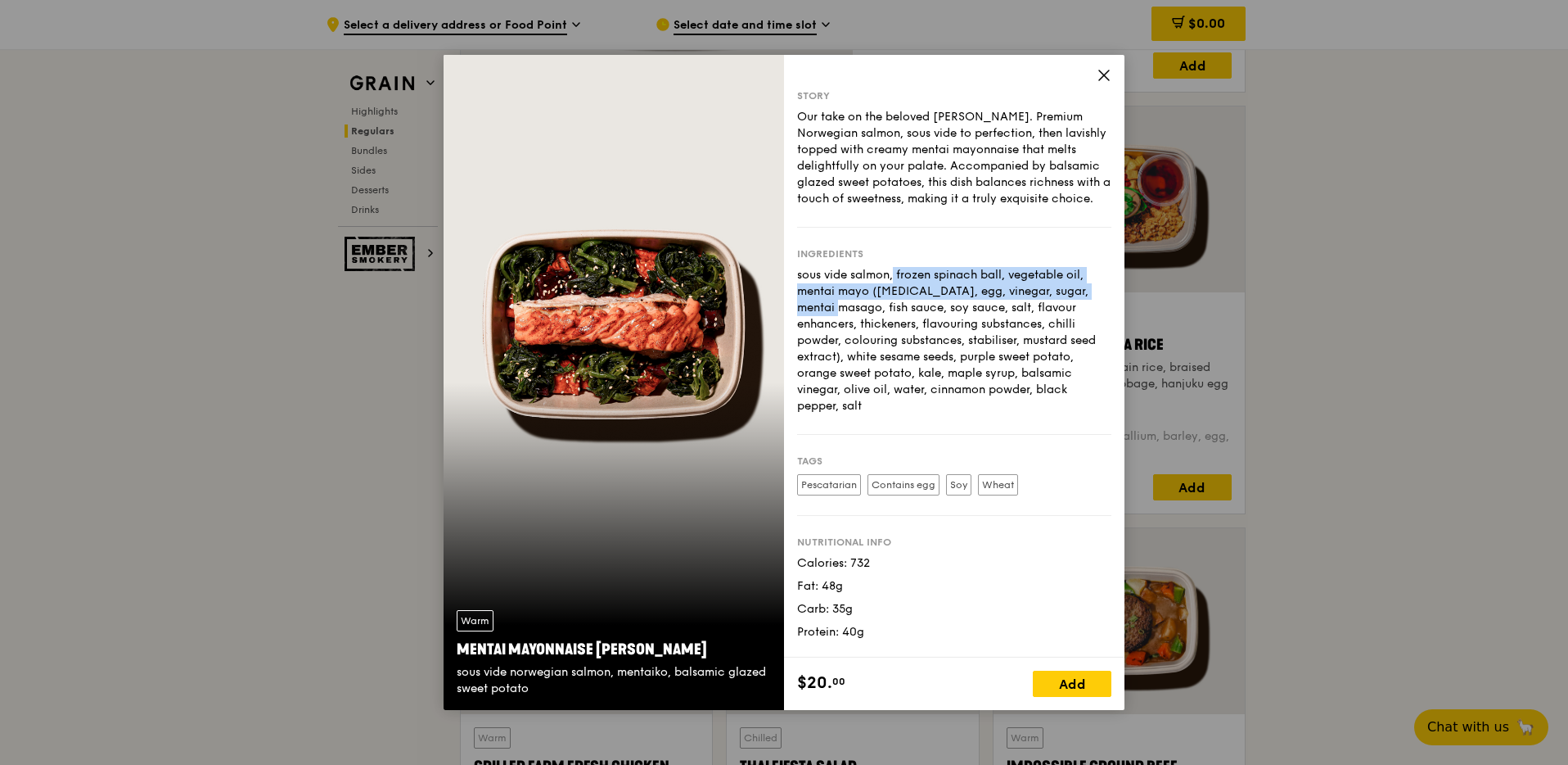
drag, startPoint x: 806, startPoint y: 276, endPoint x: 1033, endPoint y: 287, distance: 227.3
click at [1033, 287] on div "sous vide salmon, frozen spinach ball, vegetable oil, mentai mayo ([MEDICAL_DAT…" at bounding box center [954, 340] width 314 height 148
click at [985, 293] on div "sous vide salmon, frozen spinach ball, vegetable oil, mentai mayo ([MEDICAL_DAT…" at bounding box center [954, 340] width 314 height 148
click at [1104, 79] on icon at bounding box center [1104, 75] width 14 height 14
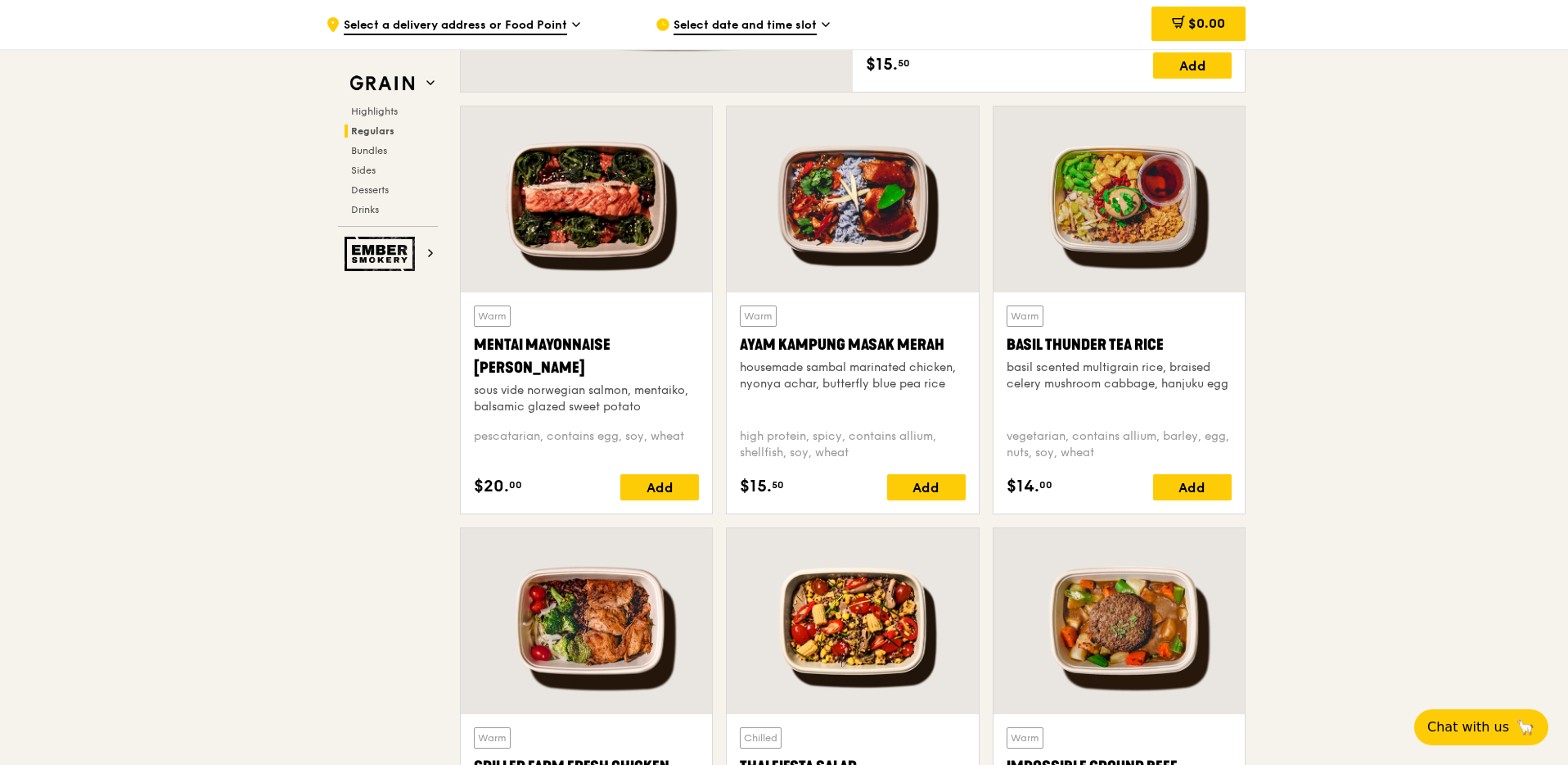
click at [635, 245] on div at bounding box center [586, 200] width 251 height 186
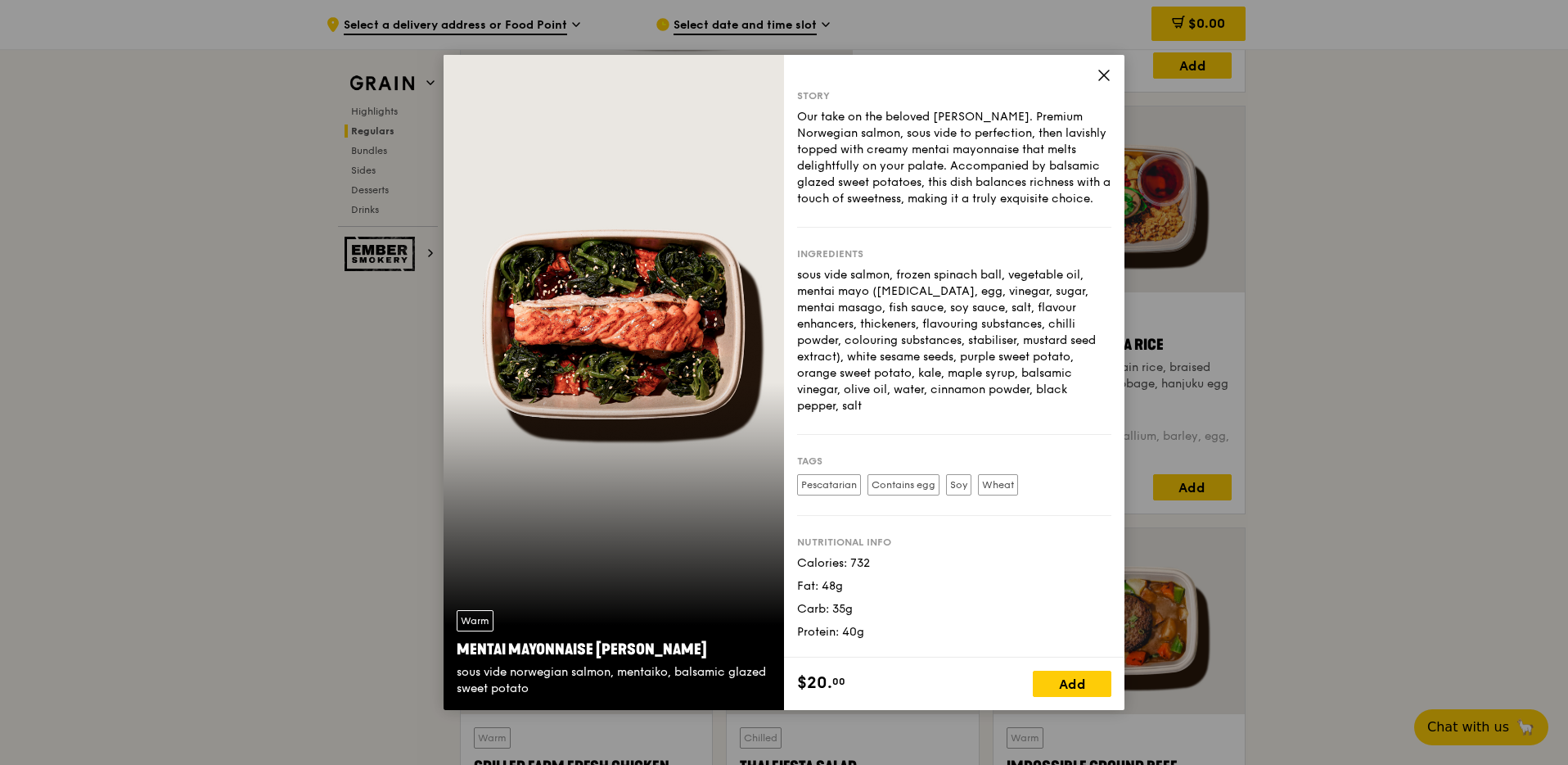
click at [1106, 64] on div "Story Our take on the beloved mentaiko salmon. Premium Norwegian salmon, sous v…" at bounding box center [954, 356] width 341 height 603
click at [1105, 72] on icon at bounding box center [1104, 75] width 14 height 14
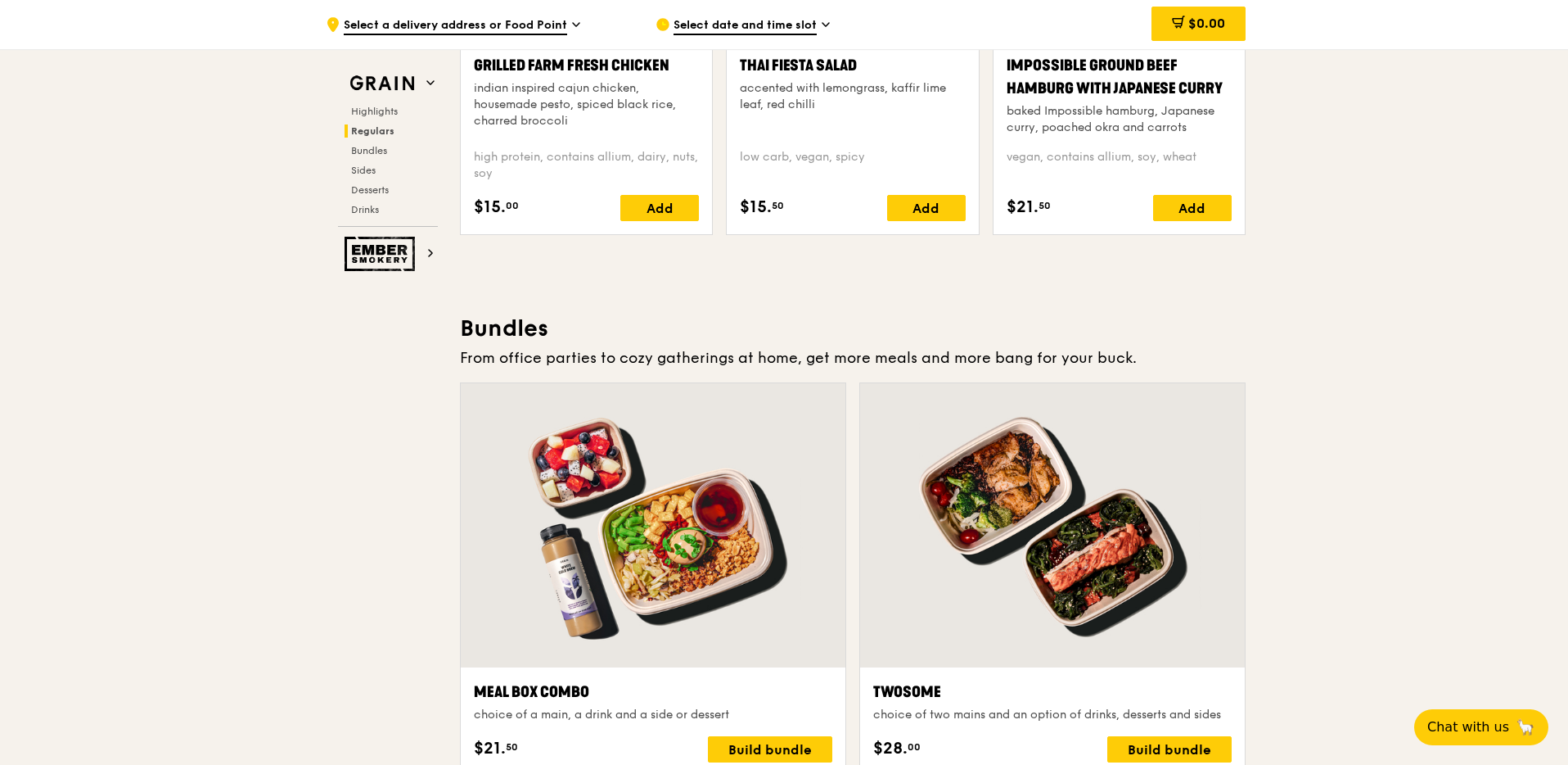
scroll to position [1832, 0]
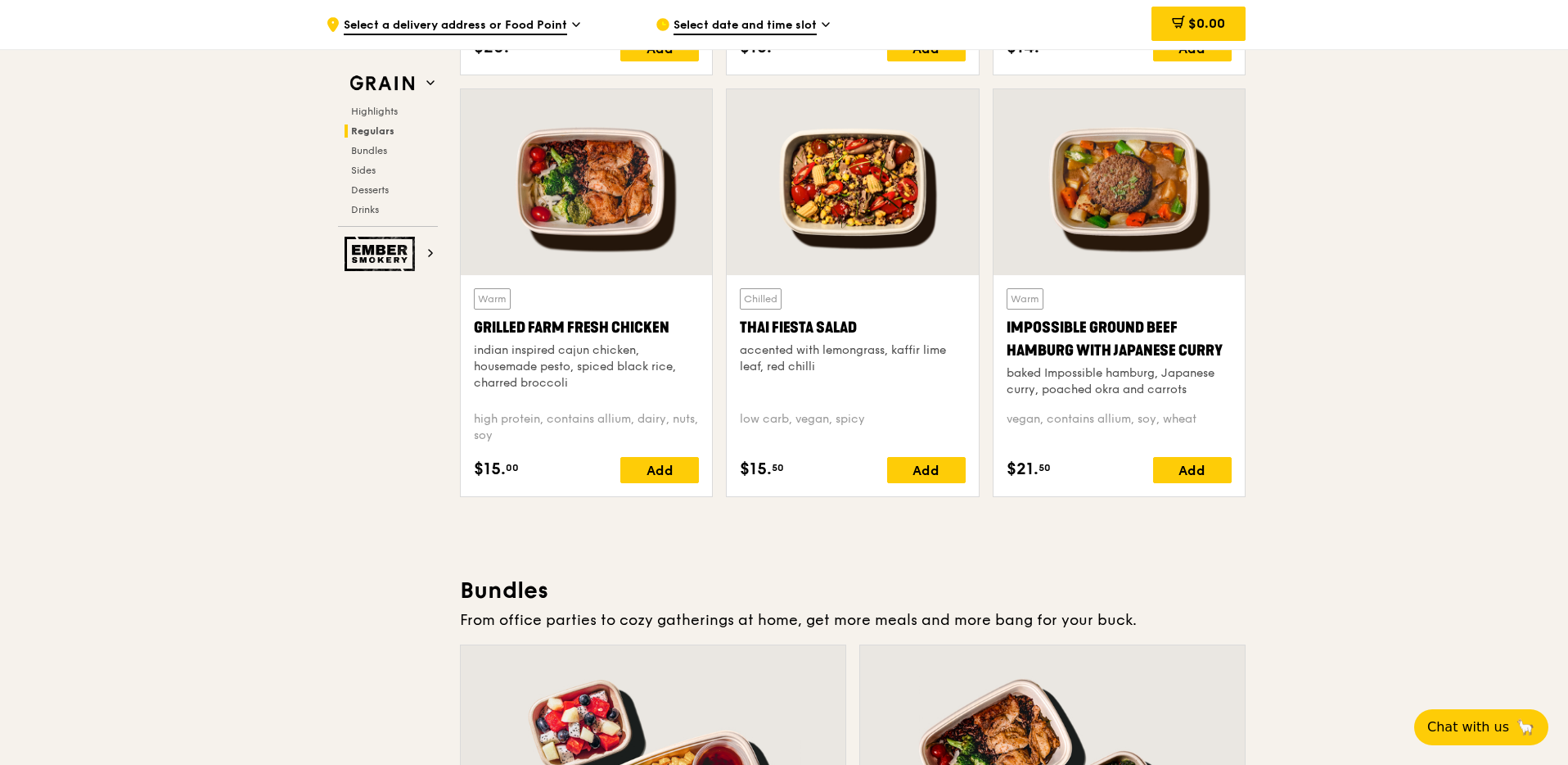
click at [1093, 196] on div at bounding box center [1119, 183] width 251 height 186
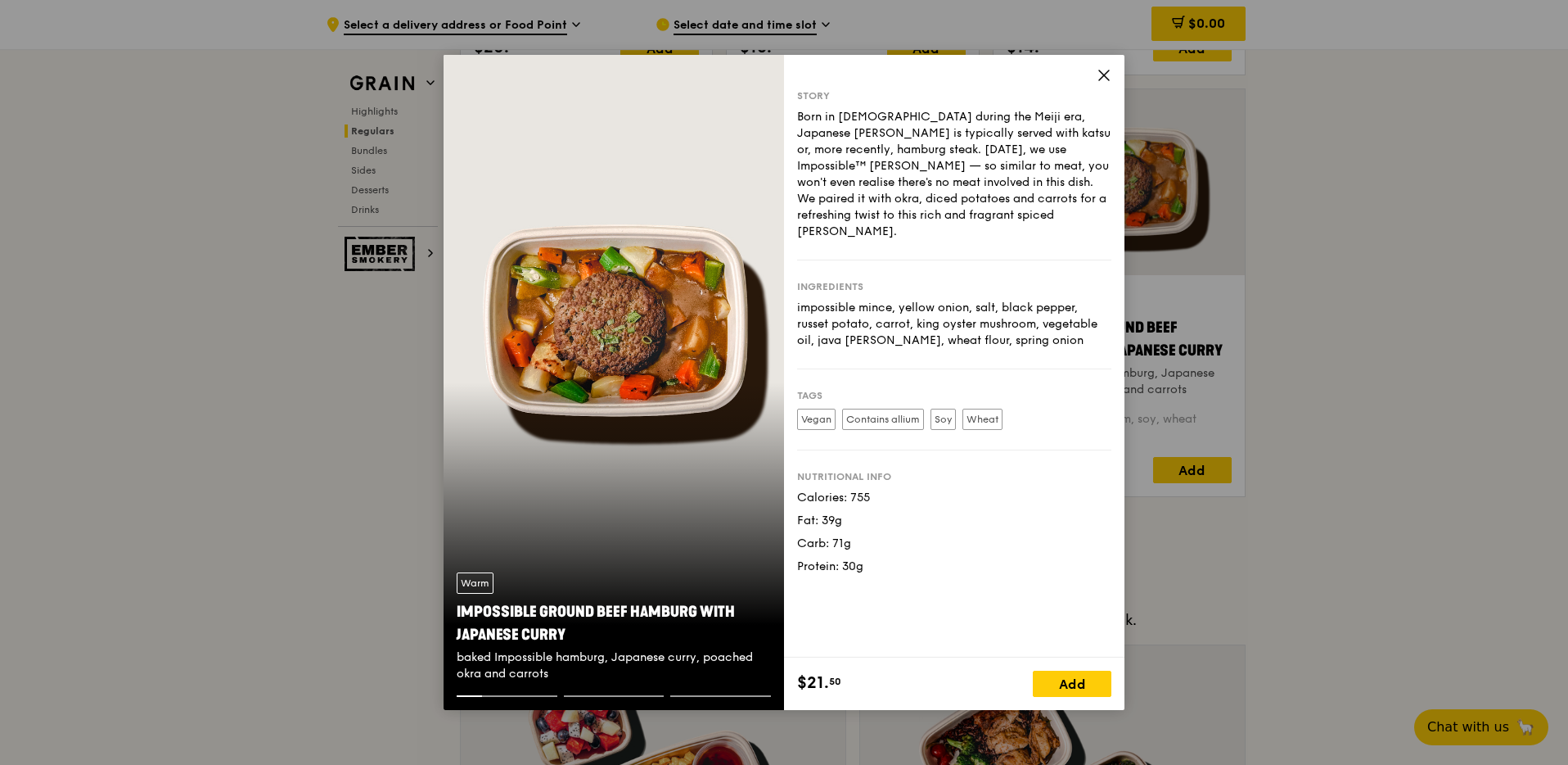
click at [1082, 149] on div "Born in Japan during the Meiji era, Japanese curry is typically served with kat…" at bounding box center [954, 174] width 314 height 131
click at [1100, 69] on icon at bounding box center [1104, 75] width 14 height 14
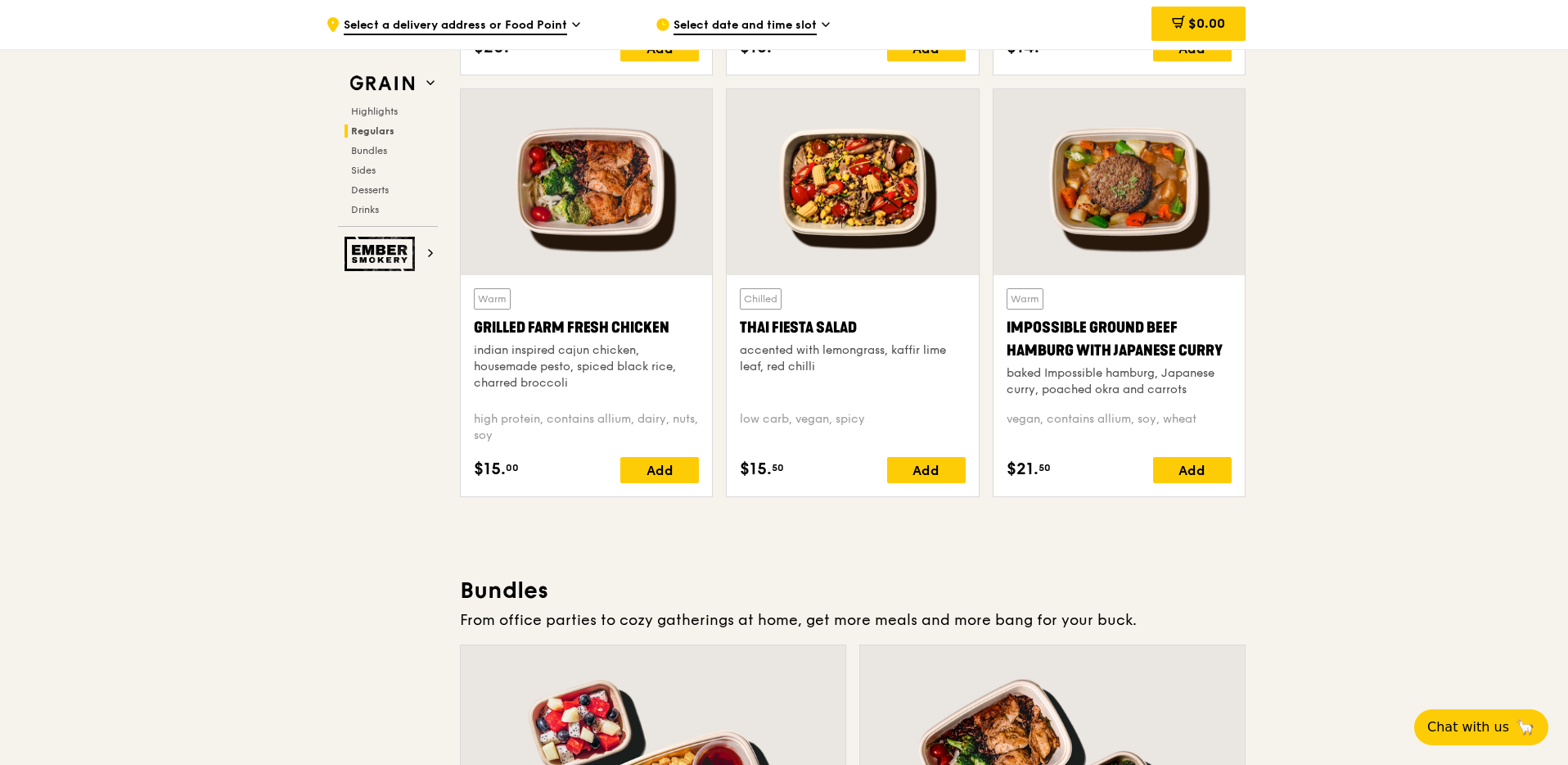
click at [1174, 200] on div at bounding box center [1119, 183] width 251 height 186
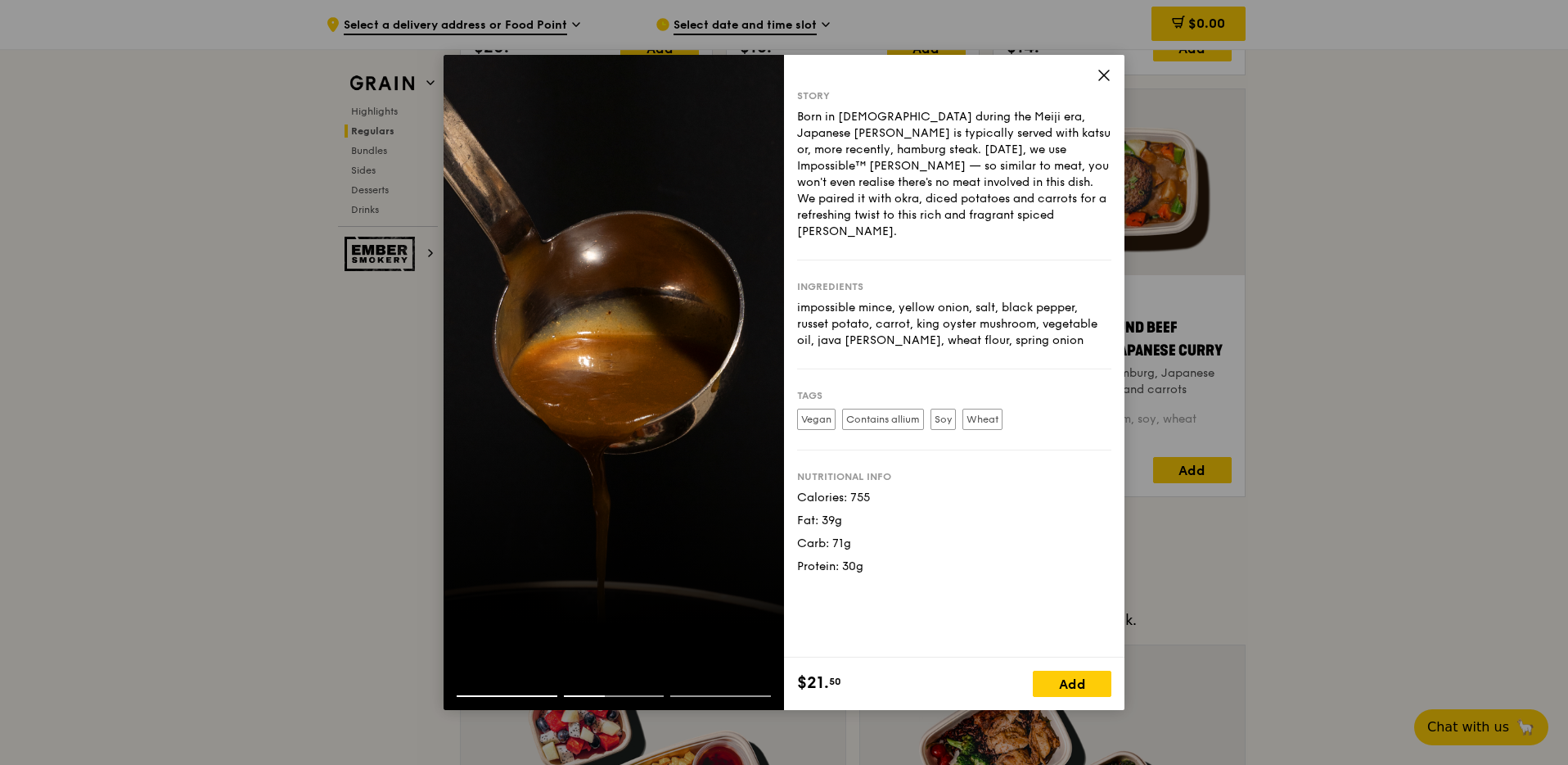
click at [1097, 75] on icon at bounding box center [1104, 75] width 14 height 14
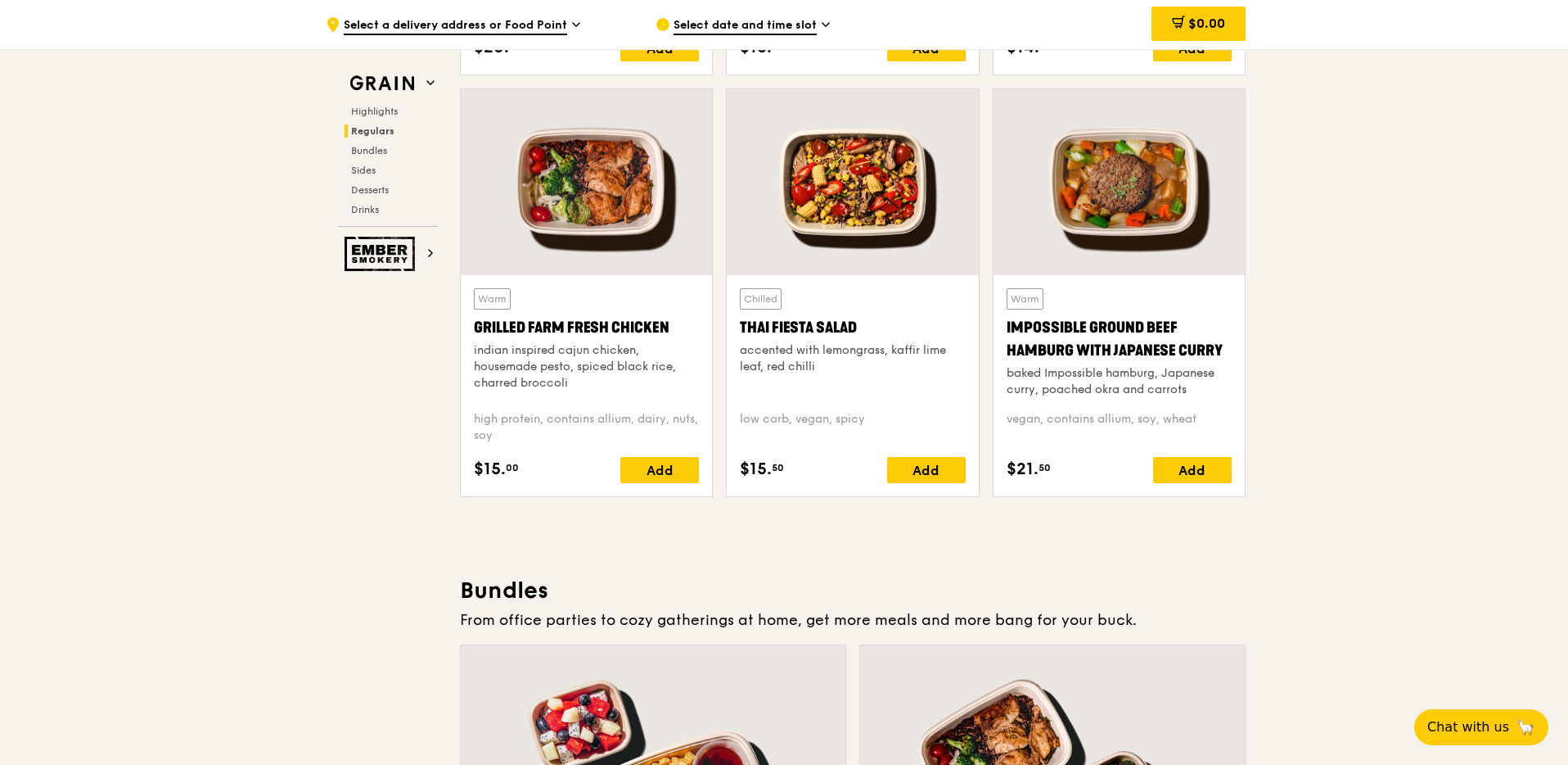
click at [835, 187] on div at bounding box center [852, 183] width 251 height 186
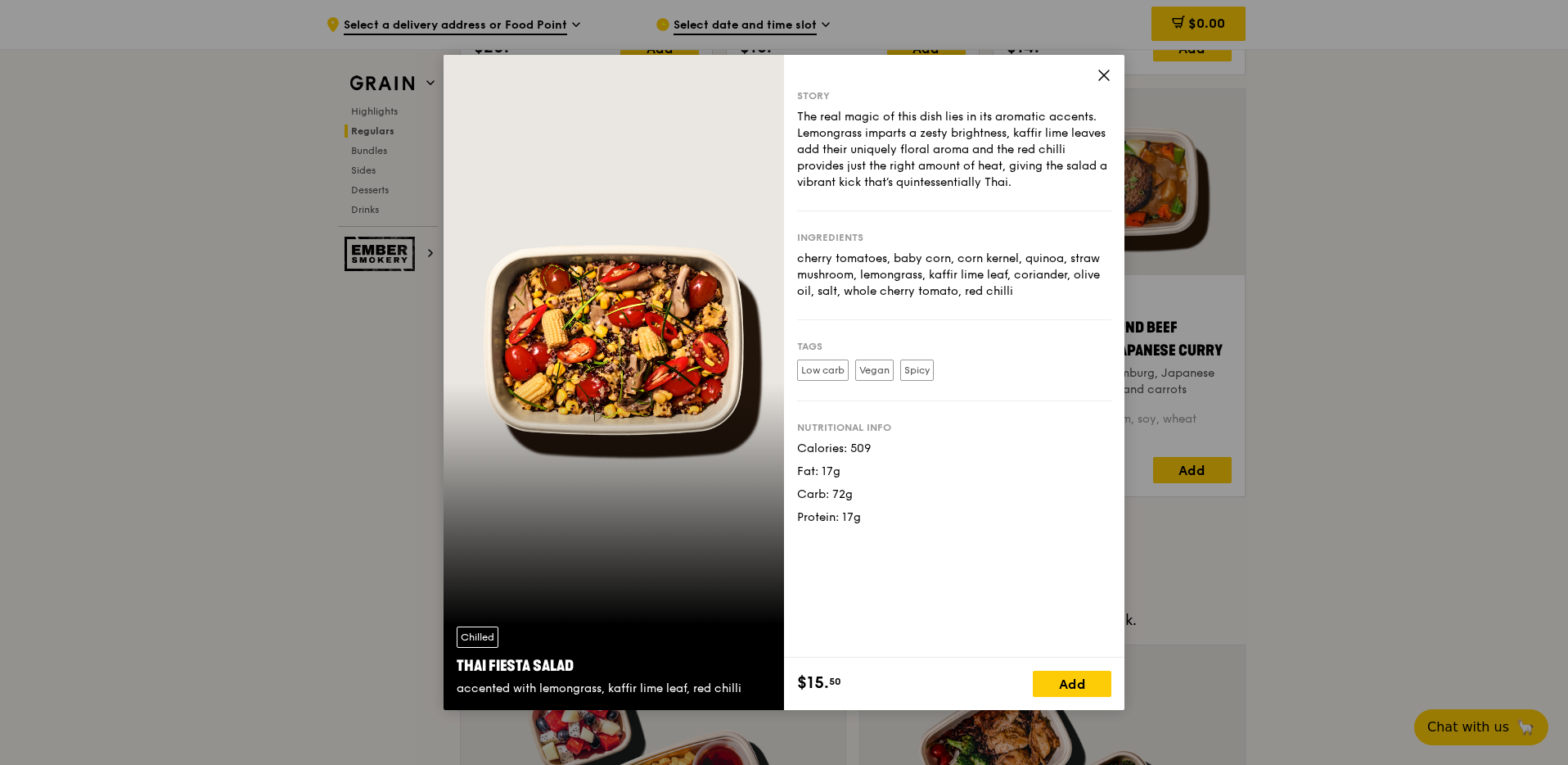
click at [1106, 79] on icon at bounding box center [1104, 75] width 14 height 14
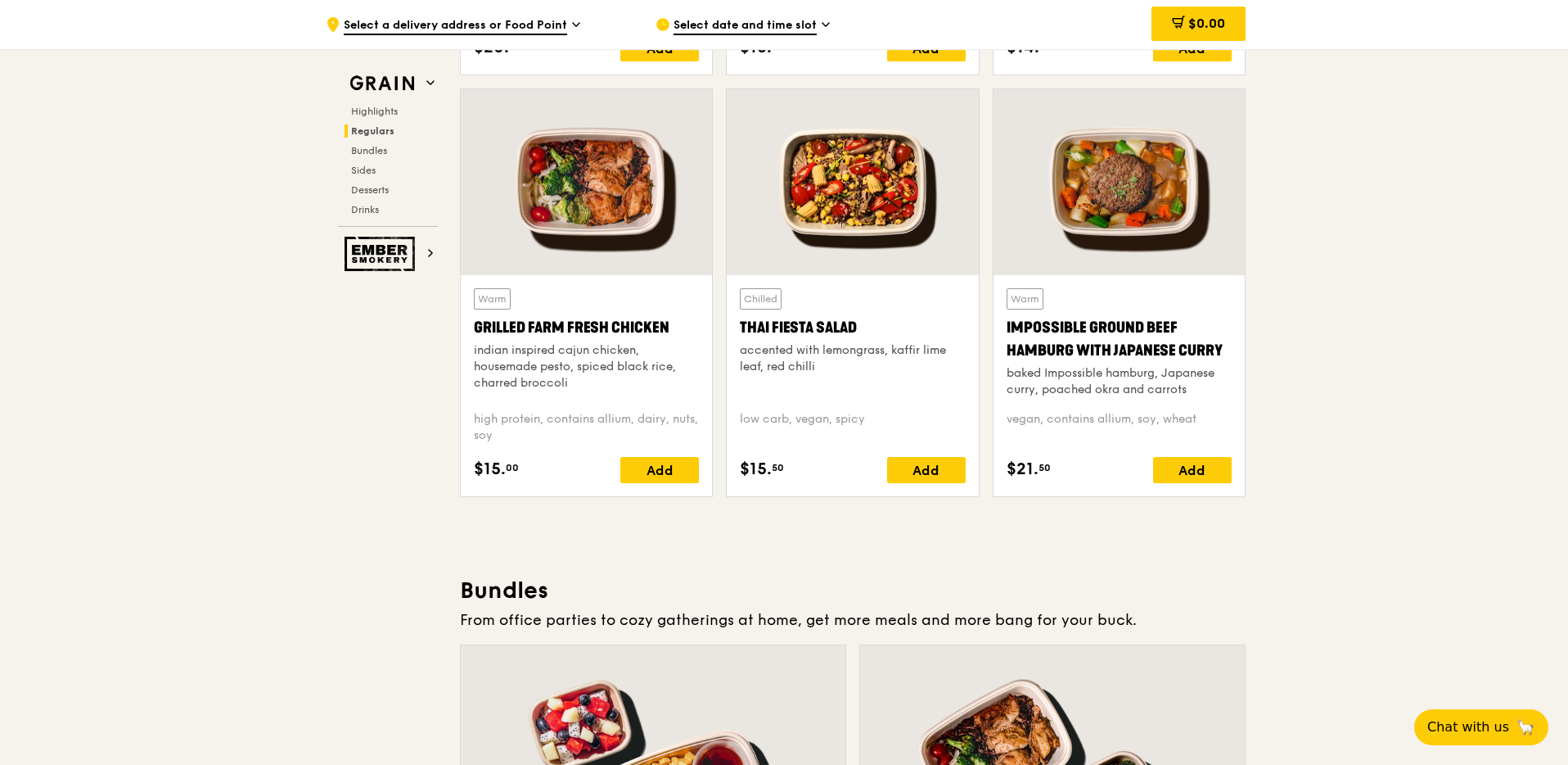
click at [605, 223] on div at bounding box center [586, 183] width 251 height 186
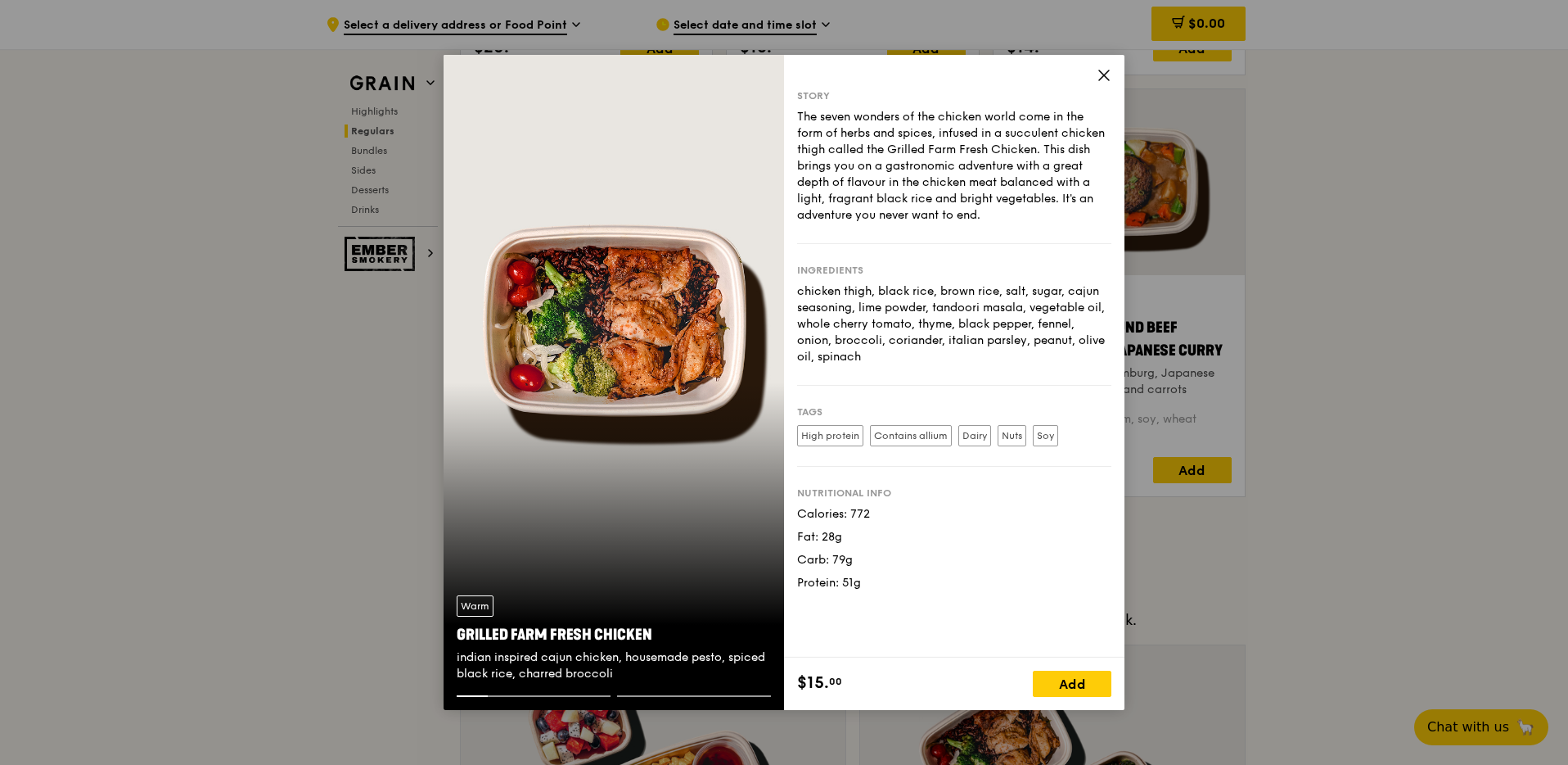
click at [1108, 75] on icon at bounding box center [1104, 75] width 14 height 14
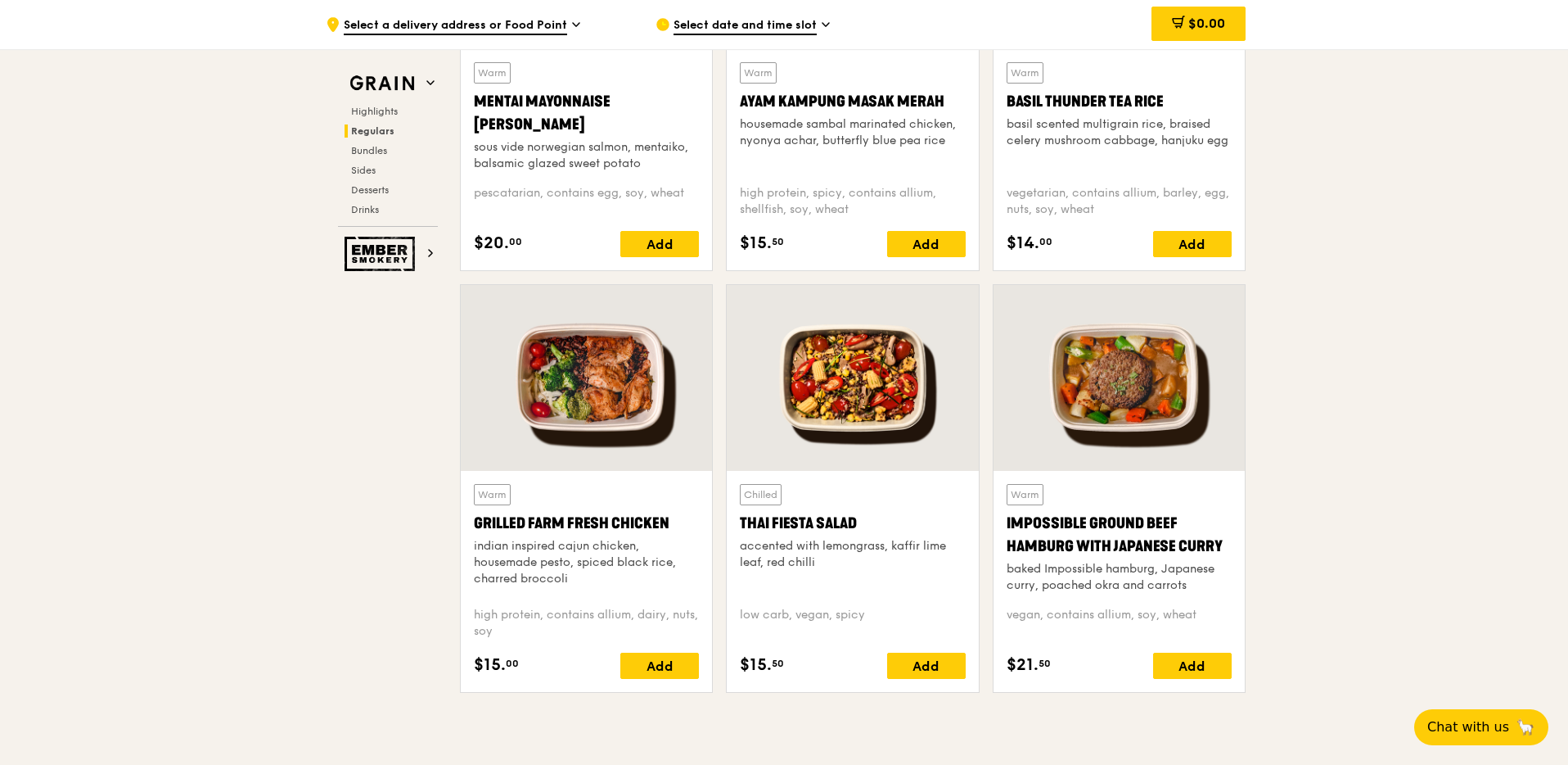
scroll to position [1430, 0]
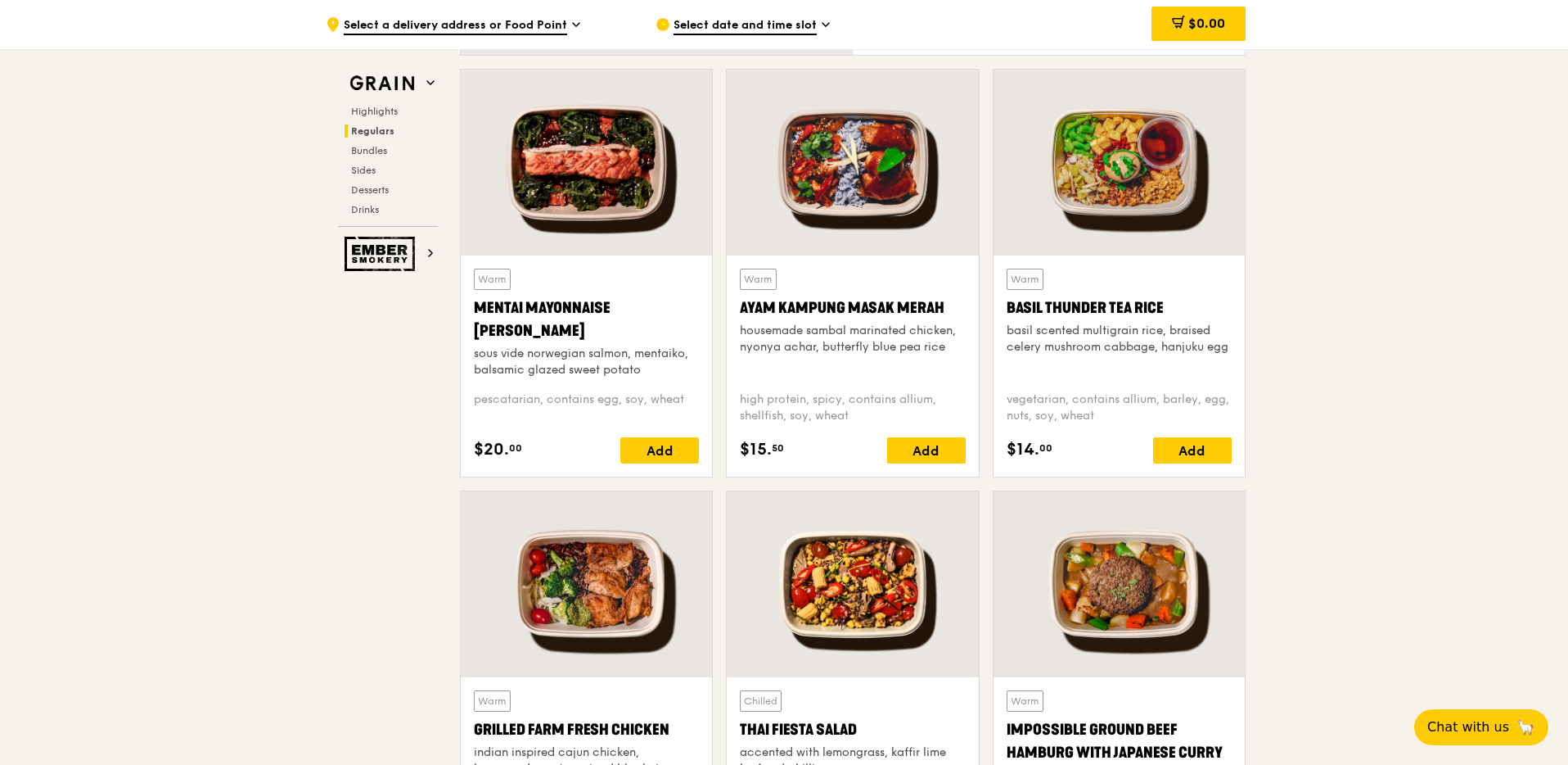
click at [1111, 188] on div at bounding box center [1119, 163] width 251 height 186
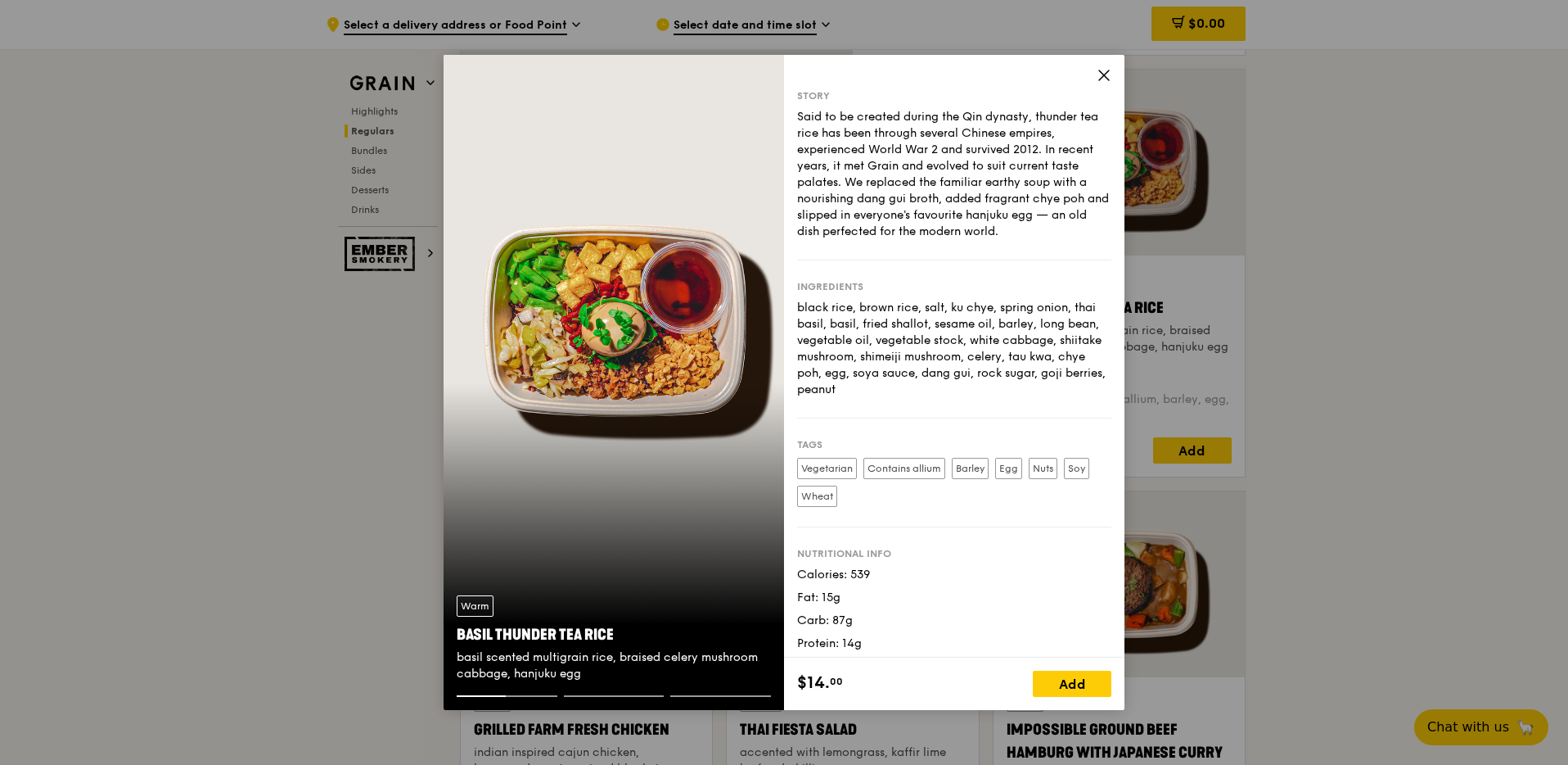
click at [1101, 64] on div "Story Said to be created during the Qin dynasty, thunder tea rice has been thro…" at bounding box center [954, 356] width 341 height 603
click at [1107, 80] on icon at bounding box center [1104, 75] width 10 height 10
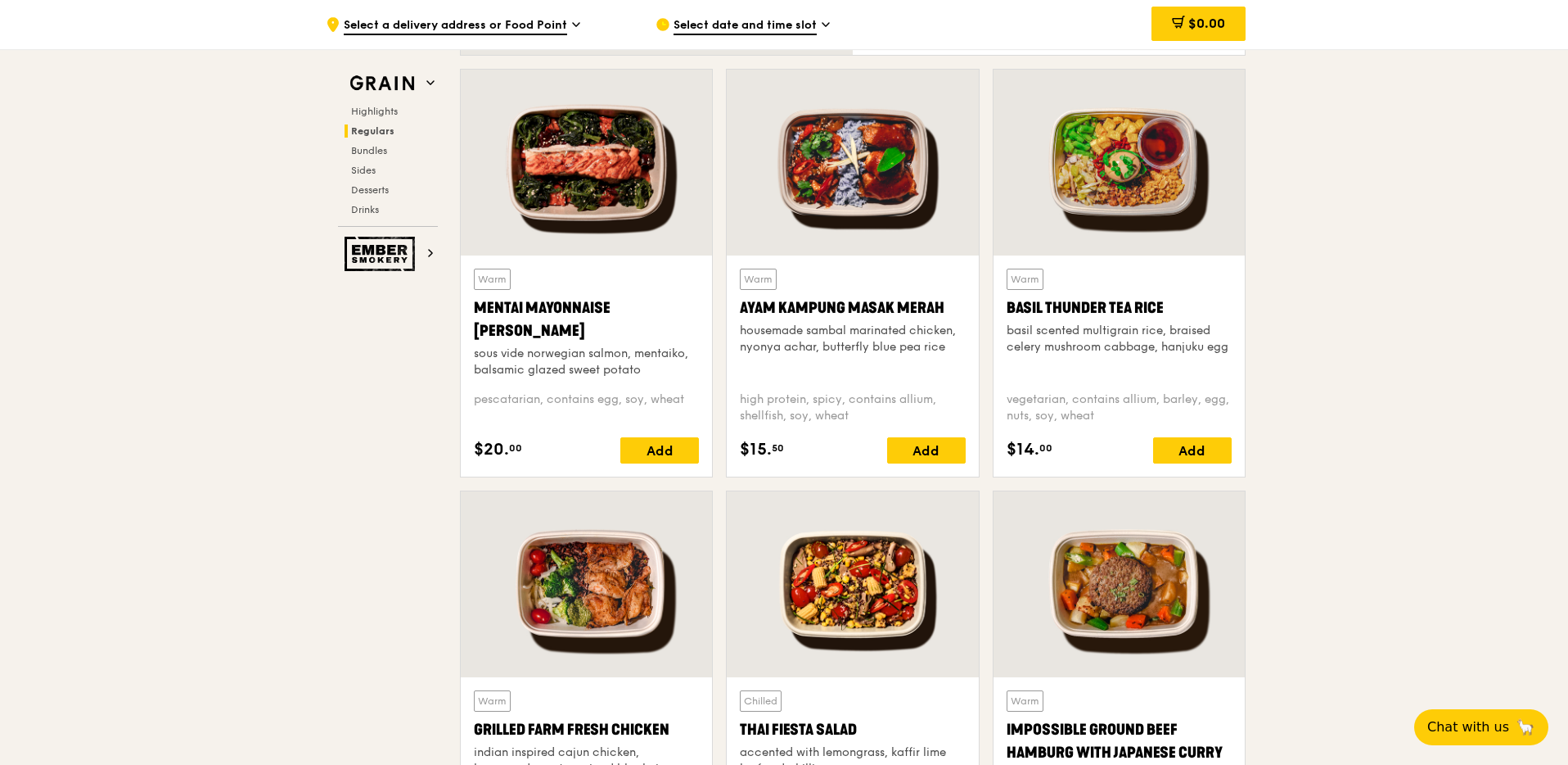
click at [864, 221] on div at bounding box center [852, 163] width 251 height 186
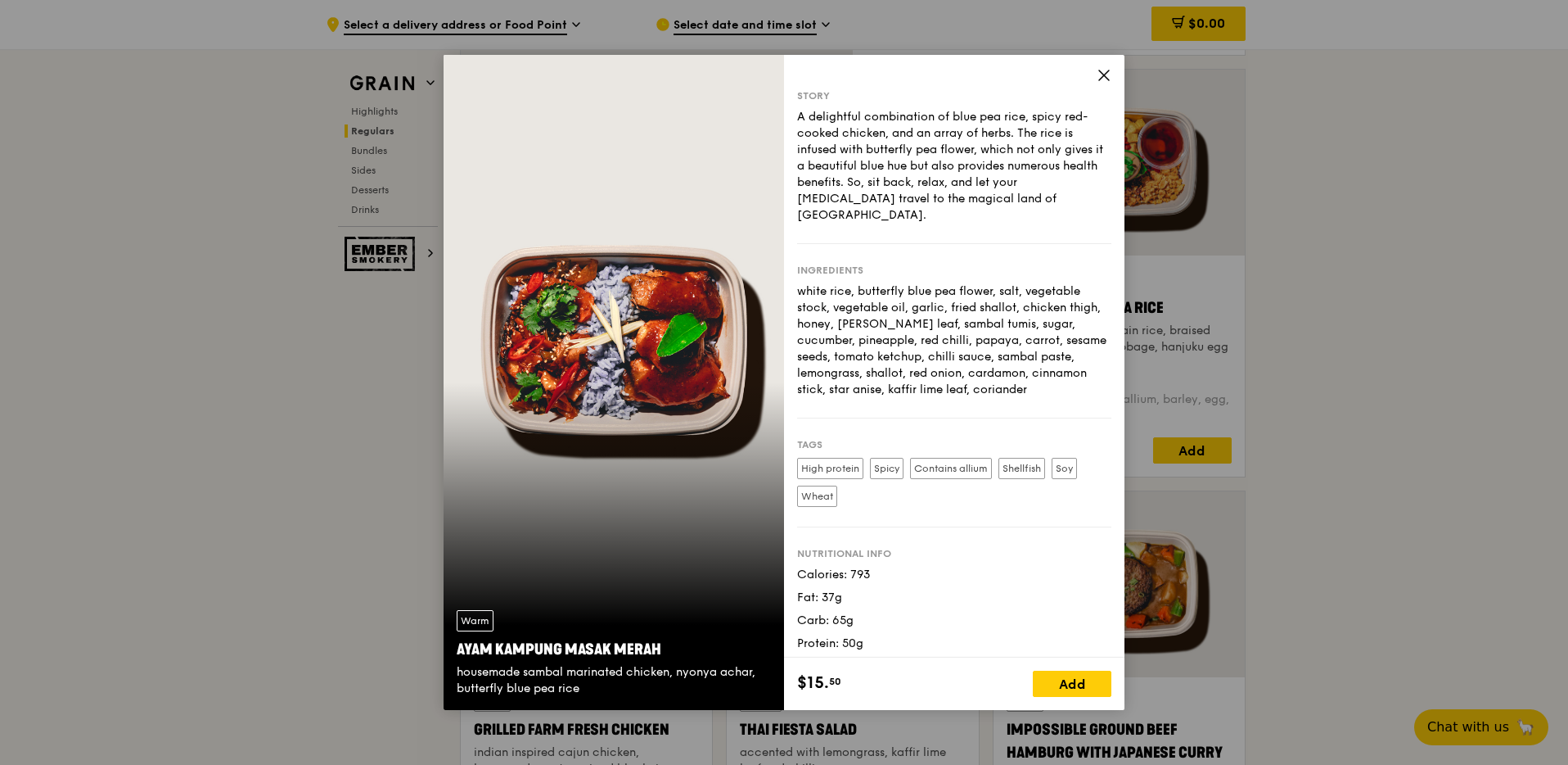
click at [1099, 69] on icon at bounding box center [1104, 75] width 14 height 14
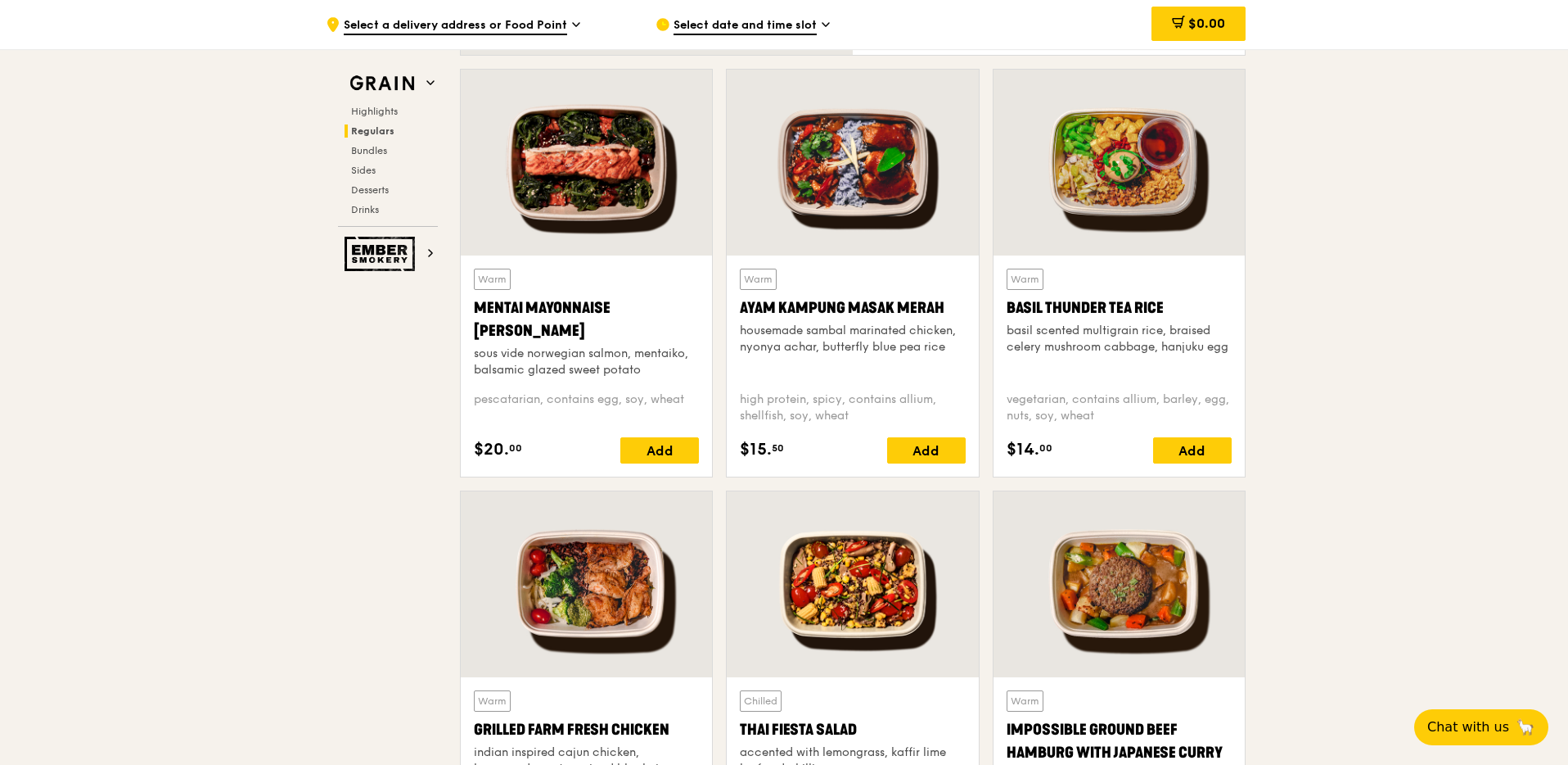
click at [554, 220] on div at bounding box center [586, 163] width 251 height 186
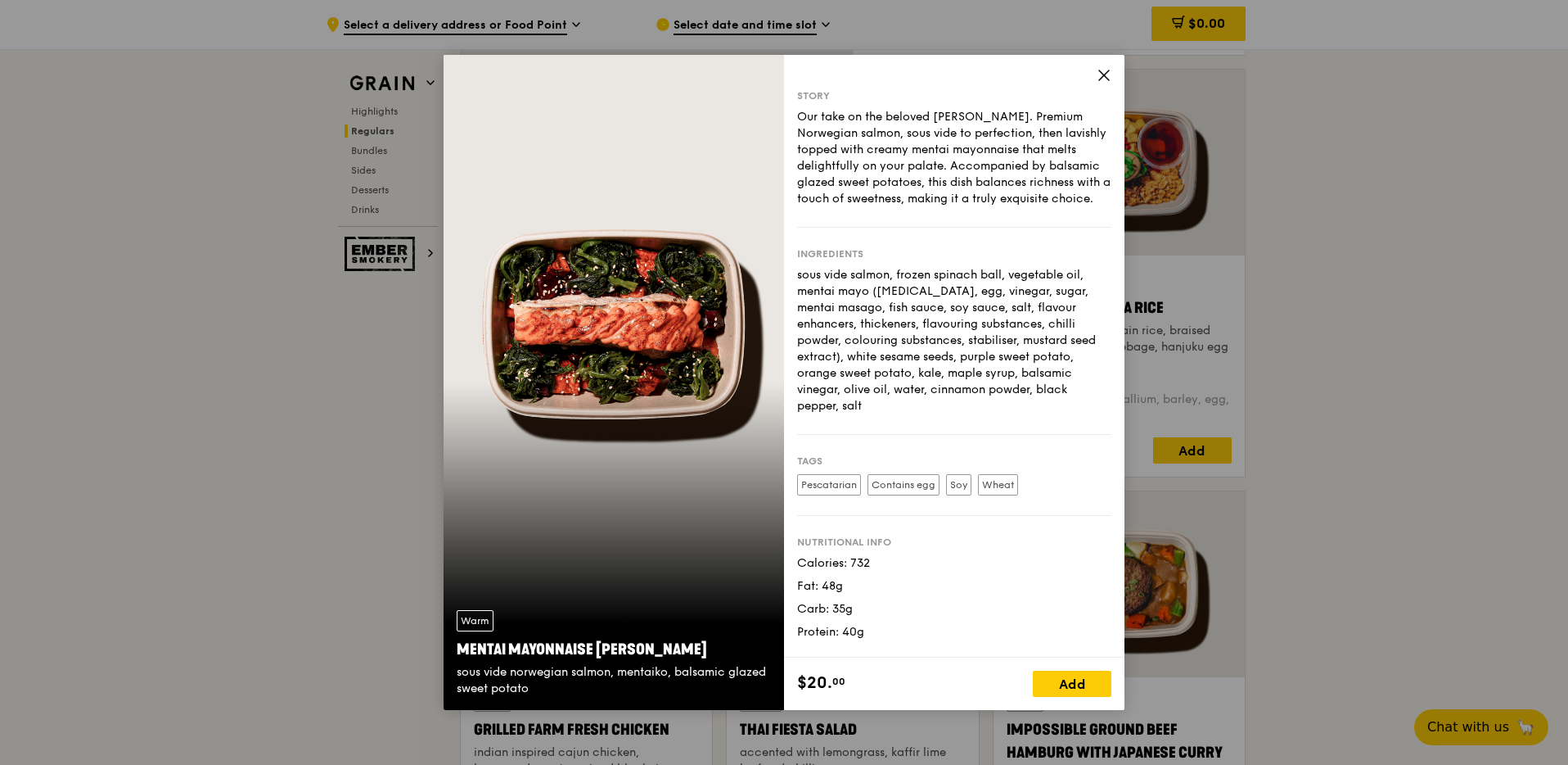
click at [1098, 69] on icon at bounding box center [1104, 75] width 14 height 14
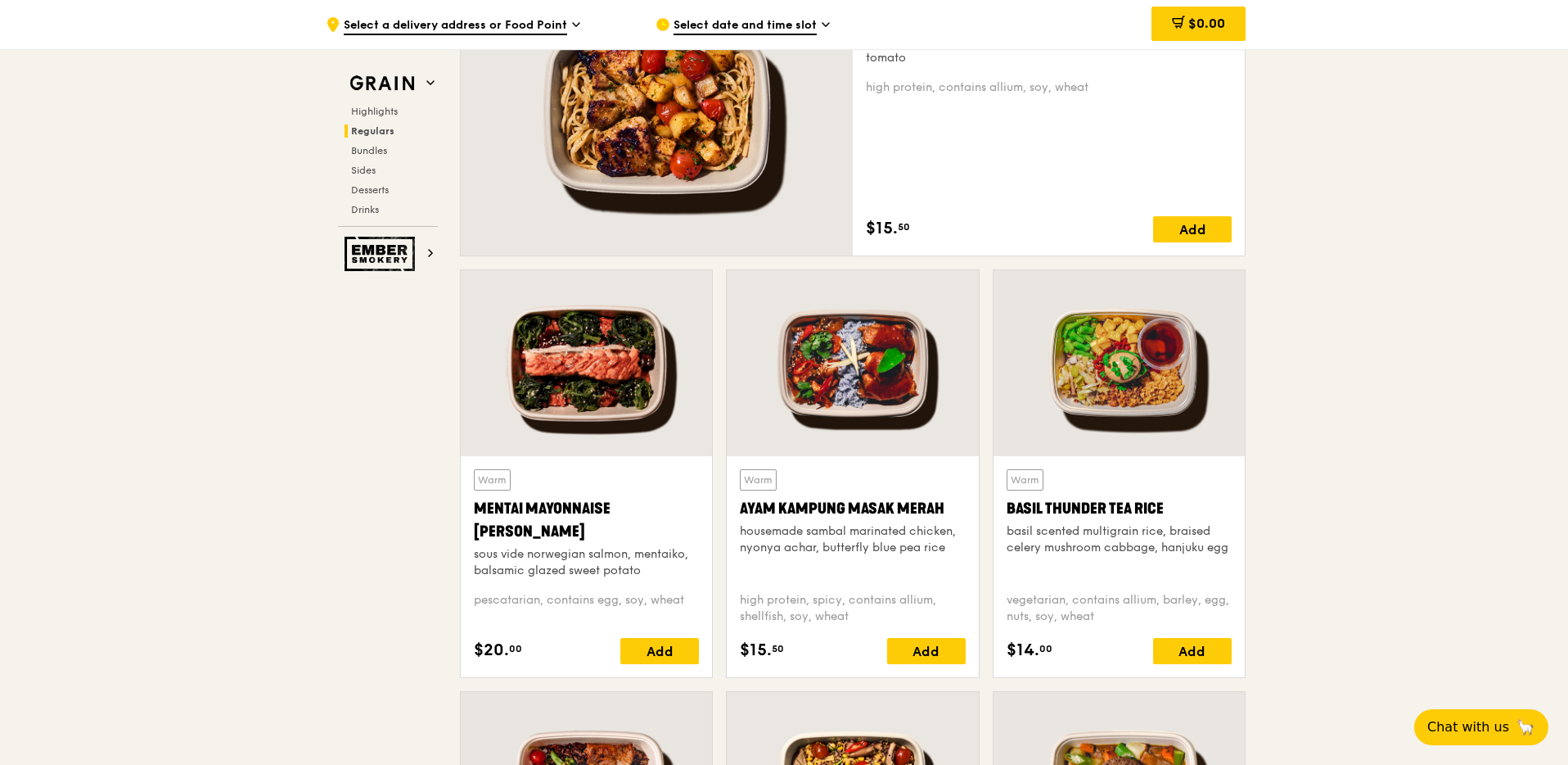
scroll to position [1168, 0]
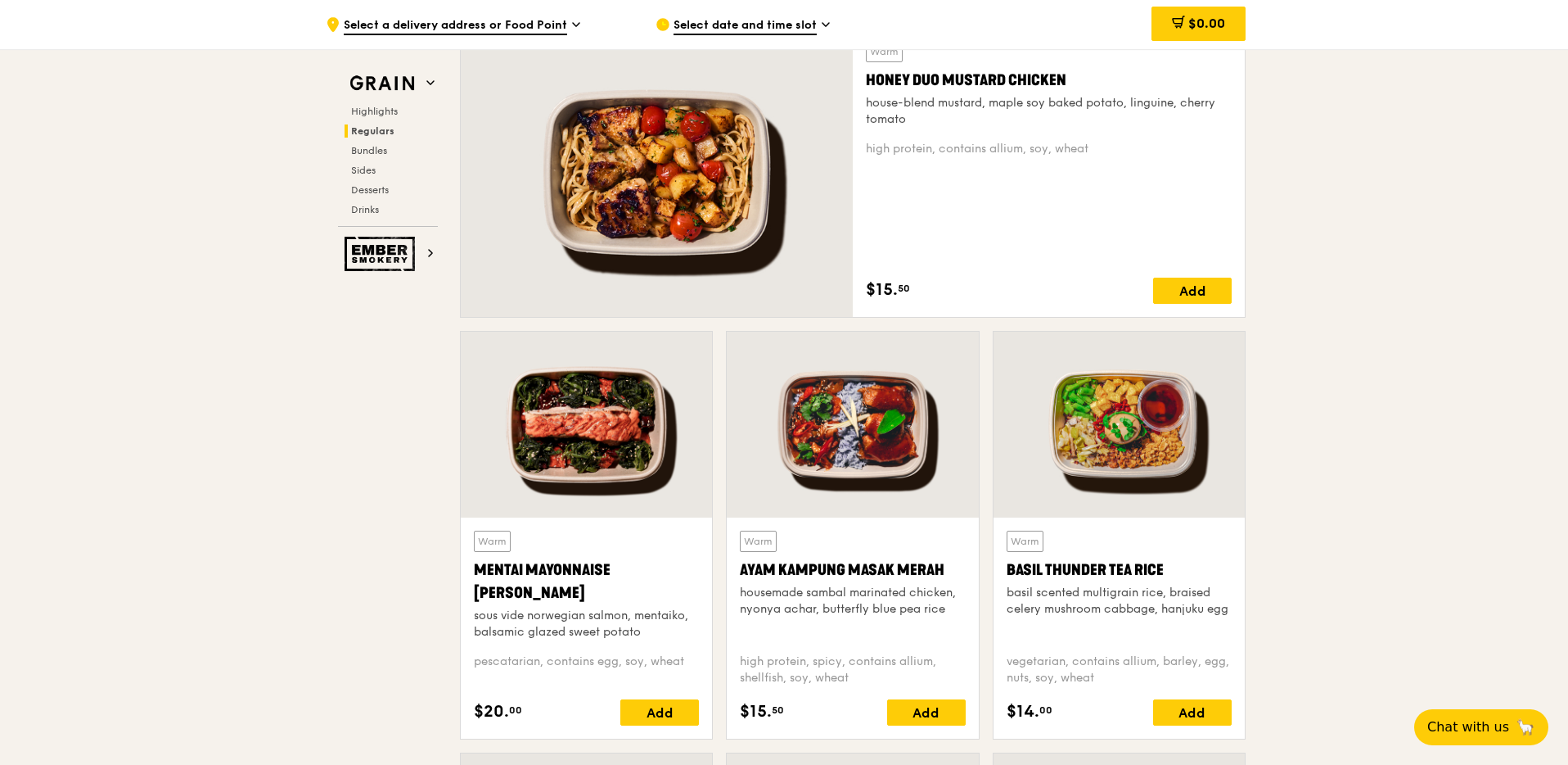
click at [583, 426] on div at bounding box center [586, 425] width 251 height 186
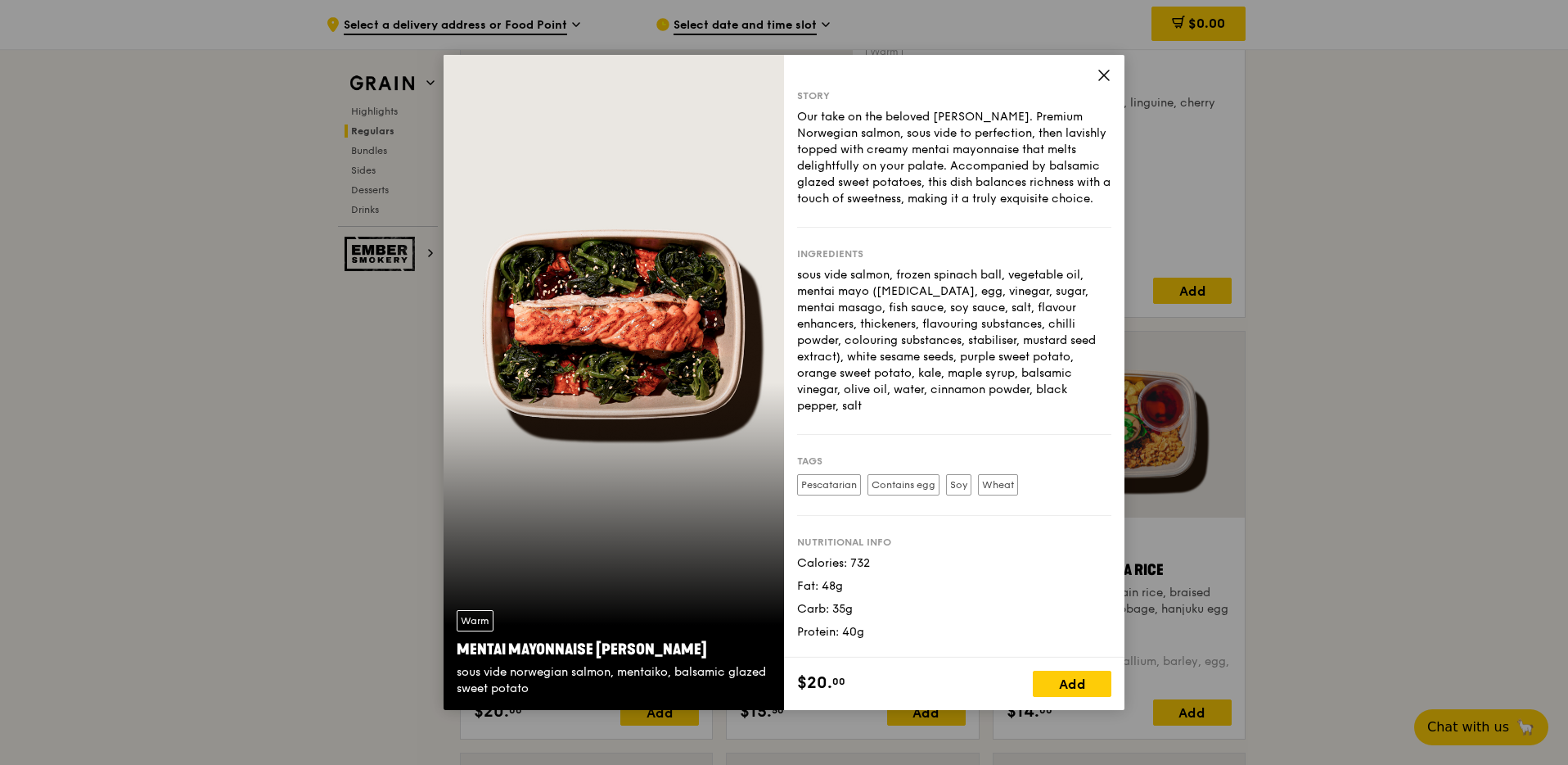
click at [1104, 77] on icon at bounding box center [1104, 75] width 14 height 14
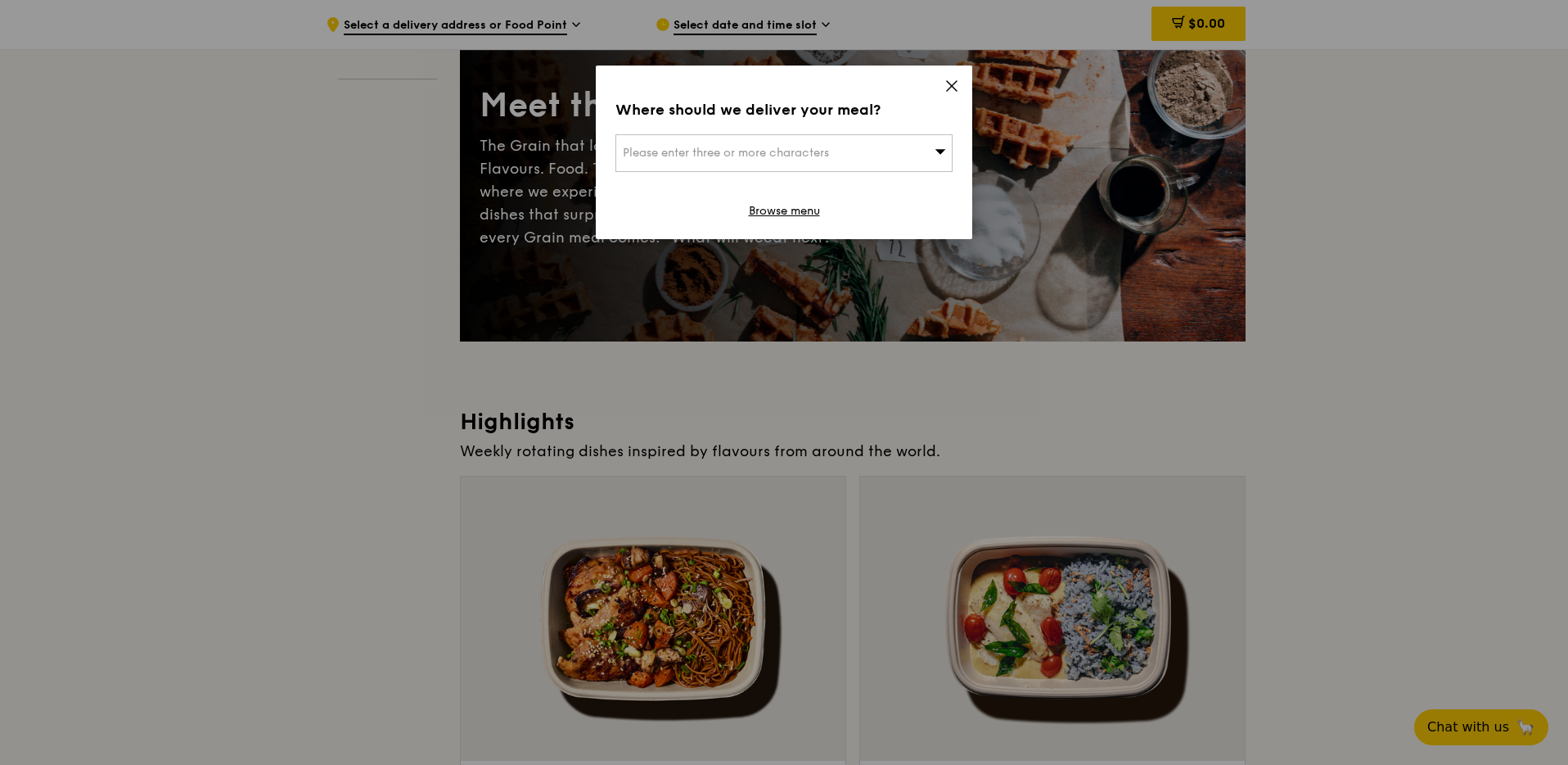
scroll to position [207, 0]
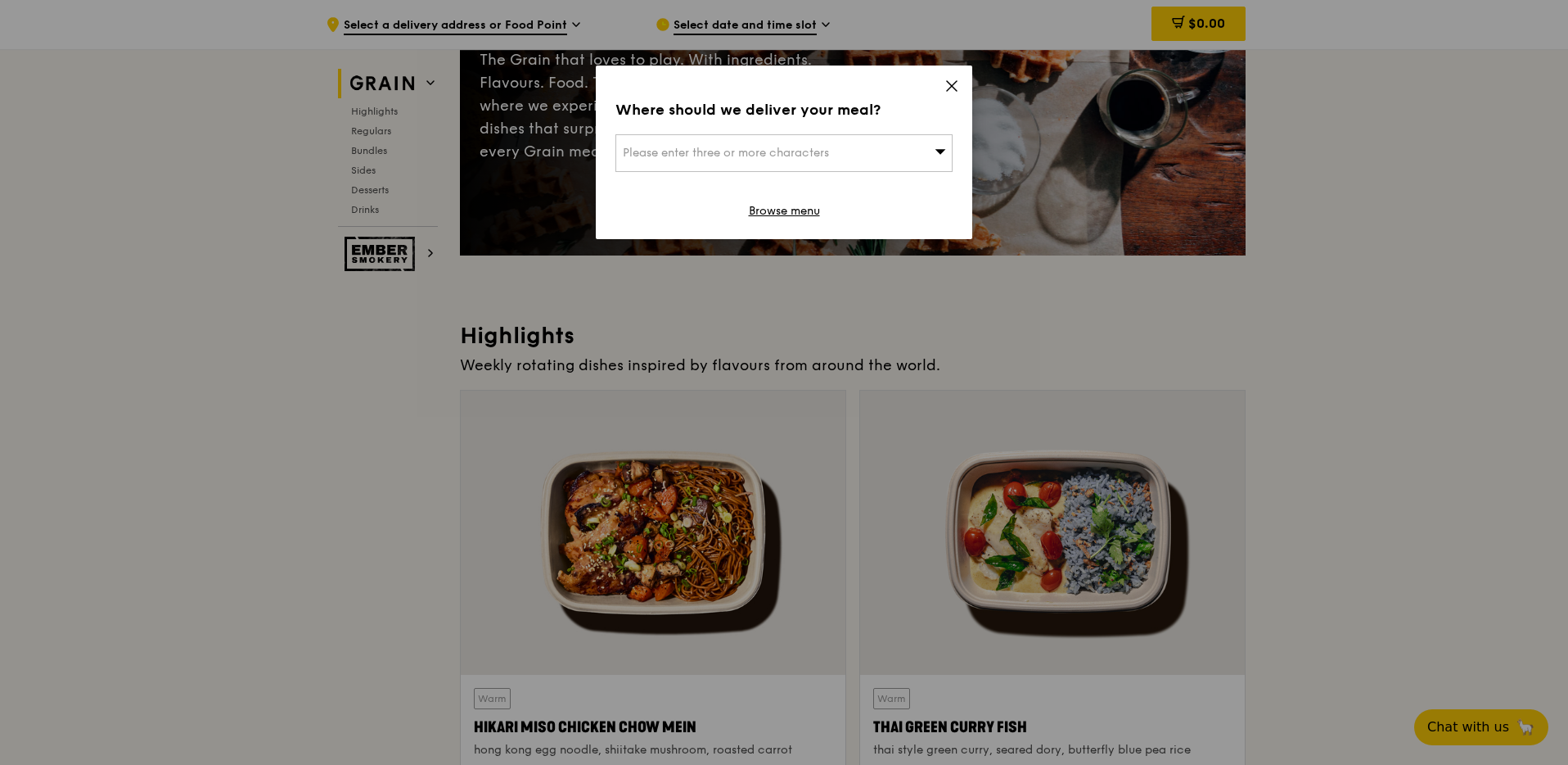
click at [875, 162] on div "Please enter three or more characters" at bounding box center [784, 153] width 337 height 38
click at [951, 85] on icon at bounding box center [952, 86] width 10 height 10
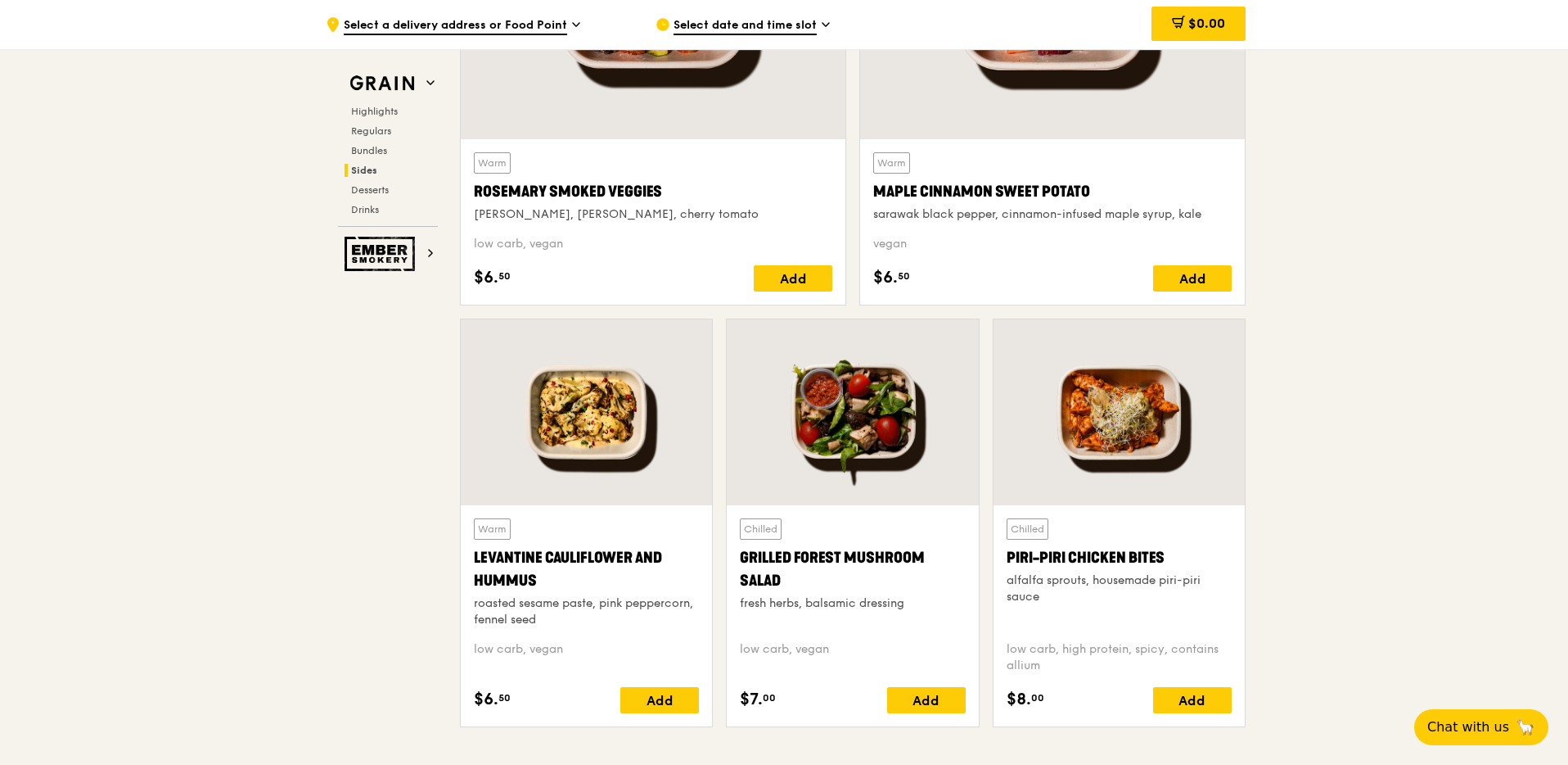
scroll to position [3914, 0]
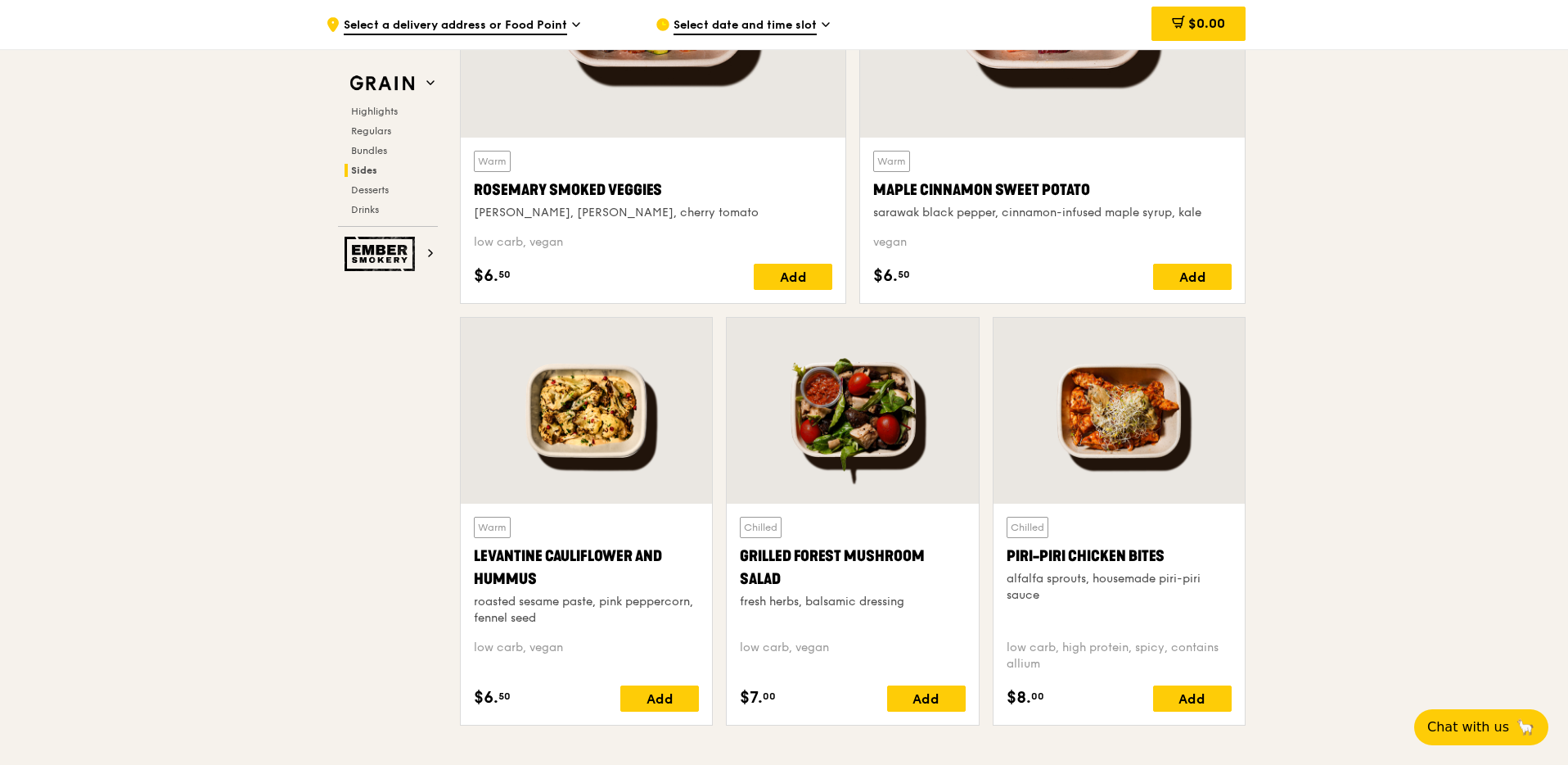
click at [1056, 386] on div at bounding box center [1119, 411] width 251 height 186
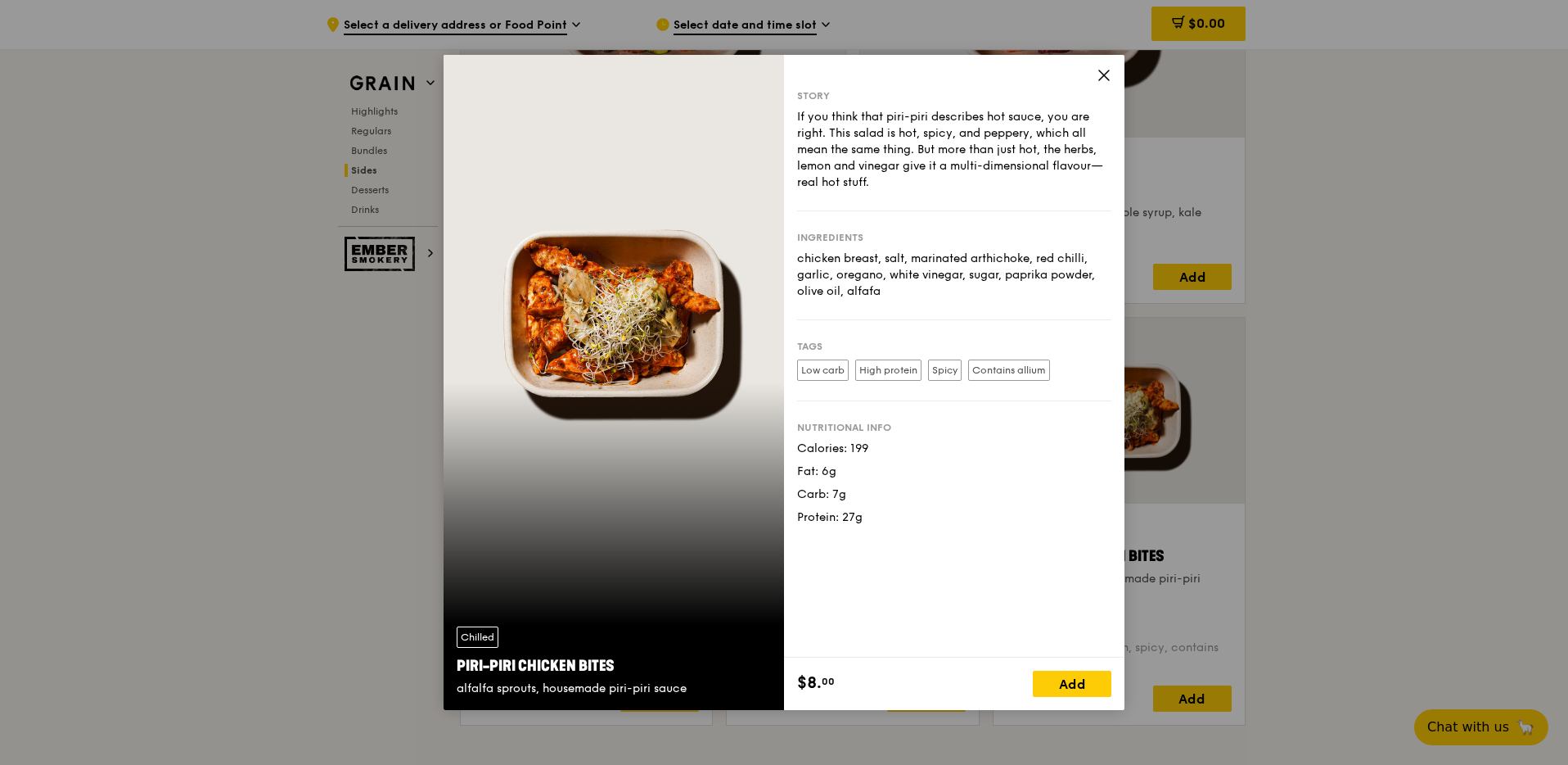
click at [1097, 75] on icon at bounding box center [1104, 75] width 14 height 14
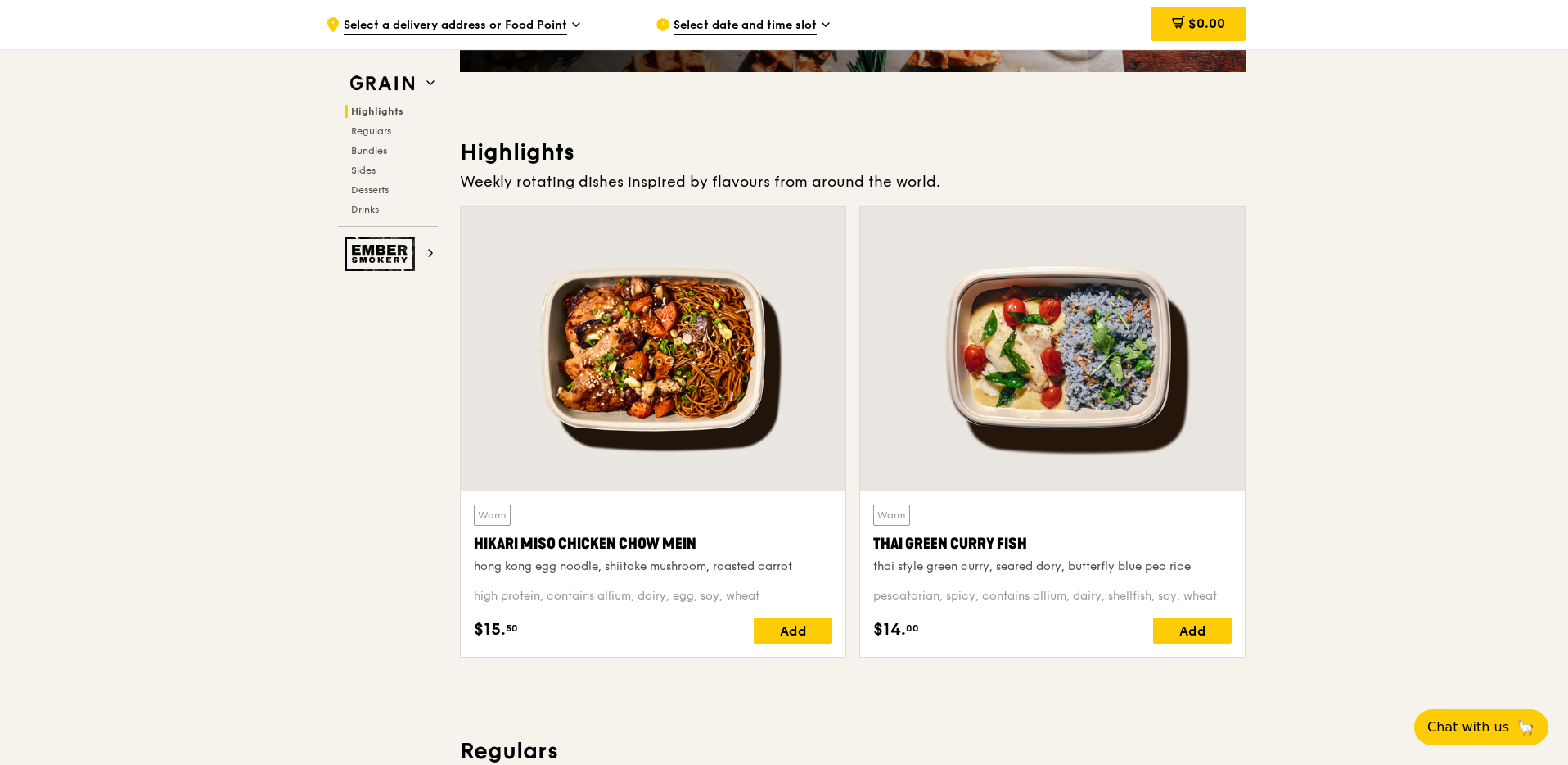
scroll to position [404, 0]
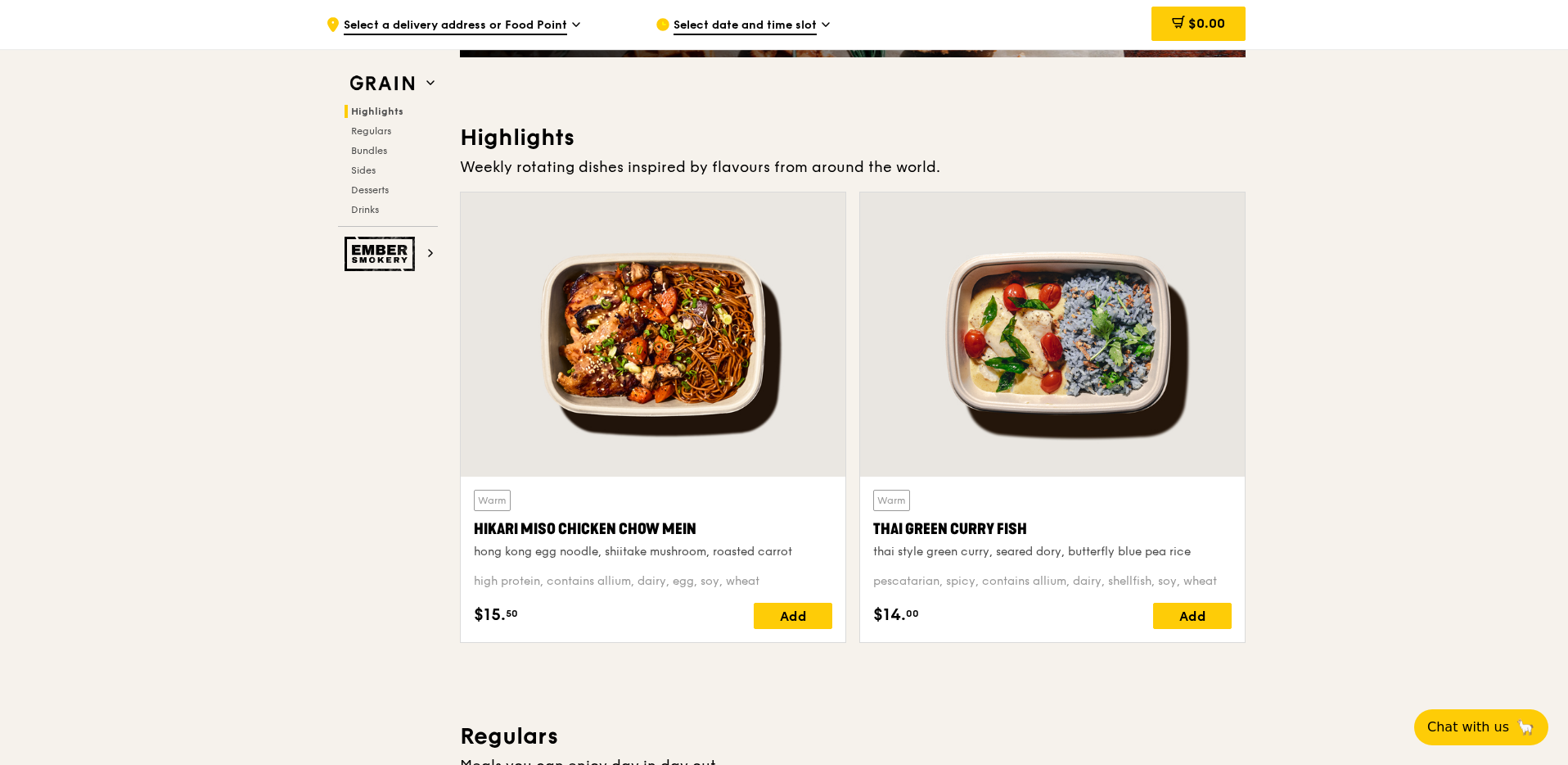
click at [733, 342] on div at bounding box center [653, 335] width 385 height 285
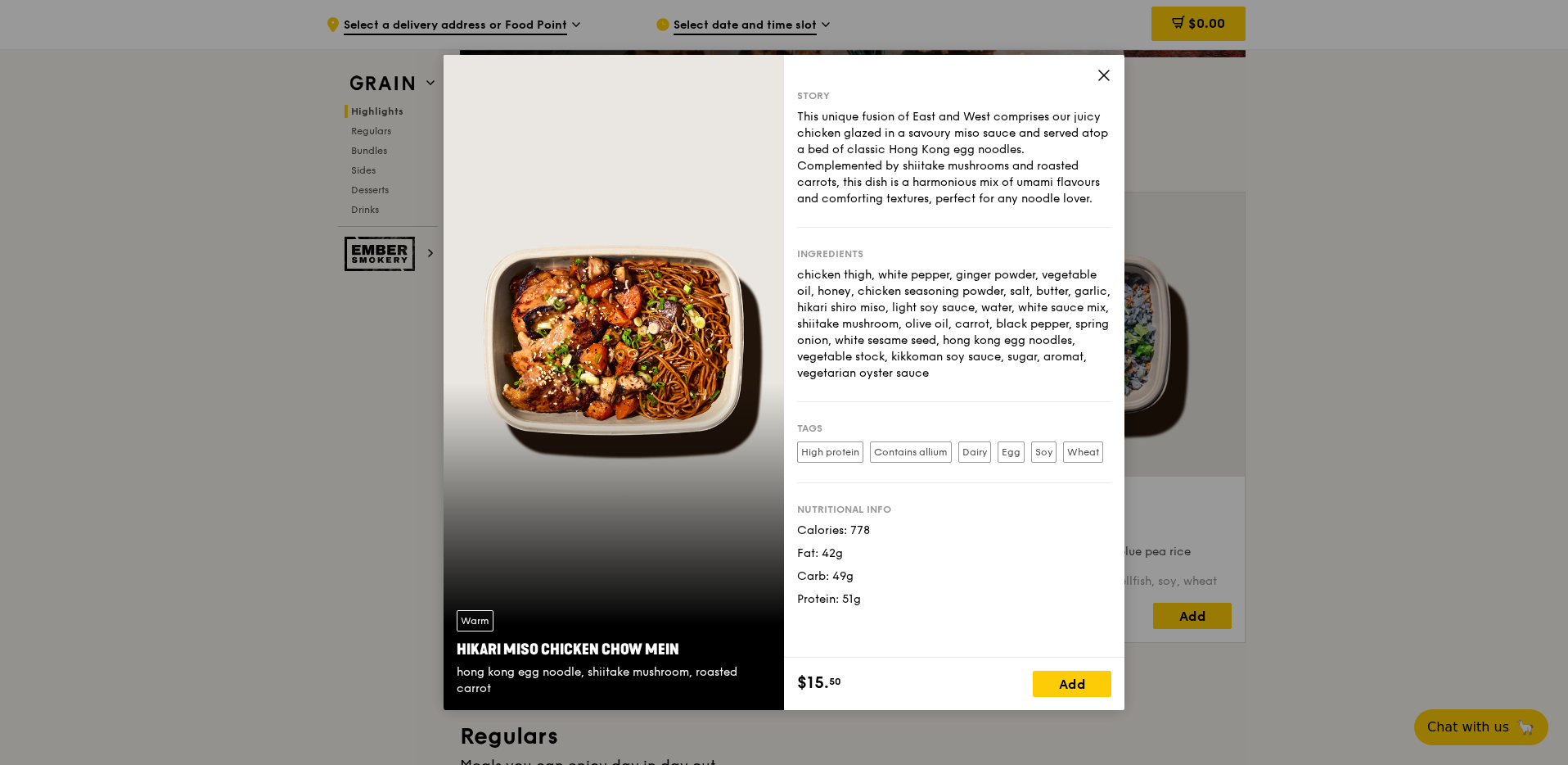
click at [1100, 68] on icon at bounding box center [1104, 75] width 14 height 14
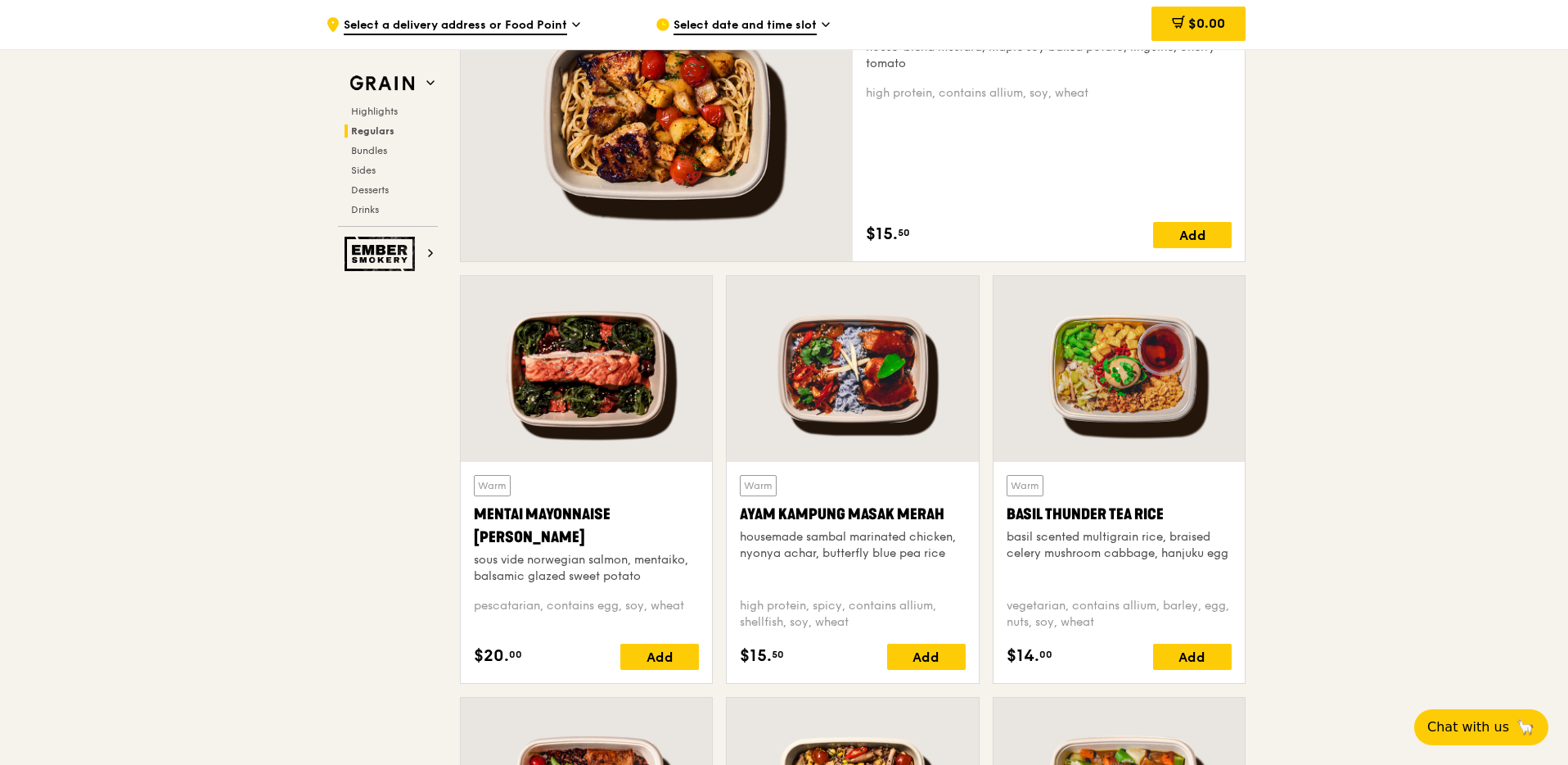
scroll to position [1307, 0]
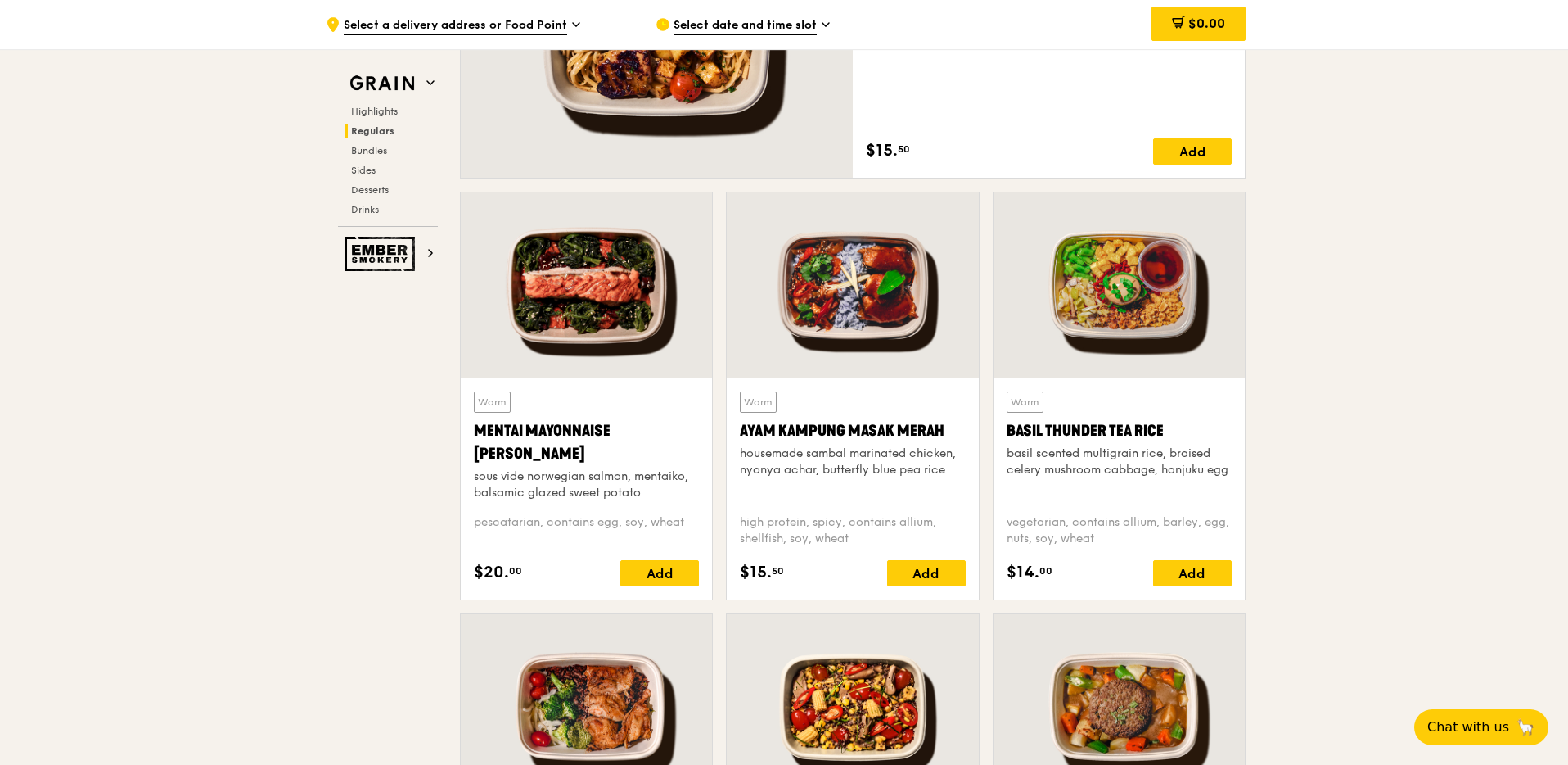
click at [597, 296] on div at bounding box center [586, 285] width 251 height 186
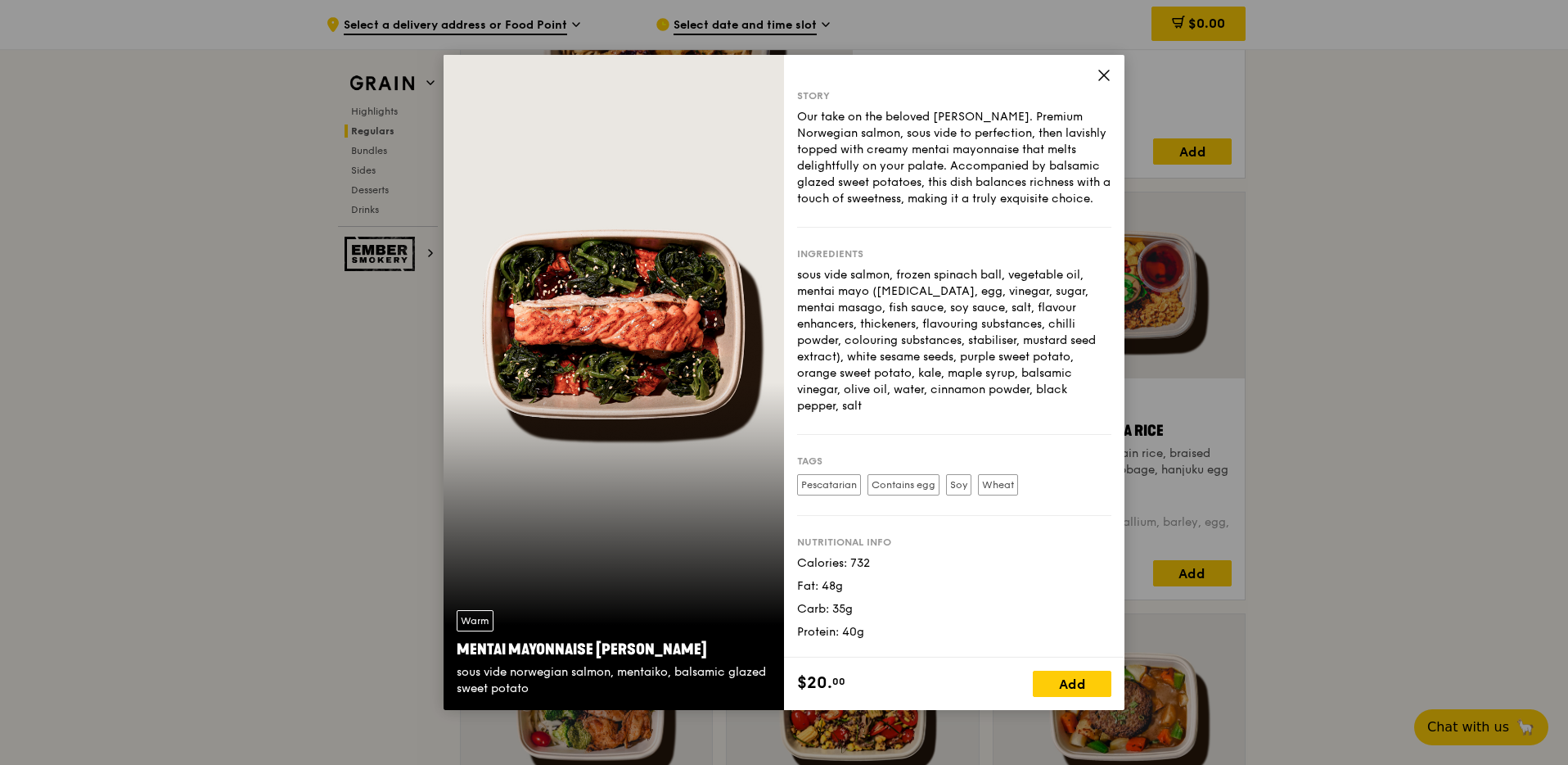
click at [1079, 167] on div "Our take on the beloved [PERSON_NAME]. Premium Norwegian salmon, sous vide to p…" at bounding box center [954, 158] width 314 height 98
click at [1107, 68] on icon at bounding box center [1104, 75] width 14 height 14
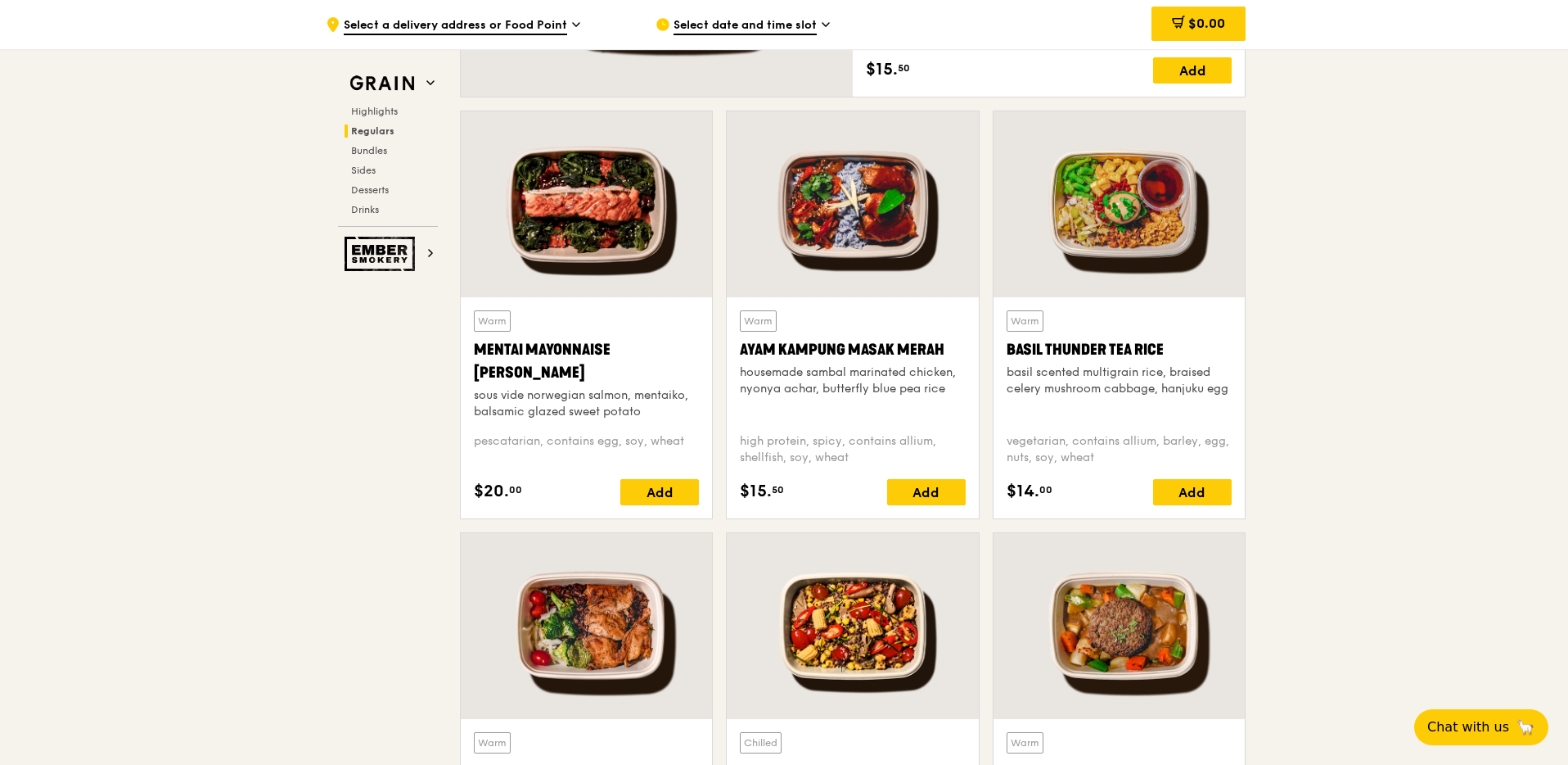
scroll to position [1438, 0]
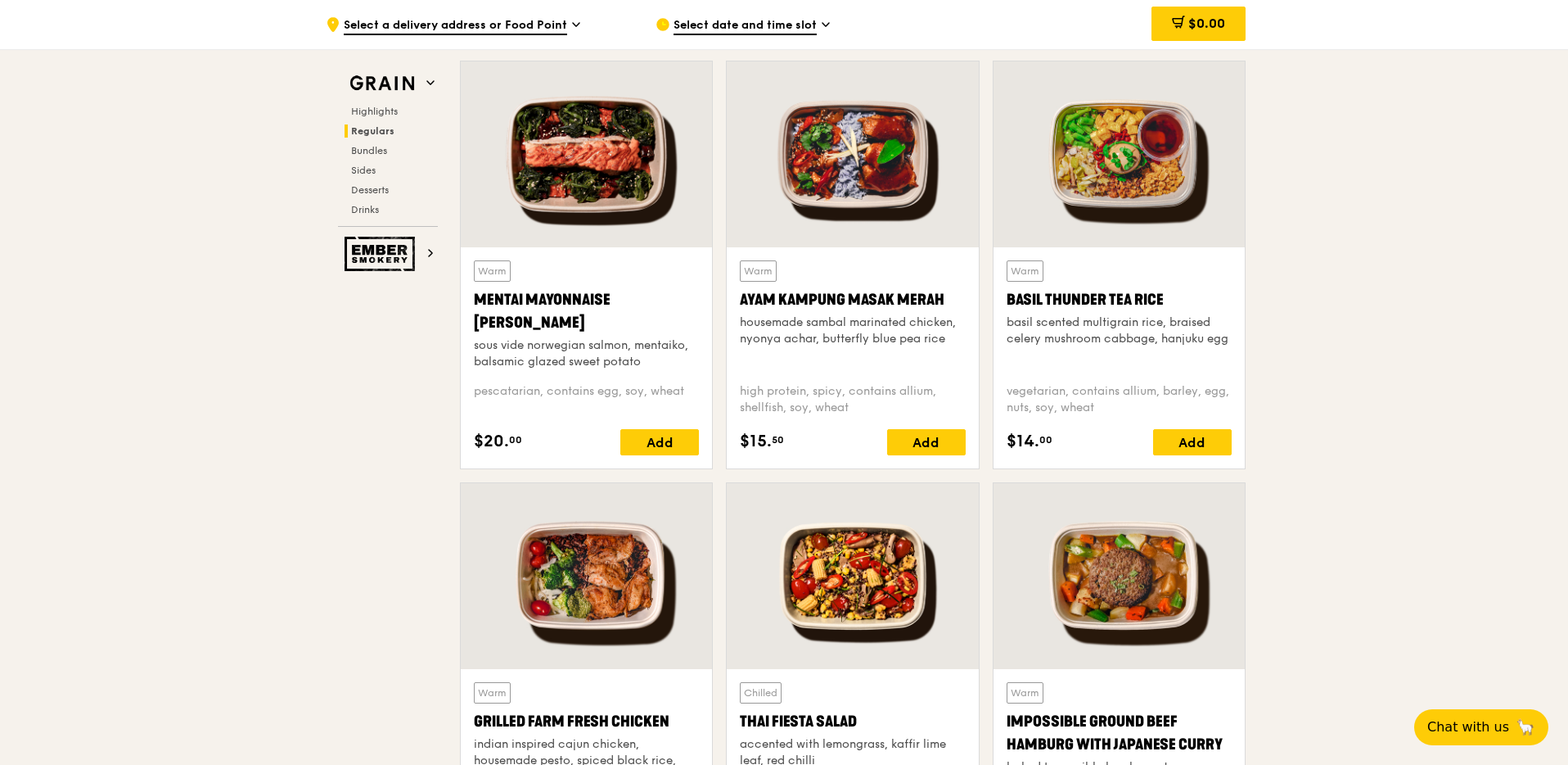
click at [854, 195] on div at bounding box center [852, 155] width 251 height 186
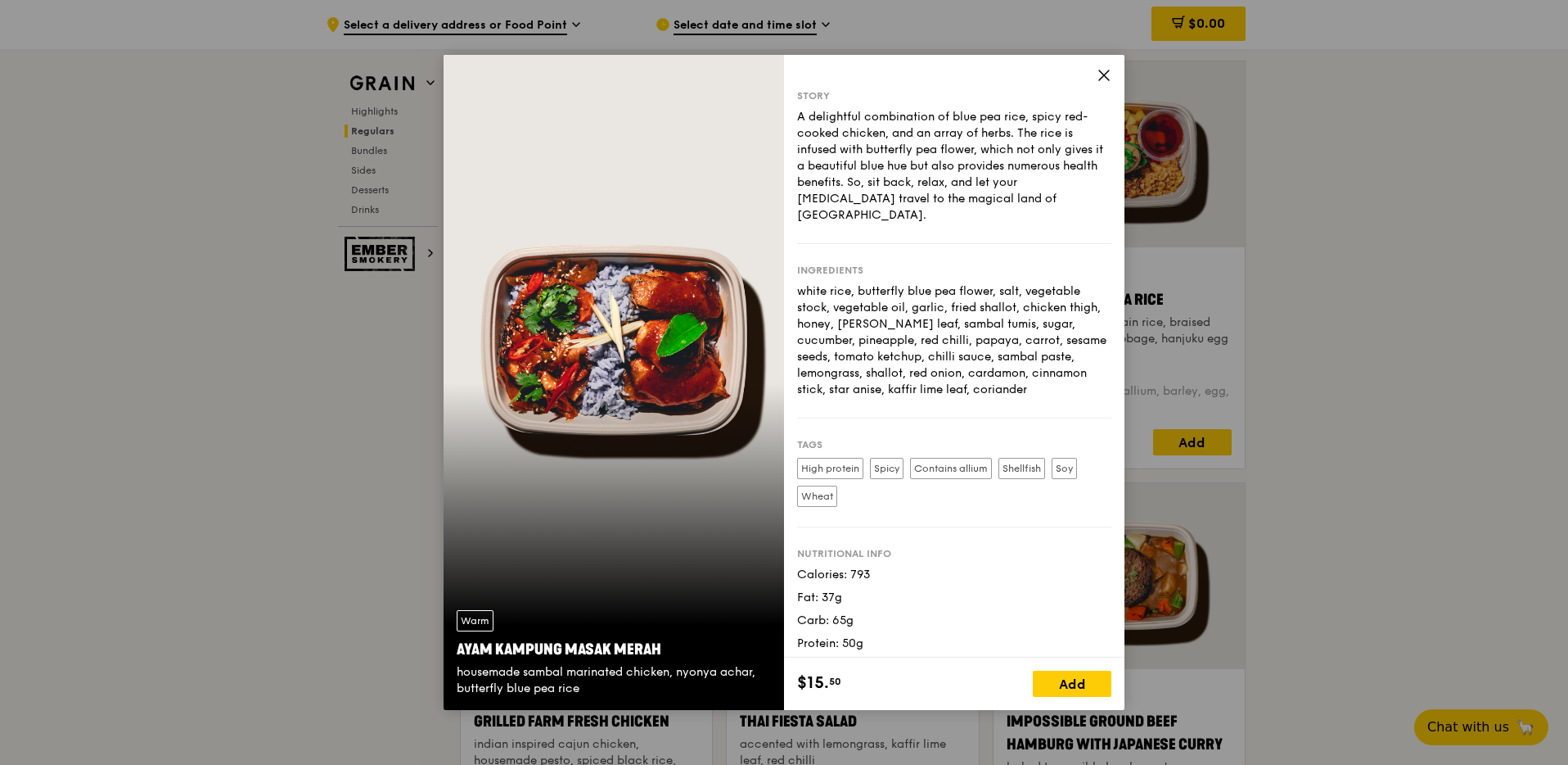
click at [1052, 137] on div "A delightful combination of blue pea rice, spicy red-cooked chicken, and an arr…" at bounding box center [954, 166] width 314 height 115
click at [1102, 73] on icon at bounding box center [1104, 75] width 10 height 10
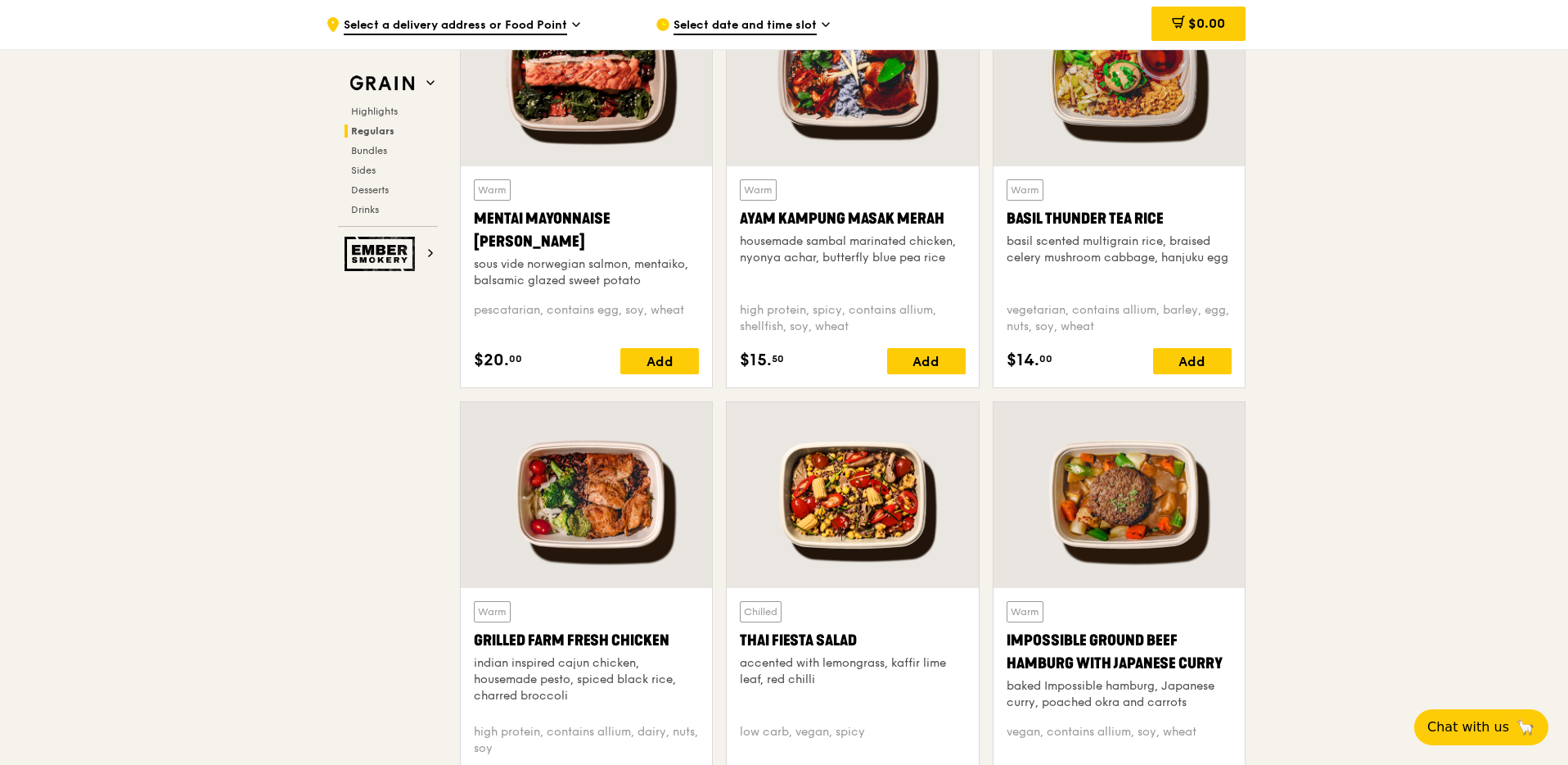
scroll to position [1568, 0]
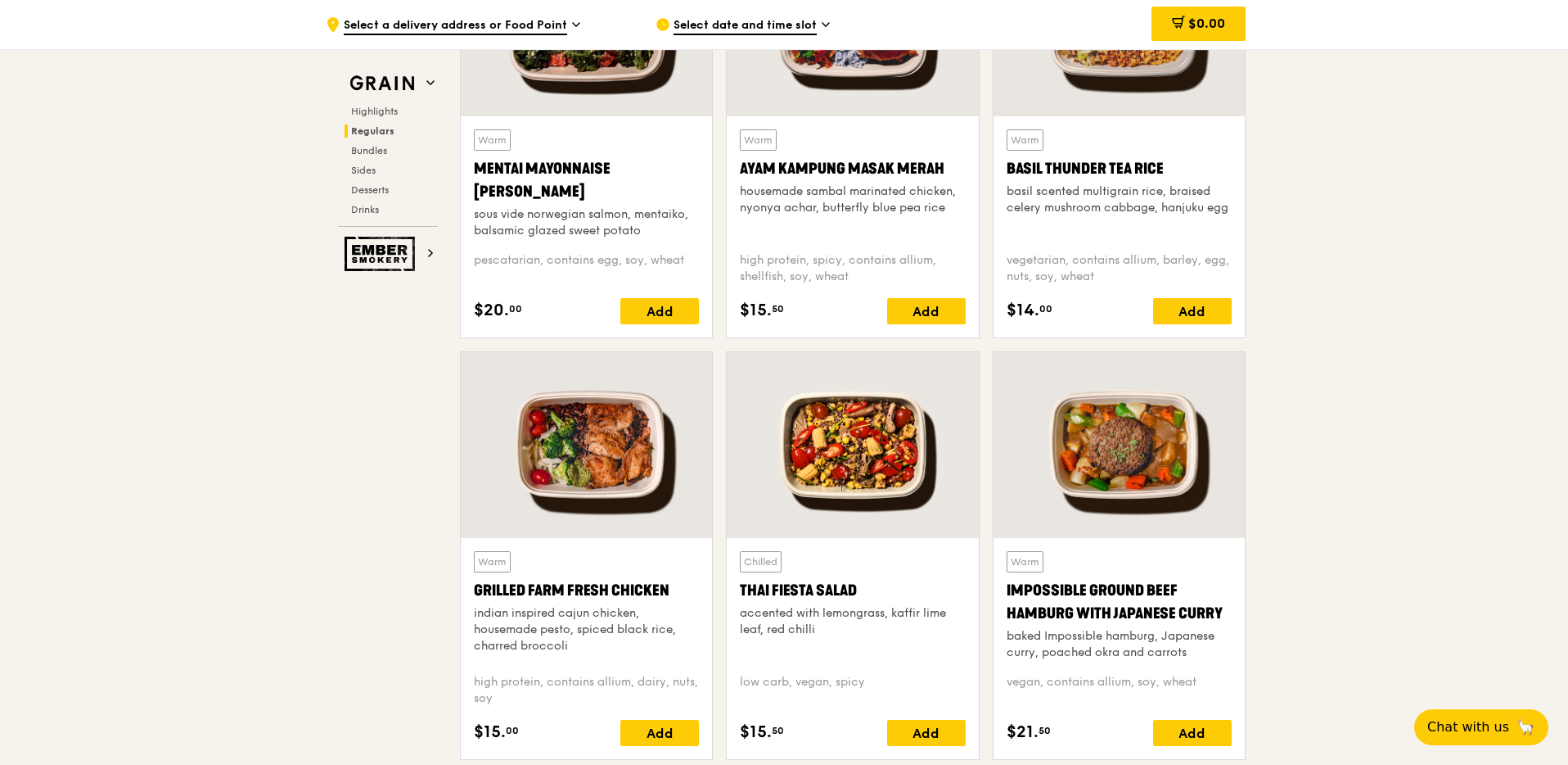
click at [789, 475] on div at bounding box center [852, 446] width 251 height 186
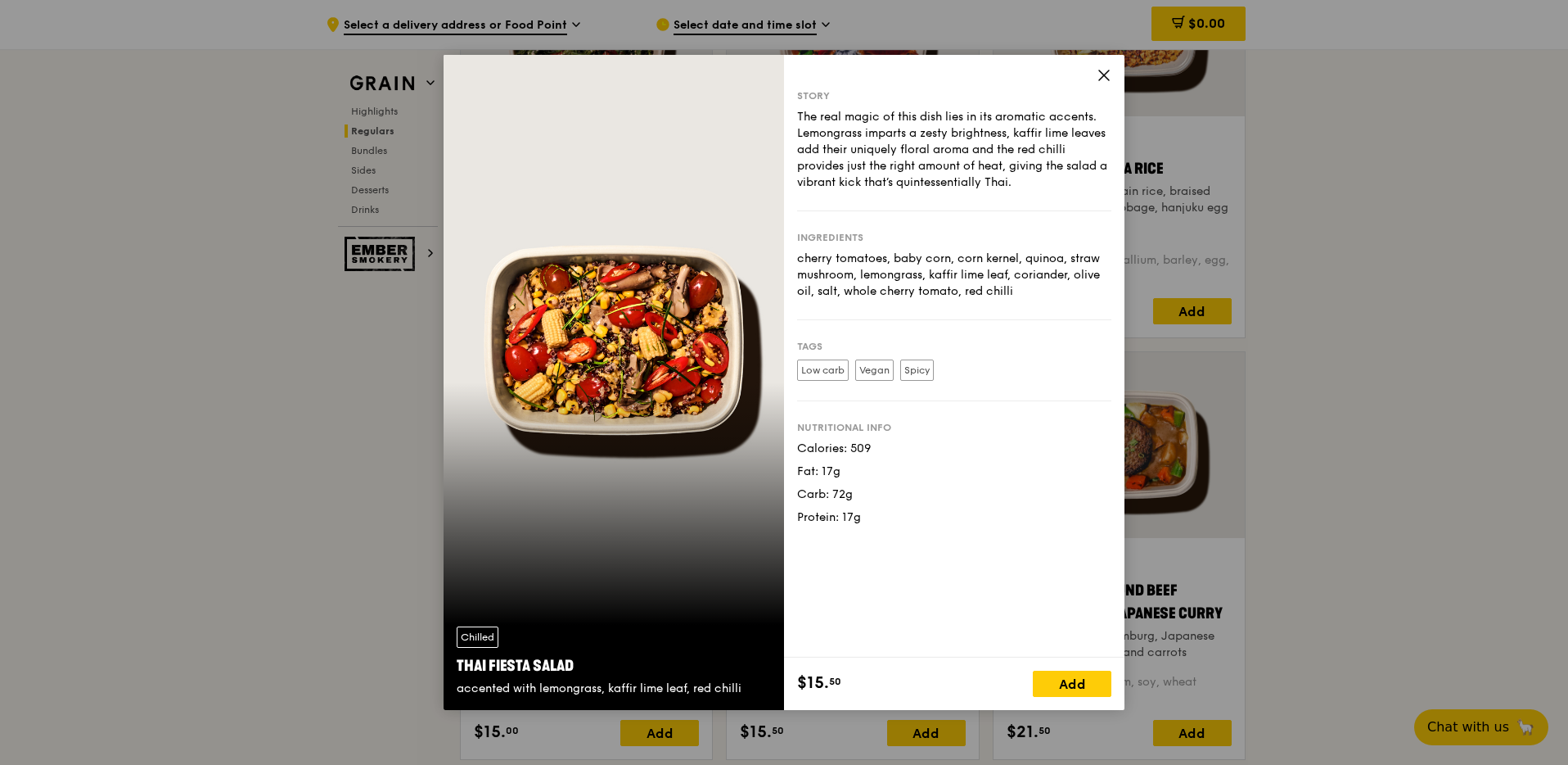
click at [889, 238] on div "Ingredients" at bounding box center [954, 237] width 314 height 13
click at [1103, 68] on icon at bounding box center [1104, 75] width 14 height 14
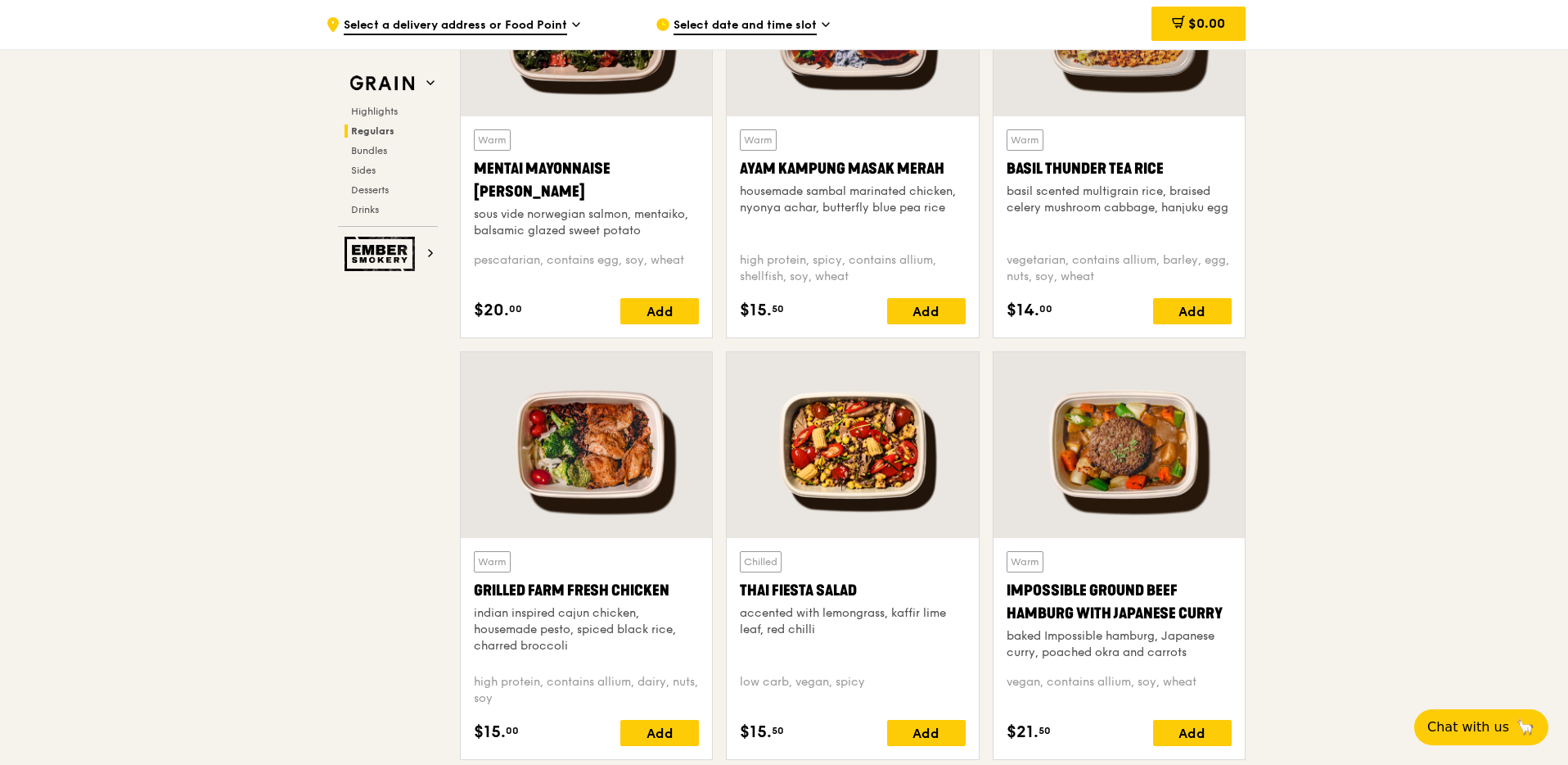
click at [493, 506] on div at bounding box center [586, 446] width 251 height 186
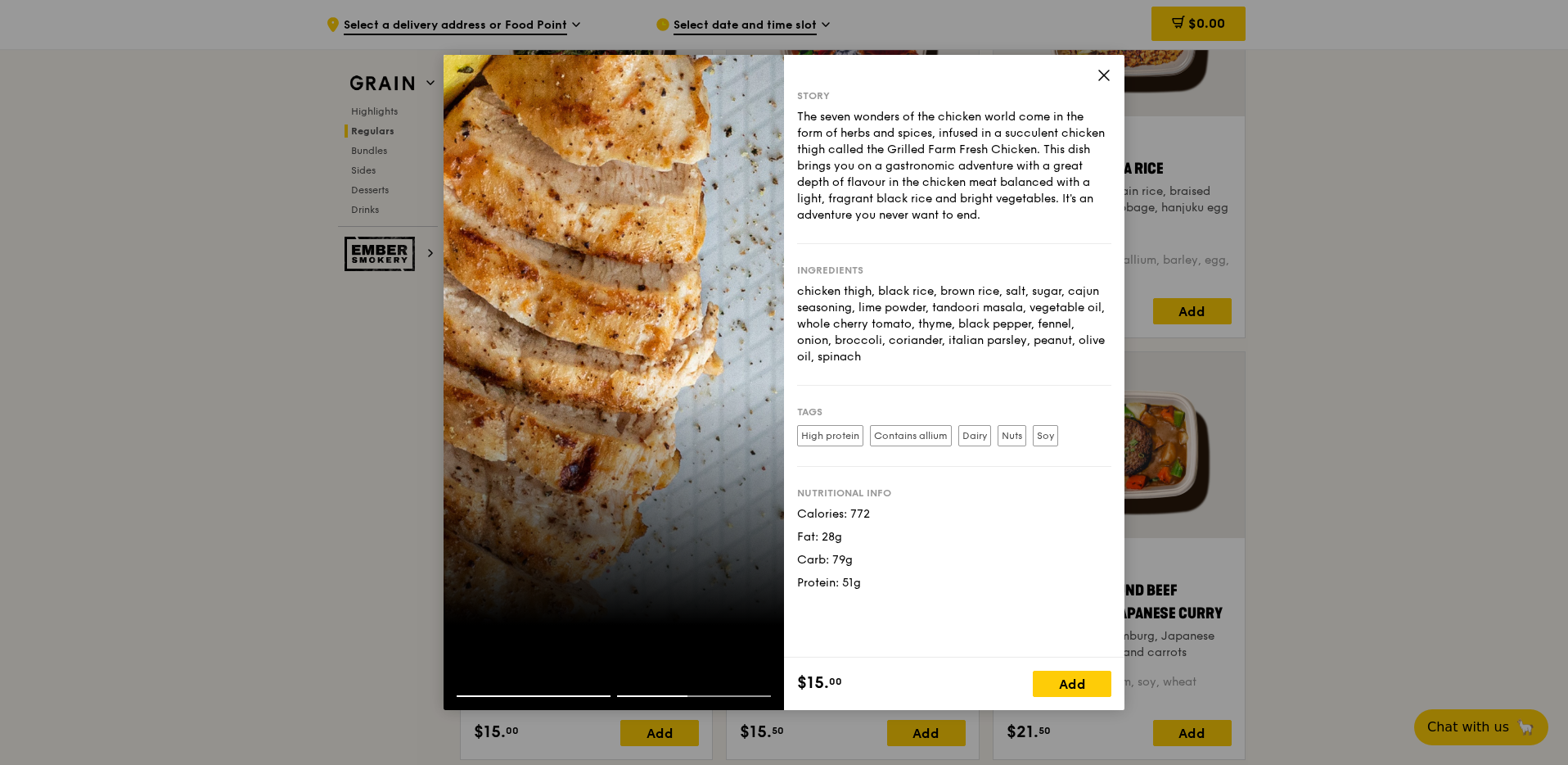
click at [1105, 77] on icon at bounding box center [1104, 75] width 14 height 14
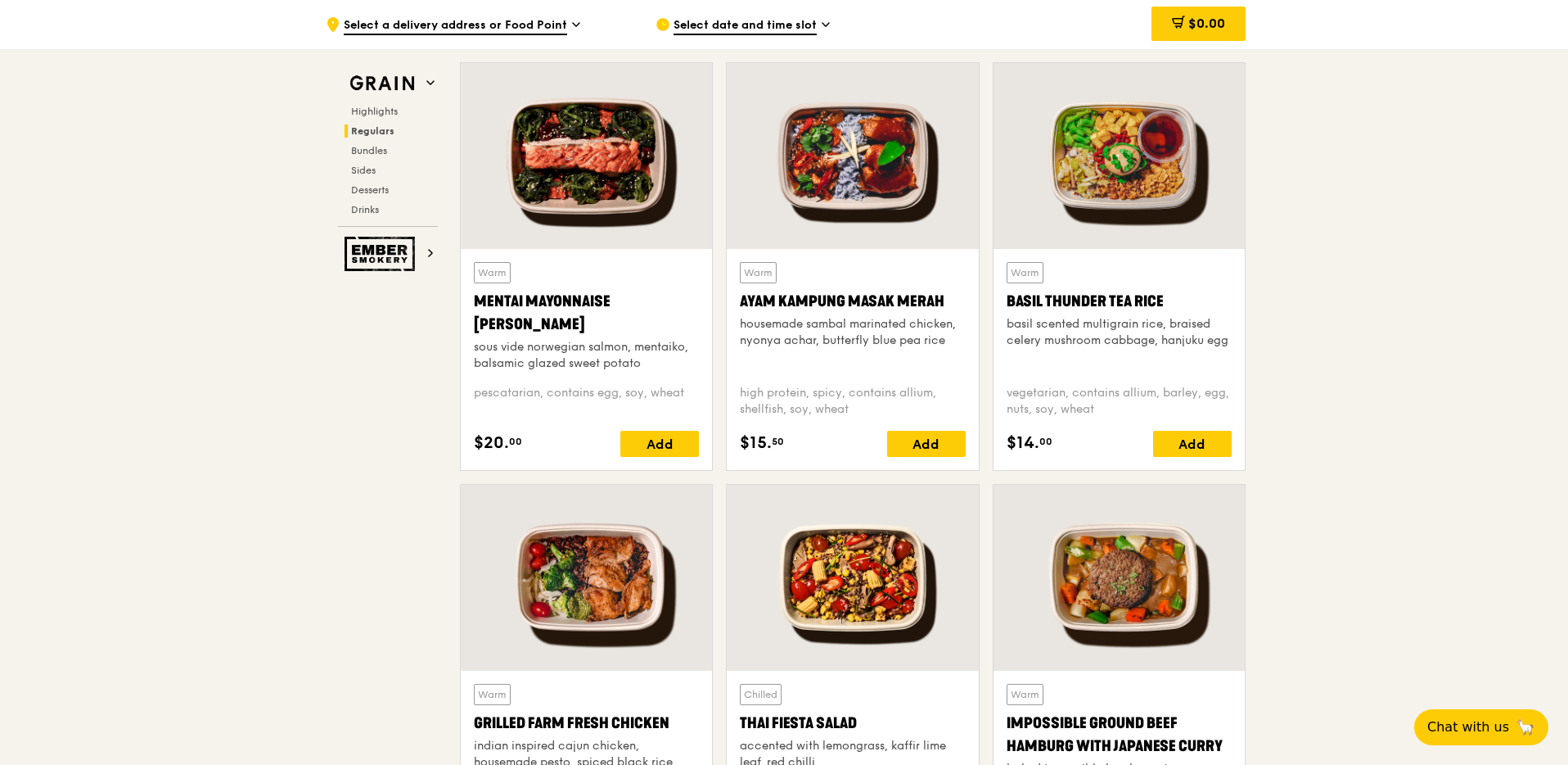
scroll to position [1307, 0]
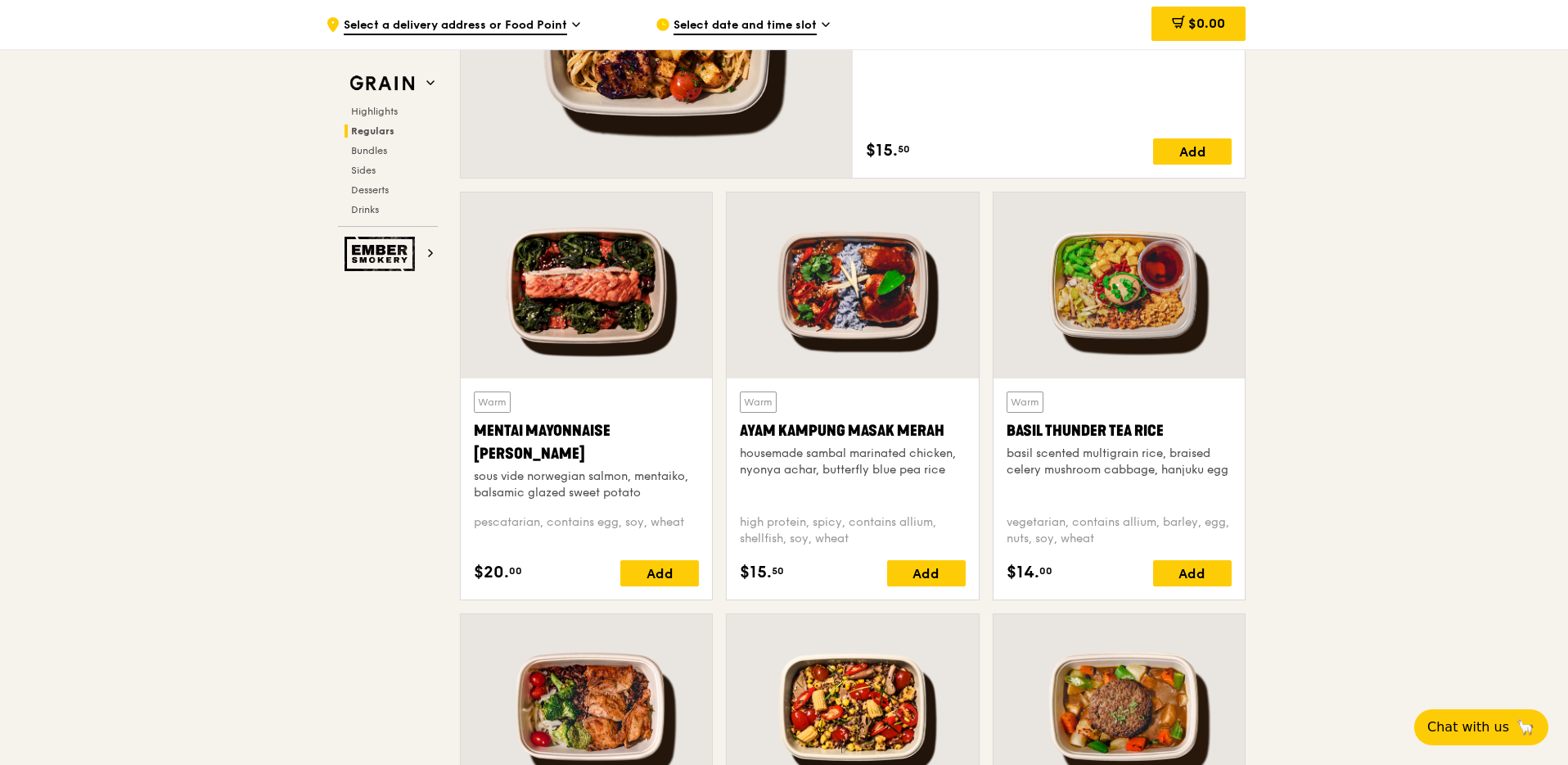
click at [640, 290] on div at bounding box center [586, 285] width 251 height 186
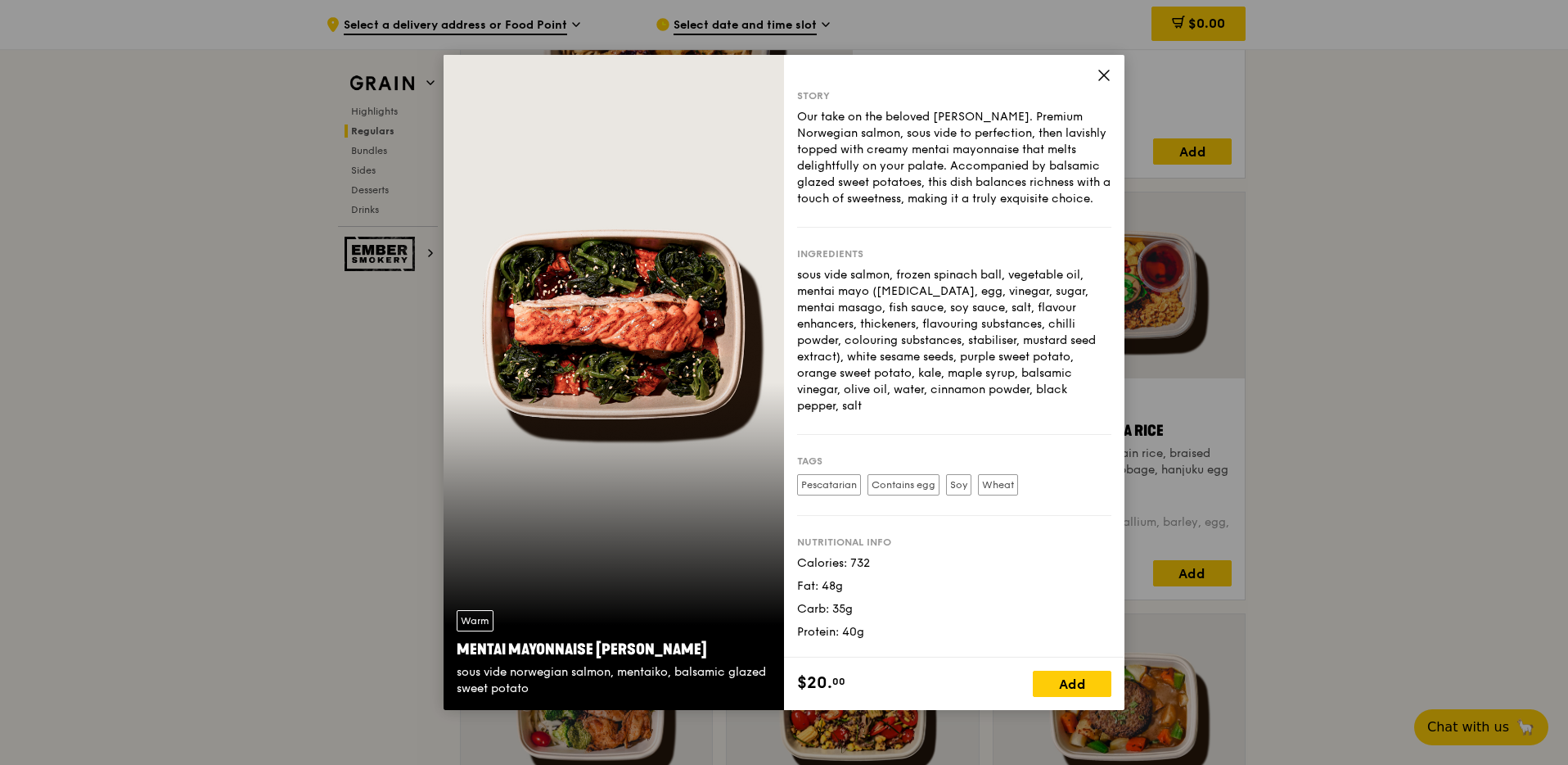
click at [1032, 169] on div "Our take on the beloved [PERSON_NAME]. Premium Norwegian salmon, sous vide to p…" at bounding box center [954, 158] width 314 height 98
click at [1106, 71] on icon at bounding box center [1104, 75] width 14 height 14
